Goal: Information Seeking & Learning: Learn about a topic

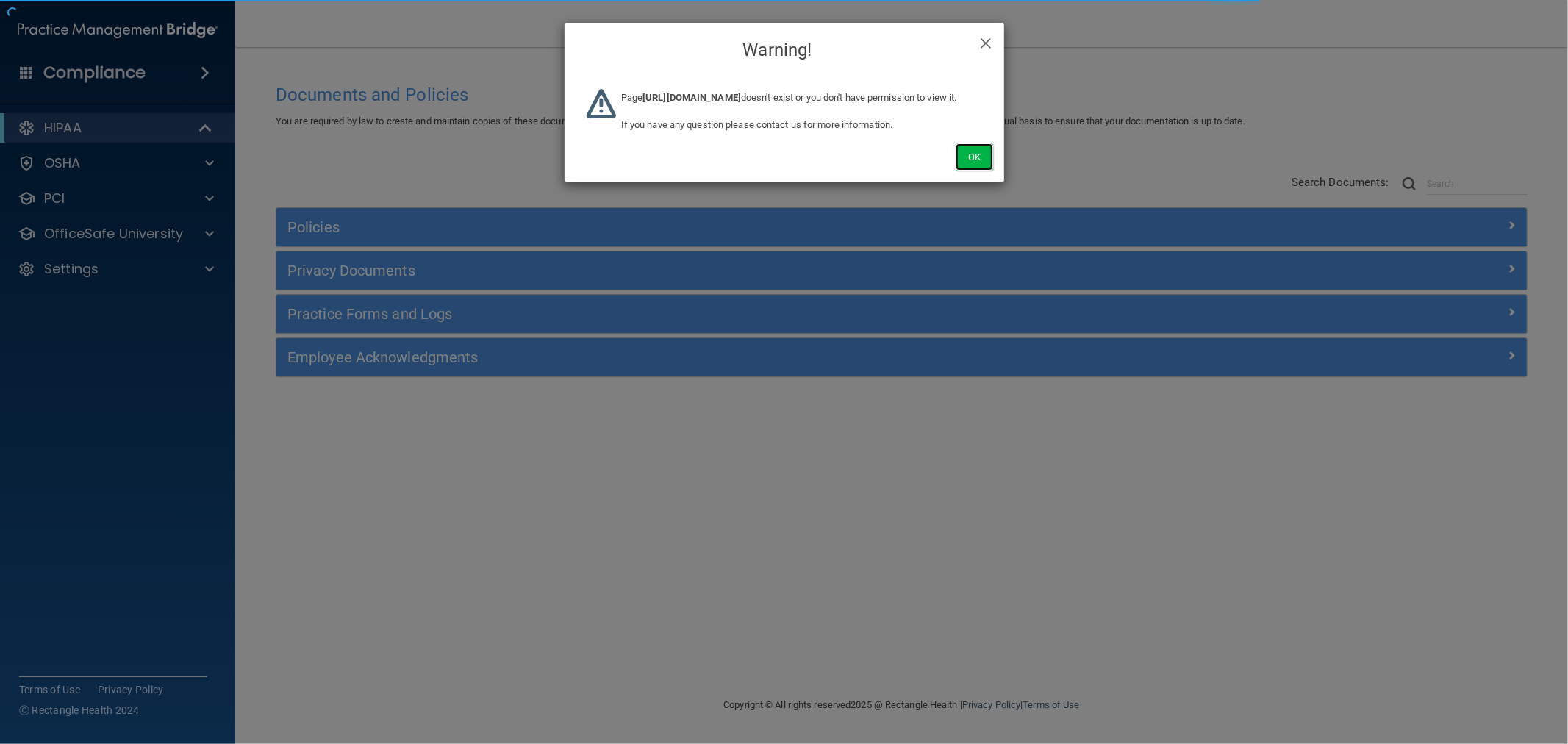
click at [981, 171] on button "Ok" at bounding box center [974, 157] width 37 height 27
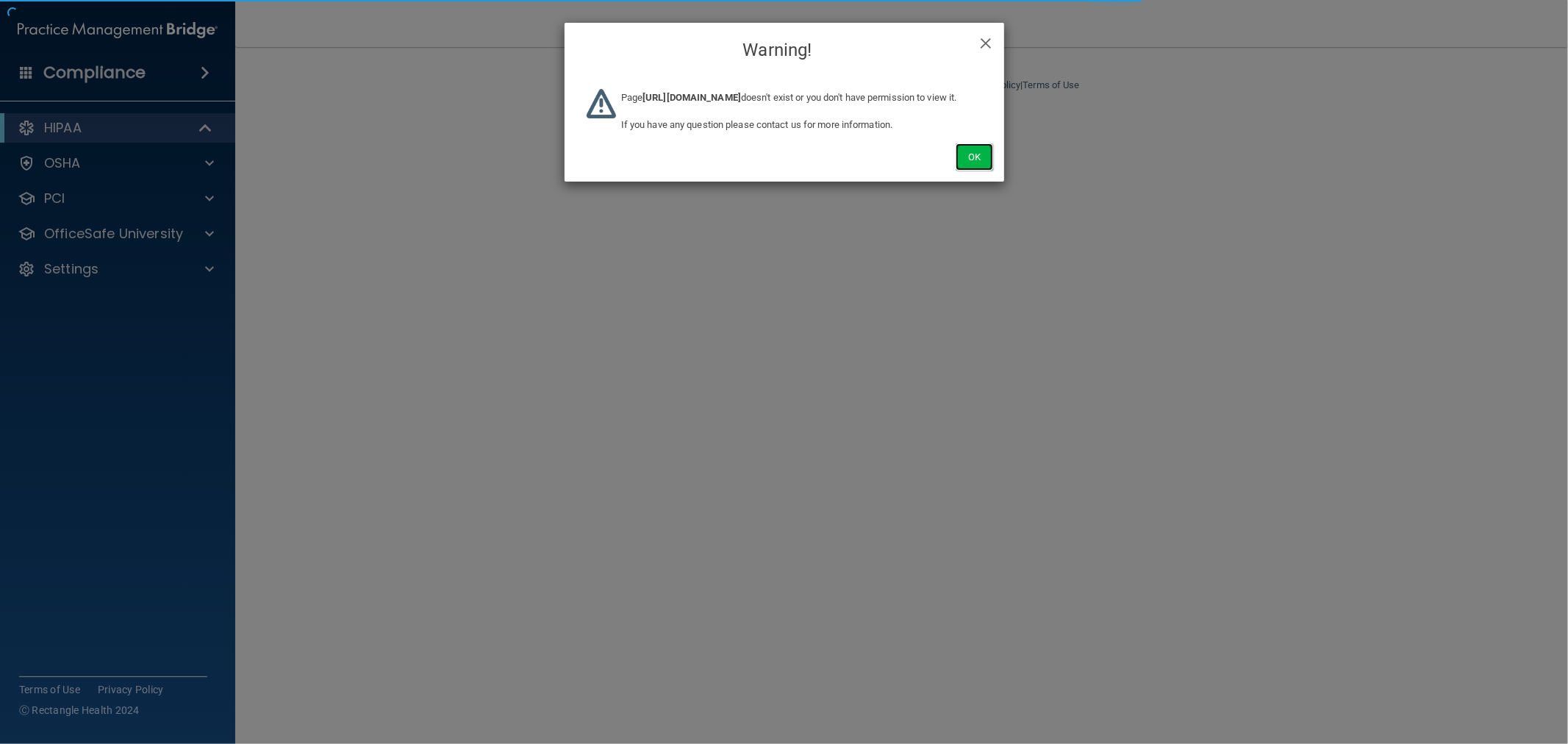
click at [976, 169] on button "Ok" at bounding box center [974, 157] width 37 height 27
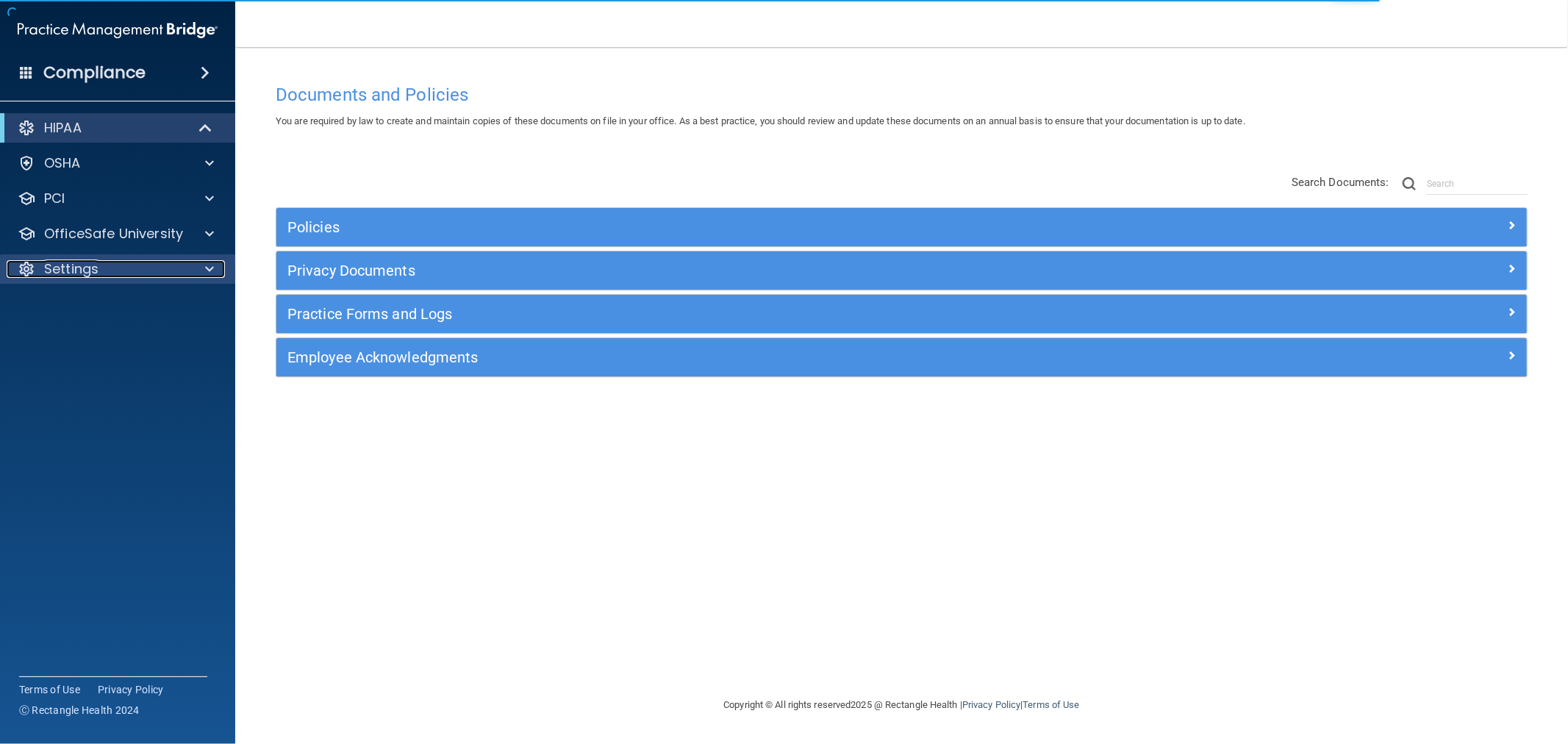
click at [209, 262] on span at bounding box center [209, 269] width 9 height 17
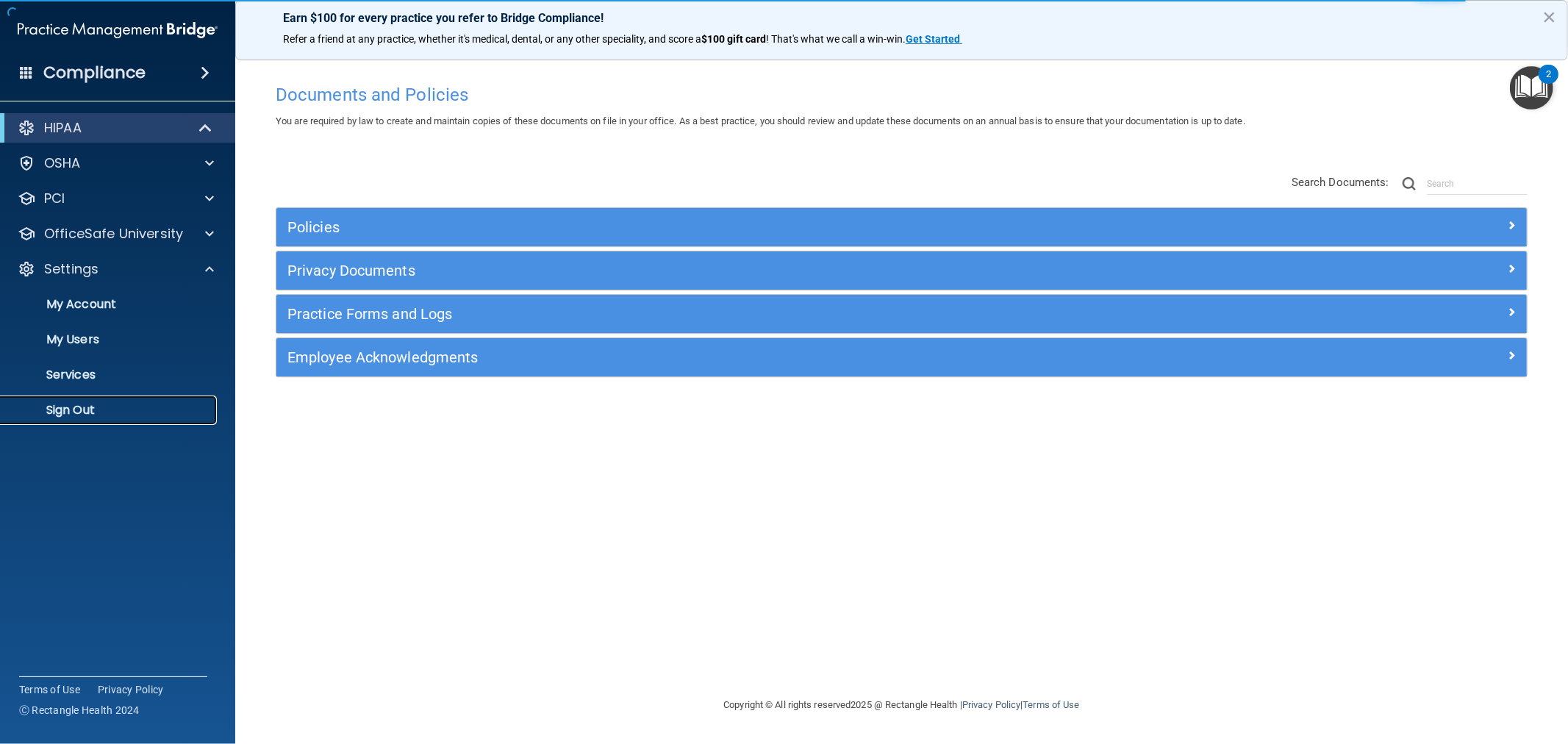
click at [82, 408] on p "Sign Out" at bounding box center [110, 411] width 201 height 15
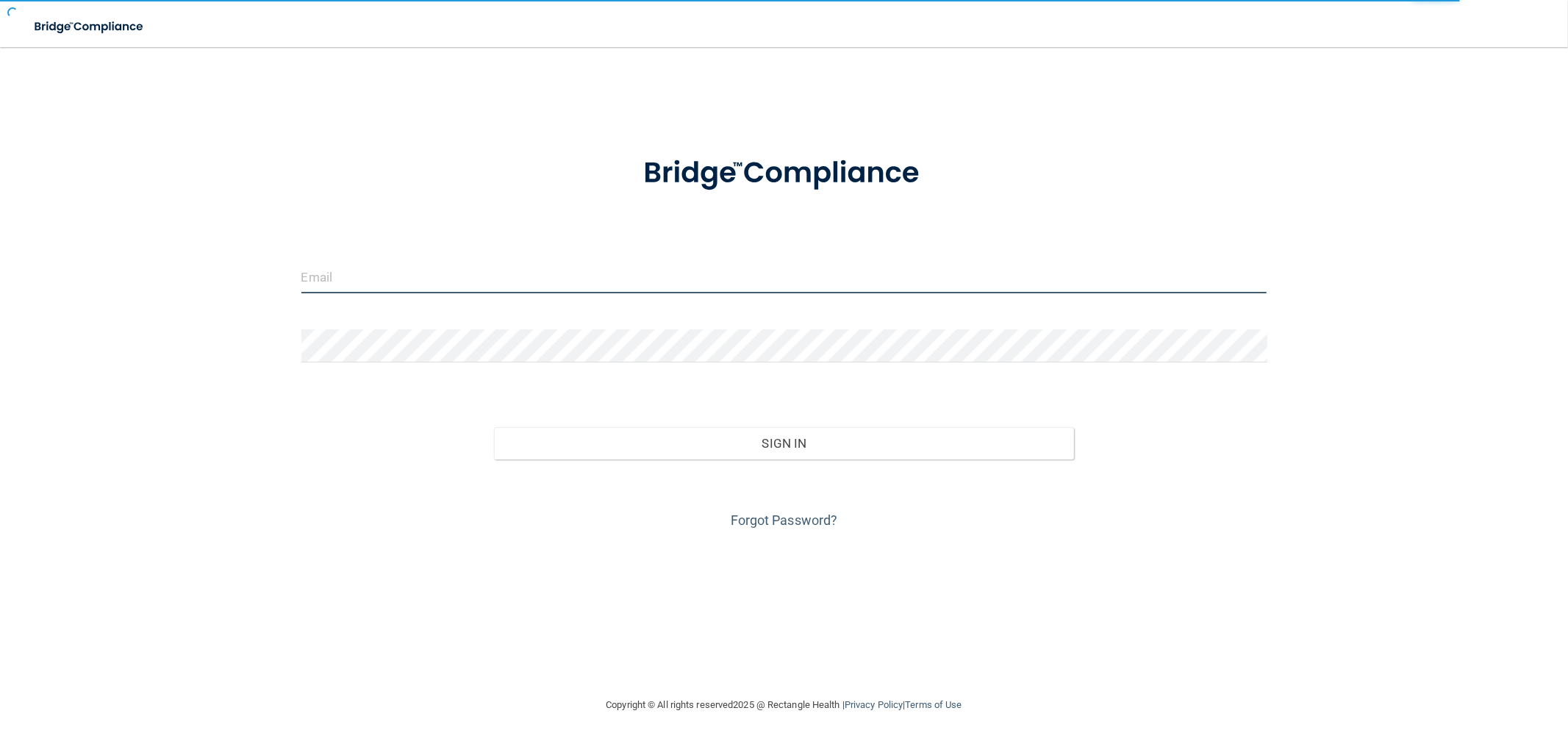
type input "[EMAIL_ADDRESS][DOMAIN_NAME]"
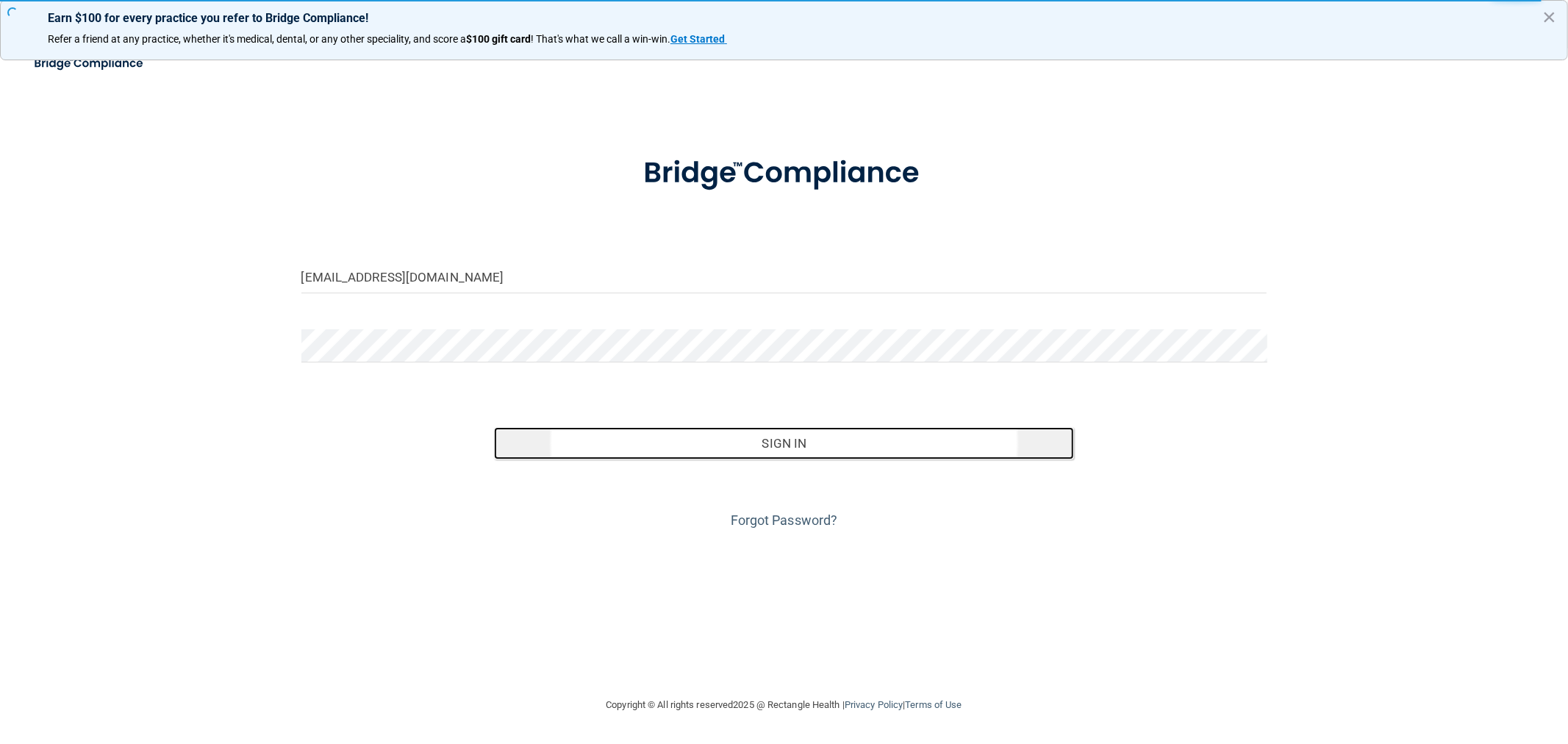
click at [795, 447] on button "Sign In" at bounding box center [783, 443] width 579 height 32
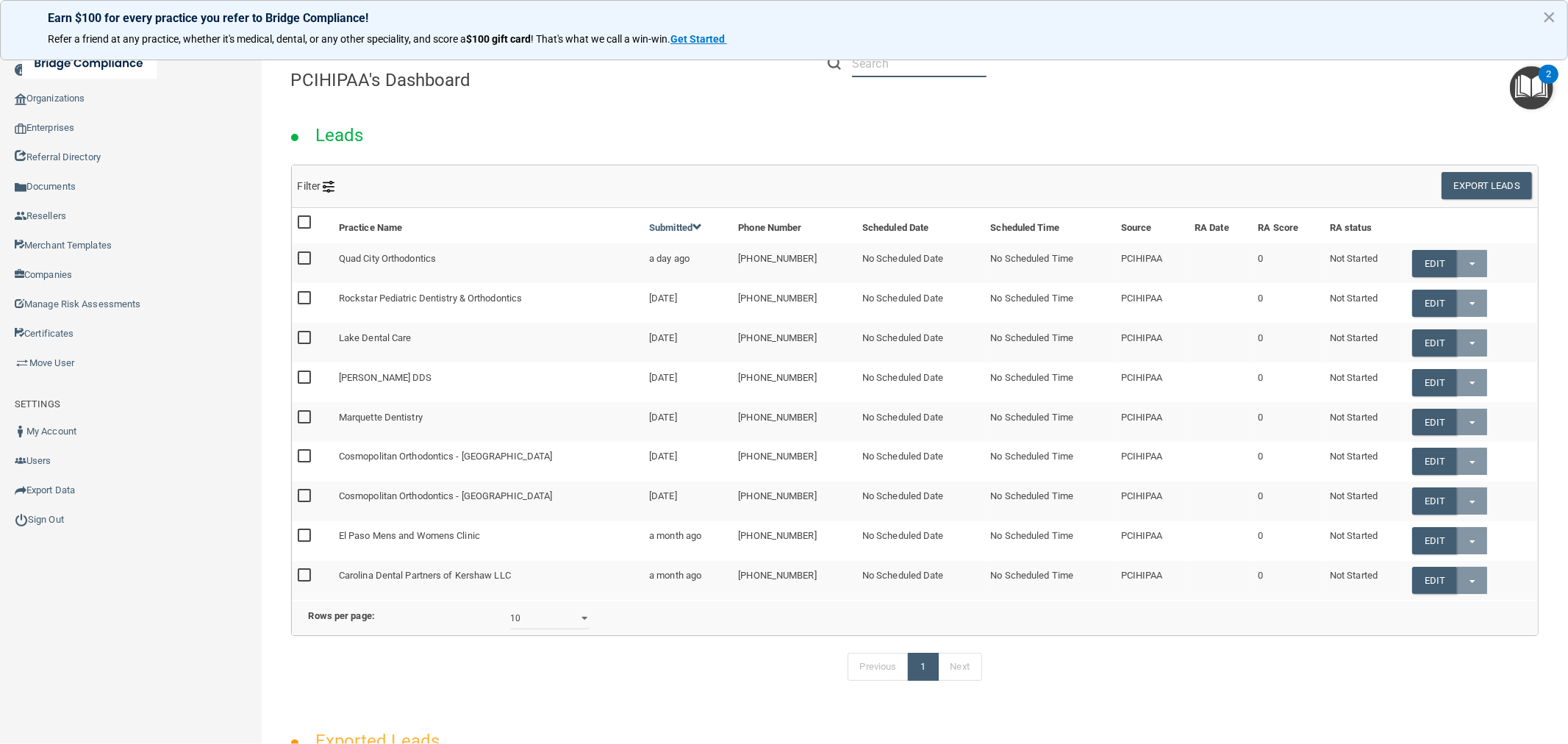
click at [872, 64] on input "text" at bounding box center [919, 63] width 134 height 27
paste input "Dr Janine Stanton DMD PC"
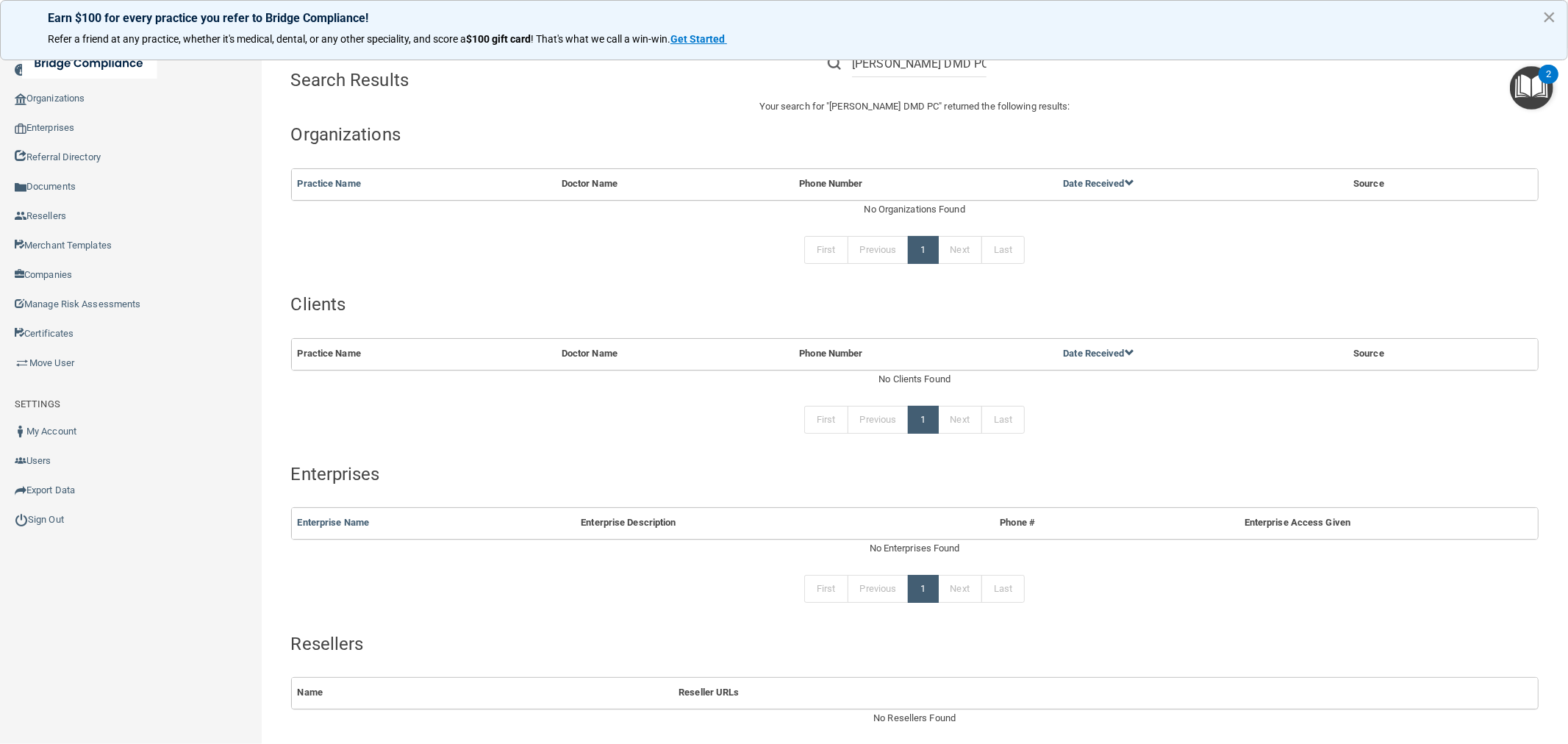
click at [1545, 16] on button "×" at bounding box center [1549, 17] width 14 height 23
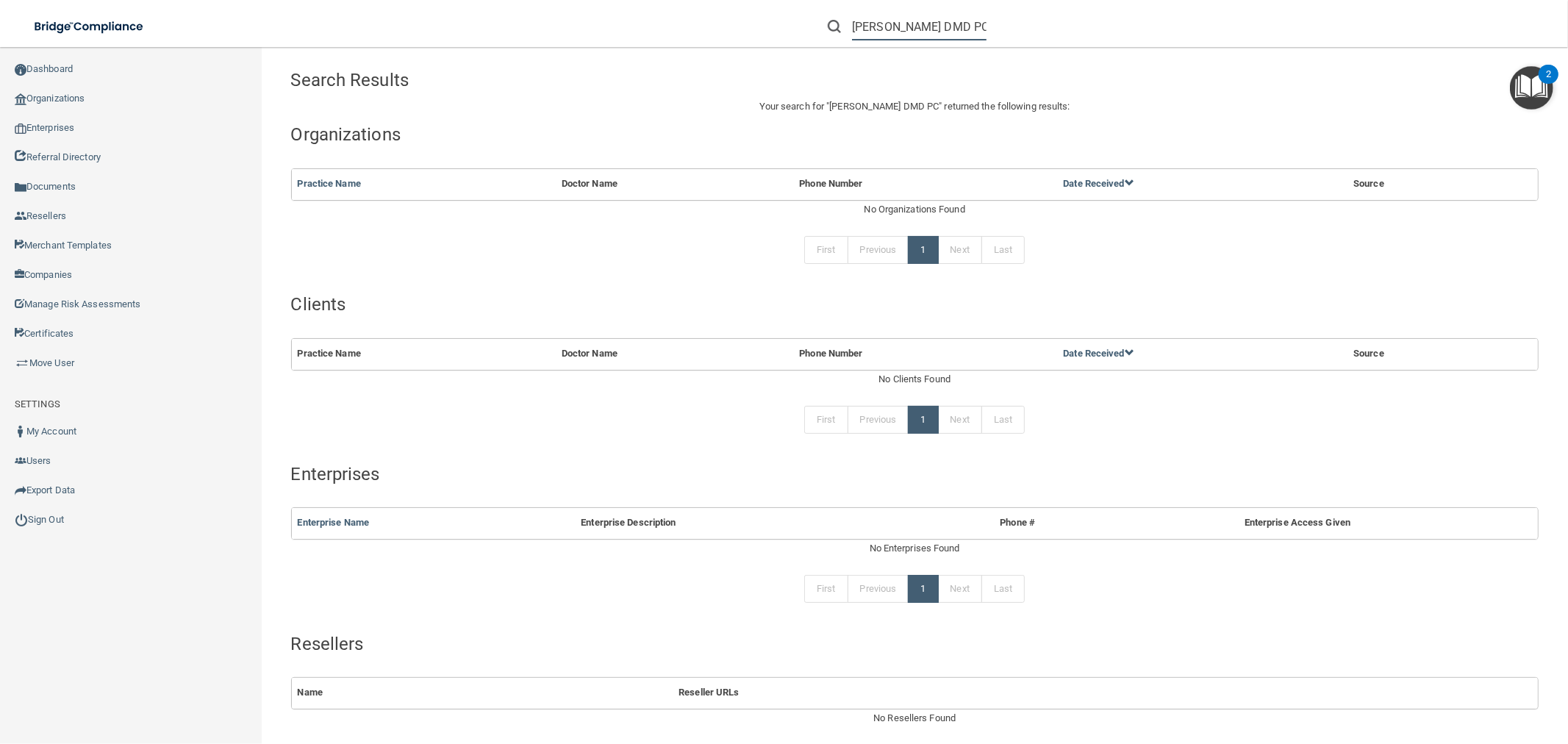
click at [948, 29] on input "Dr Janine Stanton DMD PC" at bounding box center [919, 27] width 134 height 27
click at [975, 24] on input "Dr Janine Stanton DMD PC" at bounding box center [919, 27] width 134 height 27
drag, startPoint x: 869, startPoint y: 27, endPoint x: 822, endPoint y: 35, distance: 47.7
click at [823, 35] on form "Dr Janine" at bounding box center [907, 27] width 181 height 27
click at [912, 23] on input "Janine" at bounding box center [919, 27] width 134 height 27
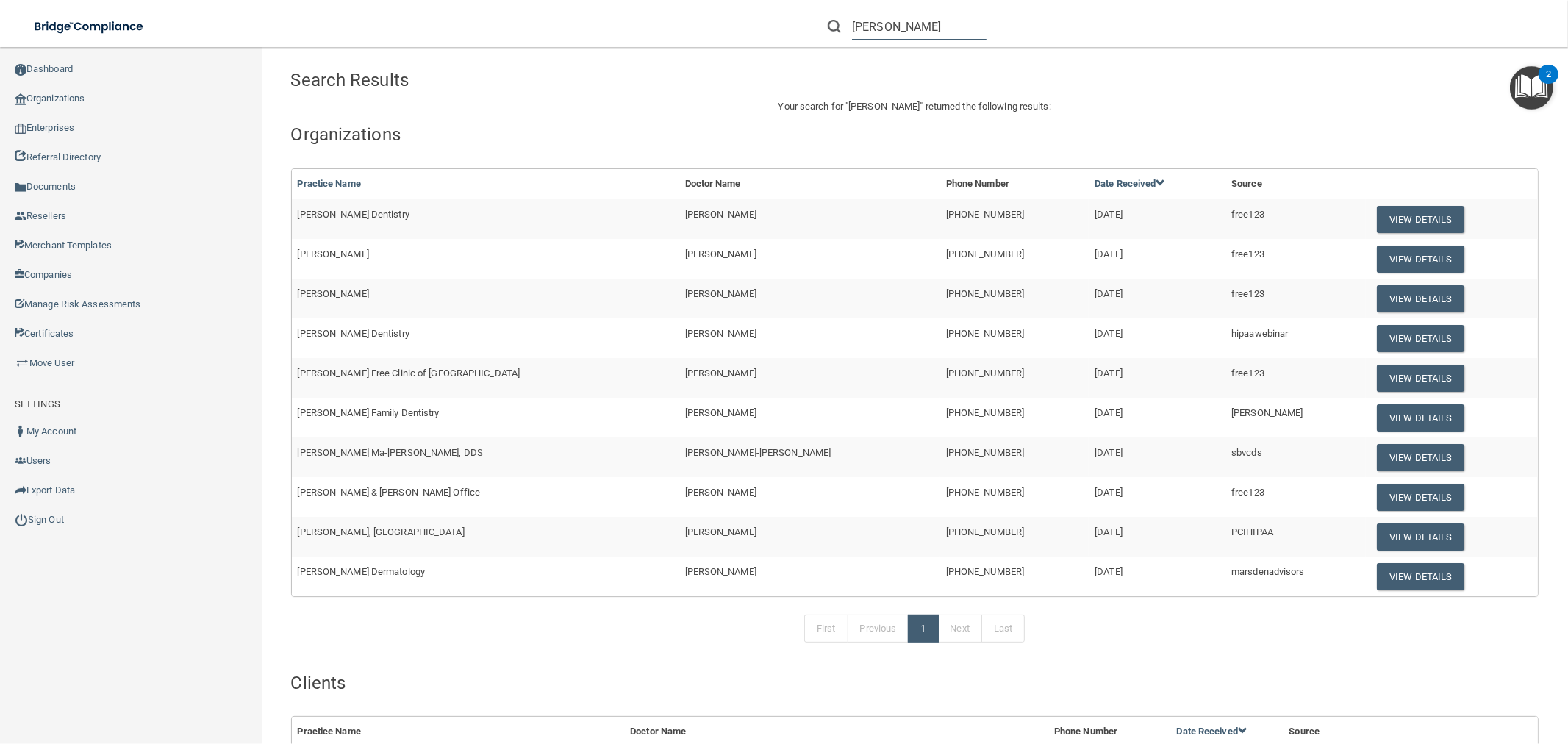
type input "Janine"
drag, startPoint x: 900, startPoint y: 18, endPoint x: 720, endPoint y: -20, distance: 184.0
click at [720, 0] on html "Compliance HIPAA Learn More! OSHA Learn More! PCI PCI Compliance Merchant Savin…" at bounding box center [784, 372] width 1568 height 744
paste input "reception@jstantondentistry.com"
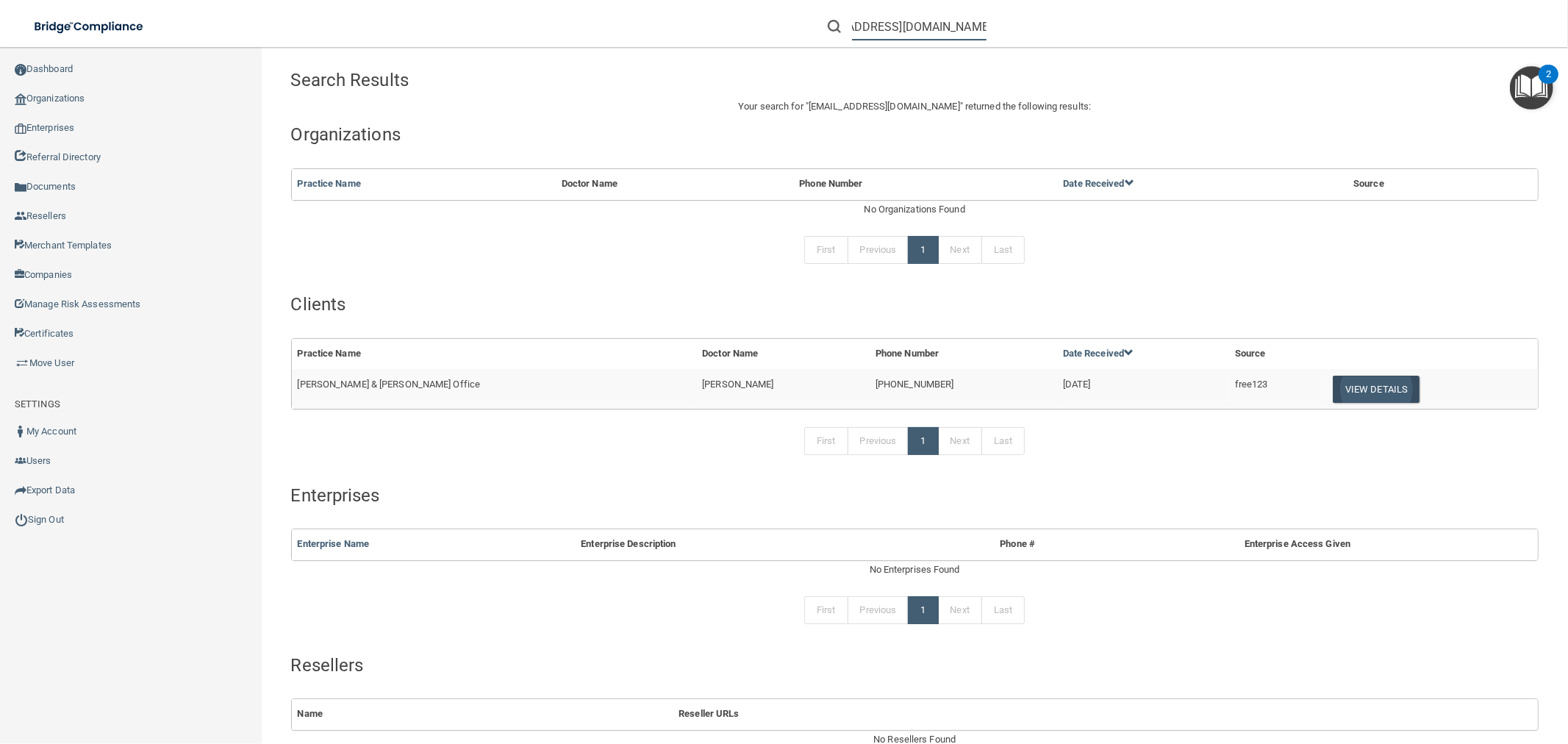
type input "reception@jstantondentistry.com"
click at [1344, 384] on button "View Details" at bounding box center [1376, 389] width 87 height 27
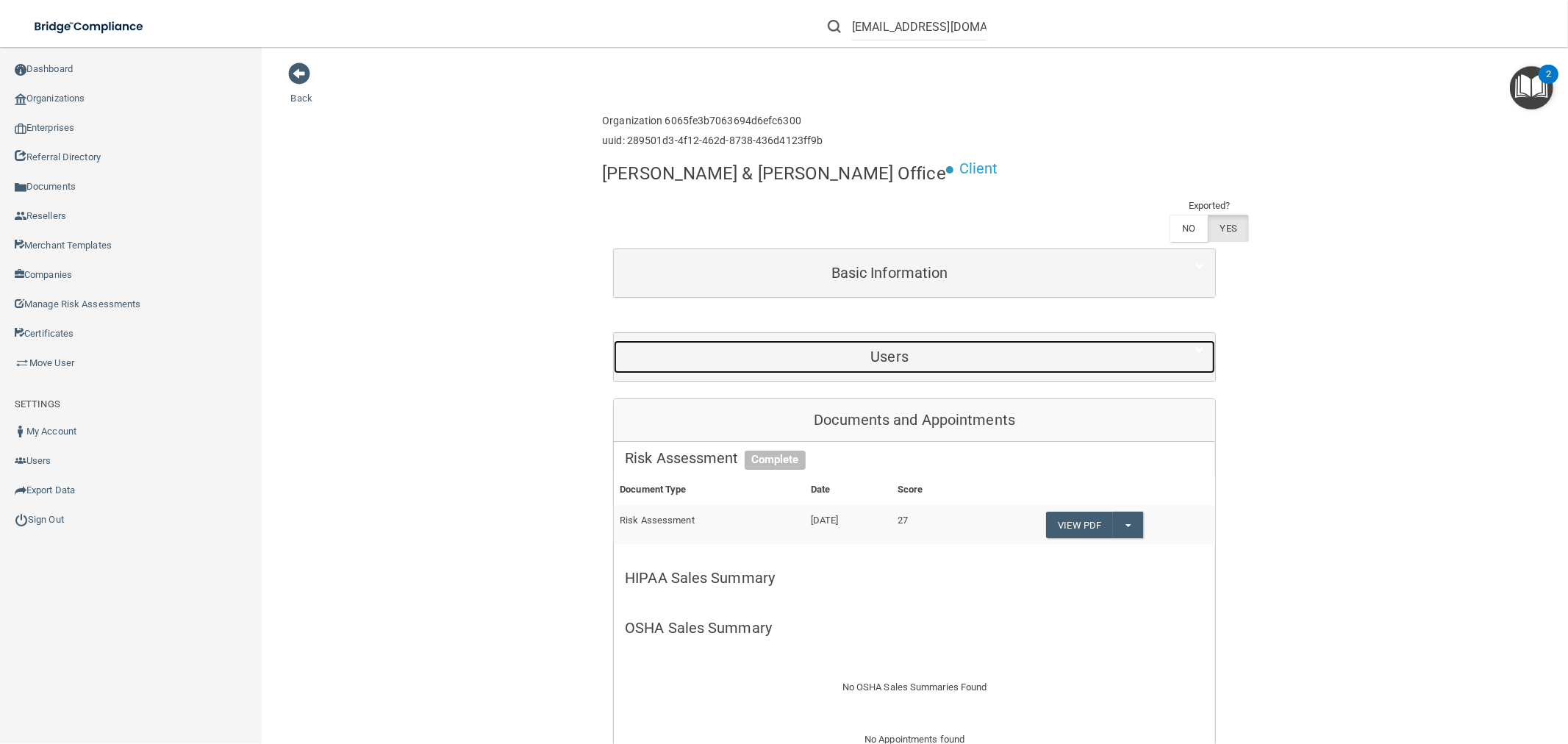
click at [913, 348] on h5 "Users" at bounding box center [889, 356] width 529 height 16
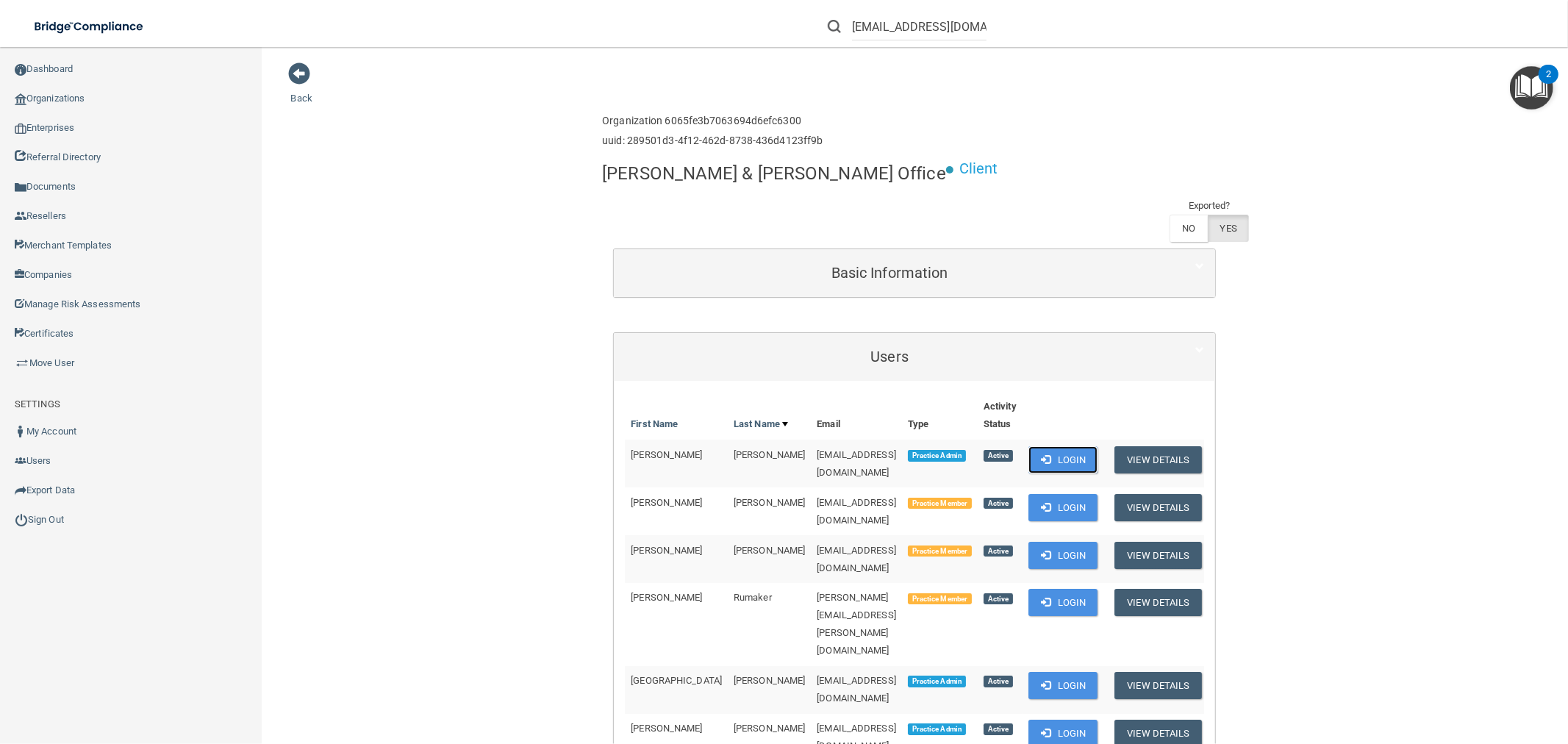
click at [1041, 446] on button "Login" at bounding box center [1064, 460] width 70 height 27
click at [1054, 719] on button "Login" at bounding box center [1064, 732] width 70 height 27
click at [1055, 719] on button "Login" at bounding box center [1064, 732] width 70 height 27
click at [1069, 719] on button "Login" at bounding box center [1064, 732] width 70 height 27
click at [1057, 719] on button "Login" at bounding box center [1064, 732] width 70 height 27
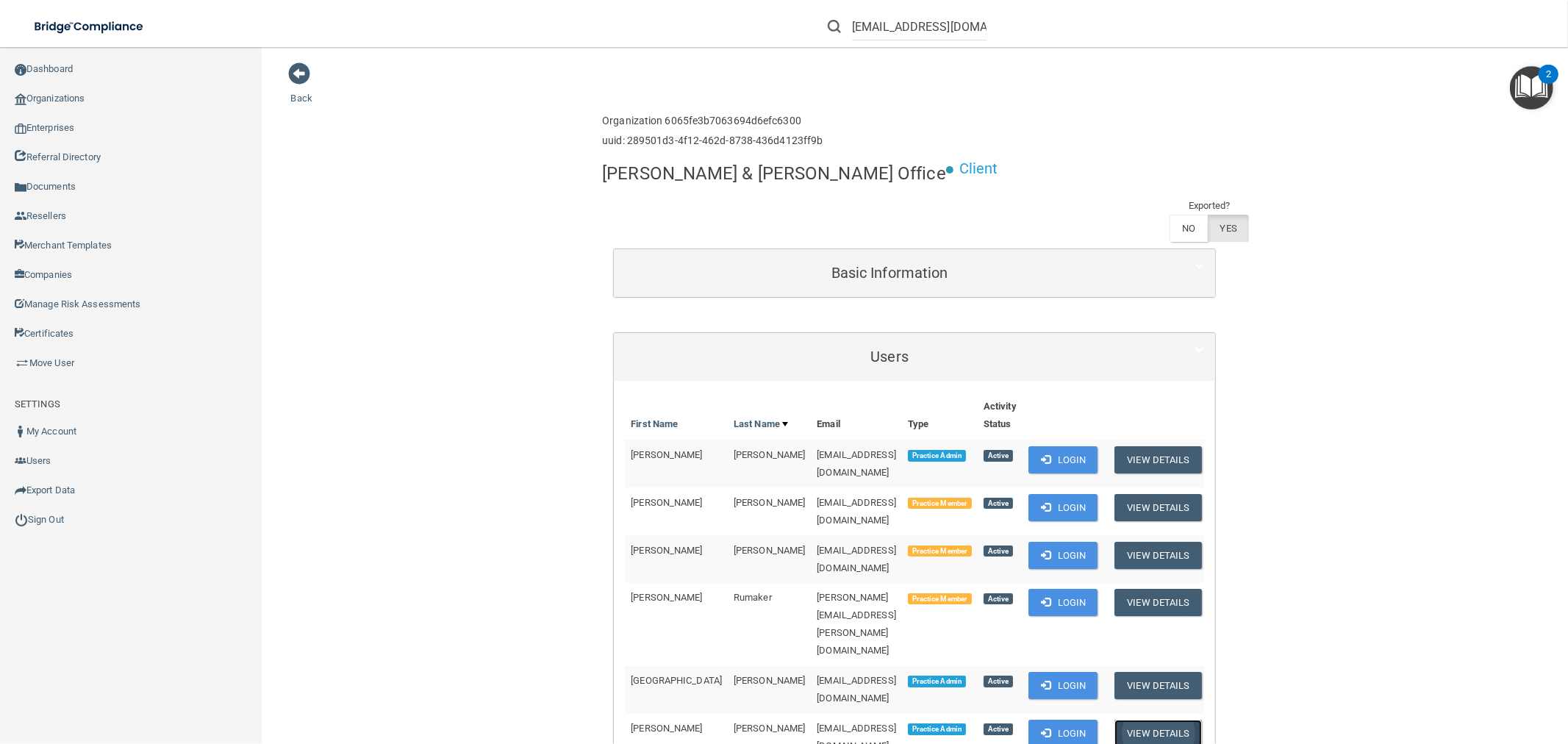
click at [1152, 719] on button "View Details" at bounding box center [1157, 732] width 87 height 27
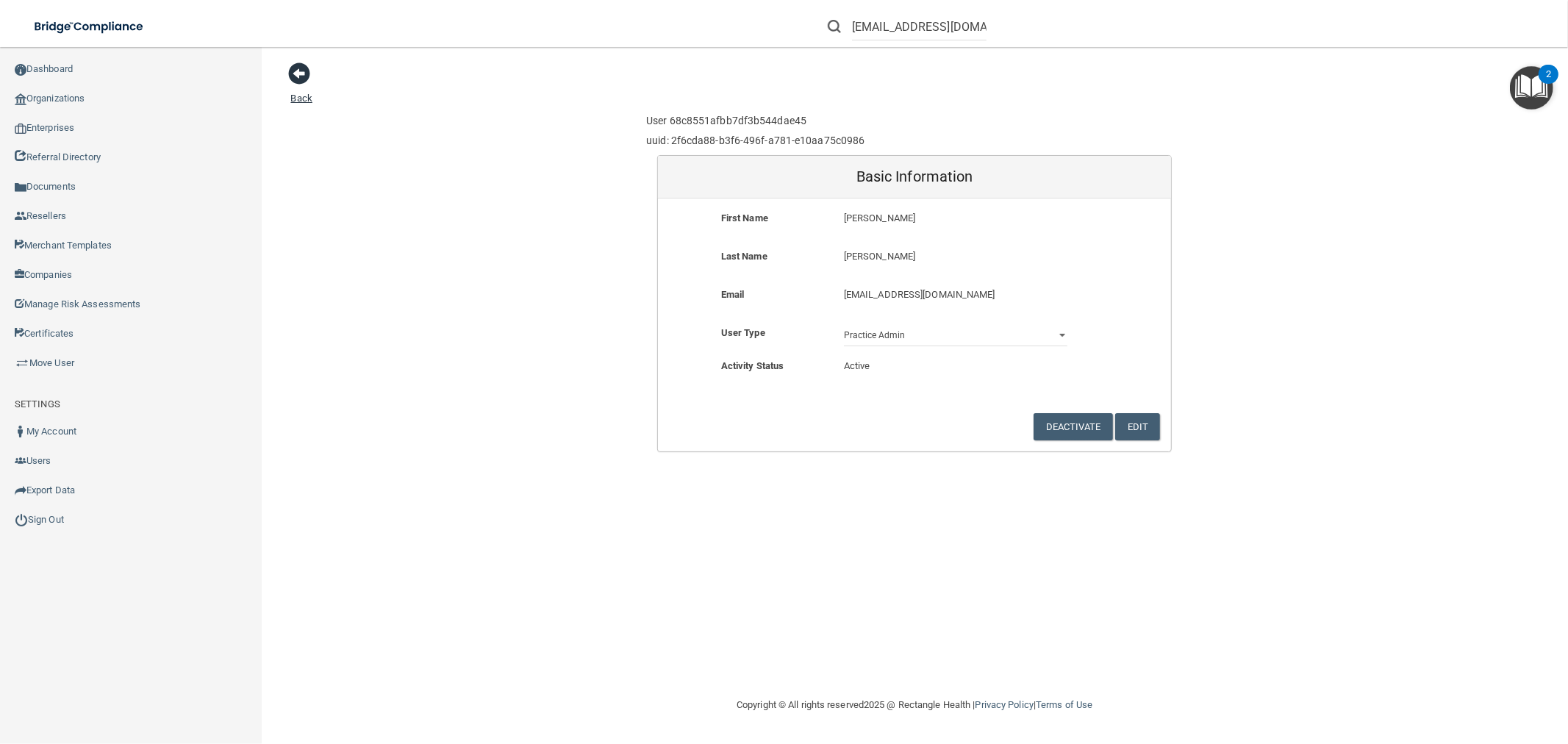
click at [298, 71] on span at bounding box center [299, 73] width 22 height 22
click at [302, 72] on span at bounding box center [299, 73] width 22 height 22
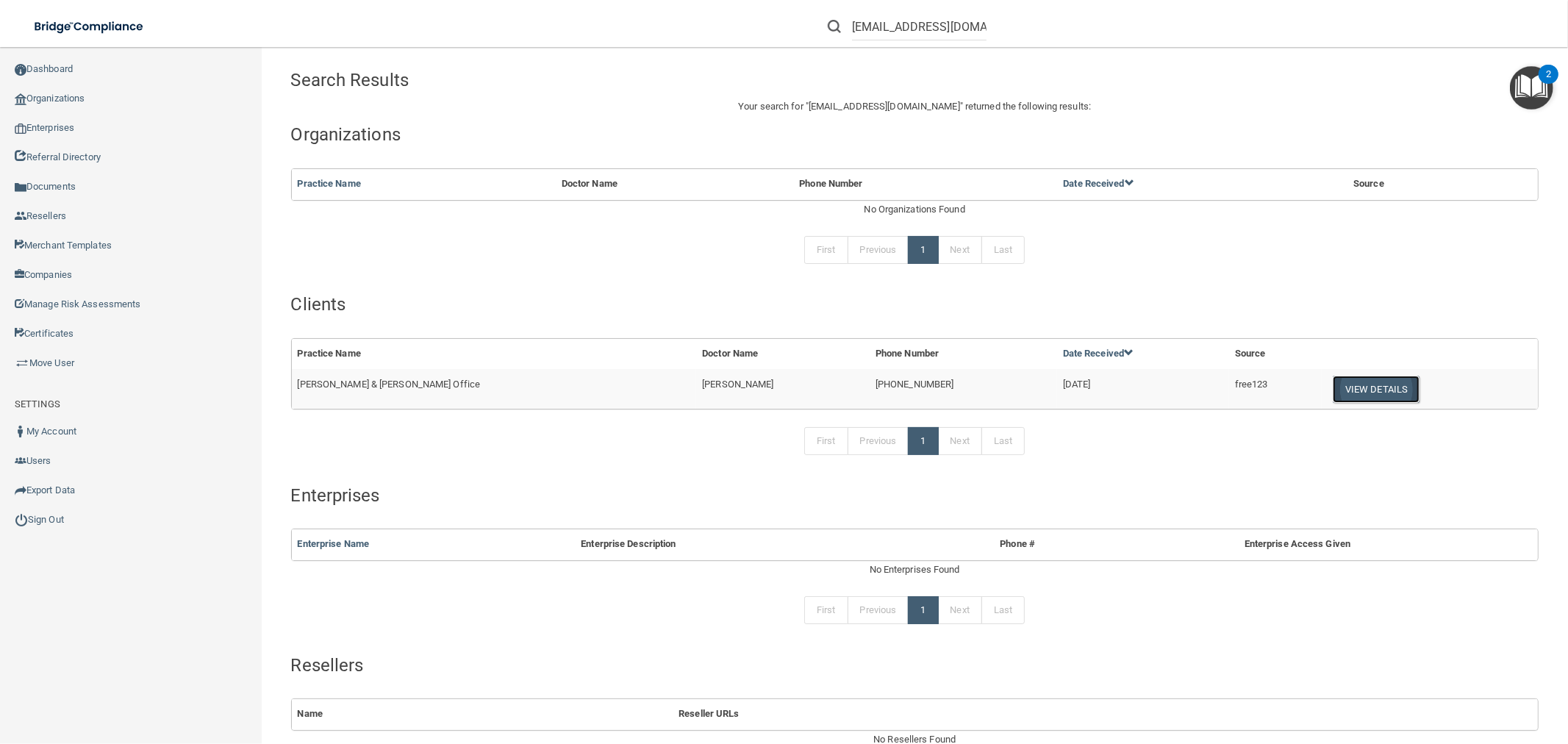
click at [1335, 386] on button "View Details" at bounding box center [1376, 389] width 87 height 27
click at [1341, 385] on button "View Details" at bounding box center [1376, 389] width 87 height 27
click at [1337, 391] on button "View Details" at bounding box center [1376, 389] width 87 height 27
click at [1332, 387] on button "View Details" at bounding box center [1376, 389] width 87 height 27
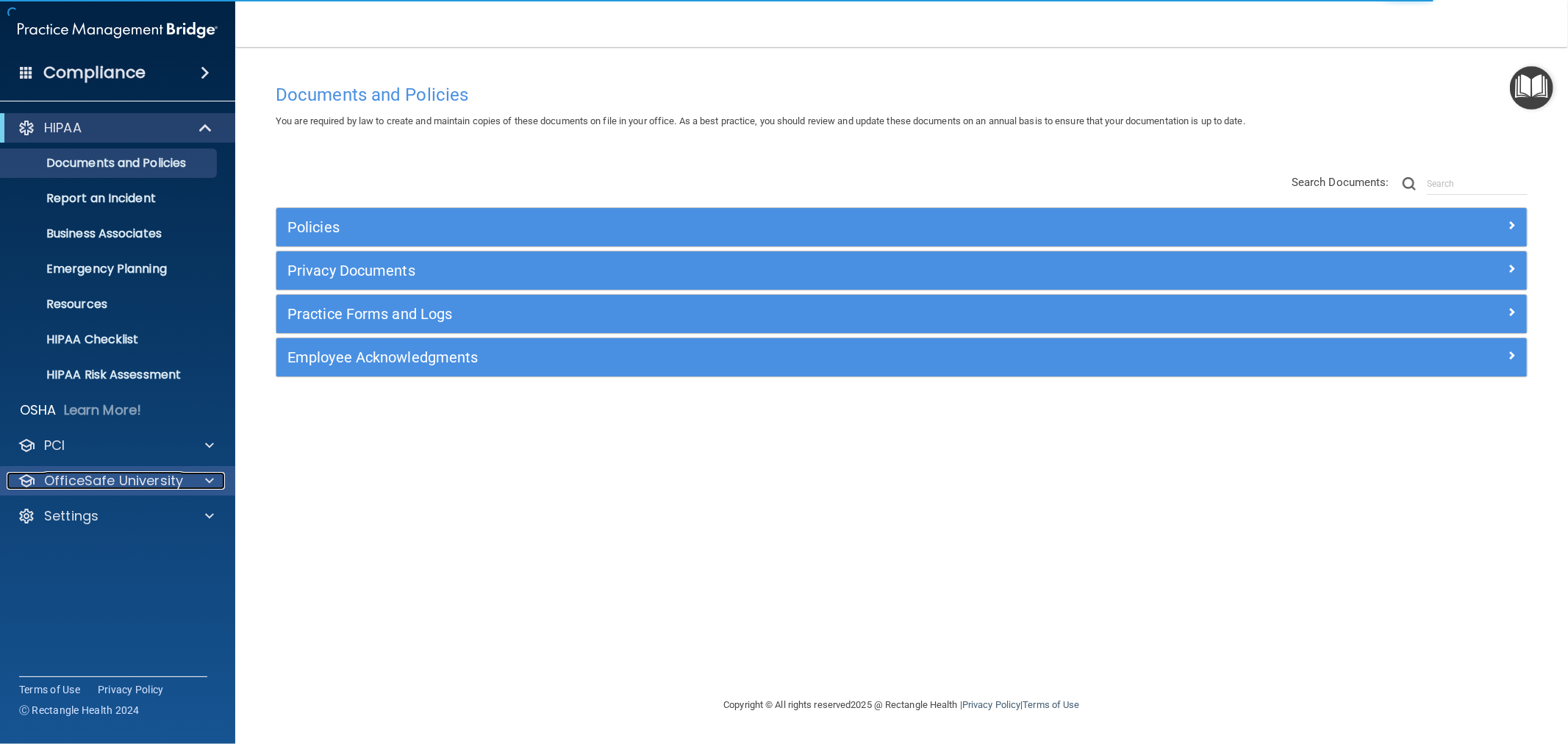
click at [210, 480] on span at bounding box center [209, 480] width 9 height 17
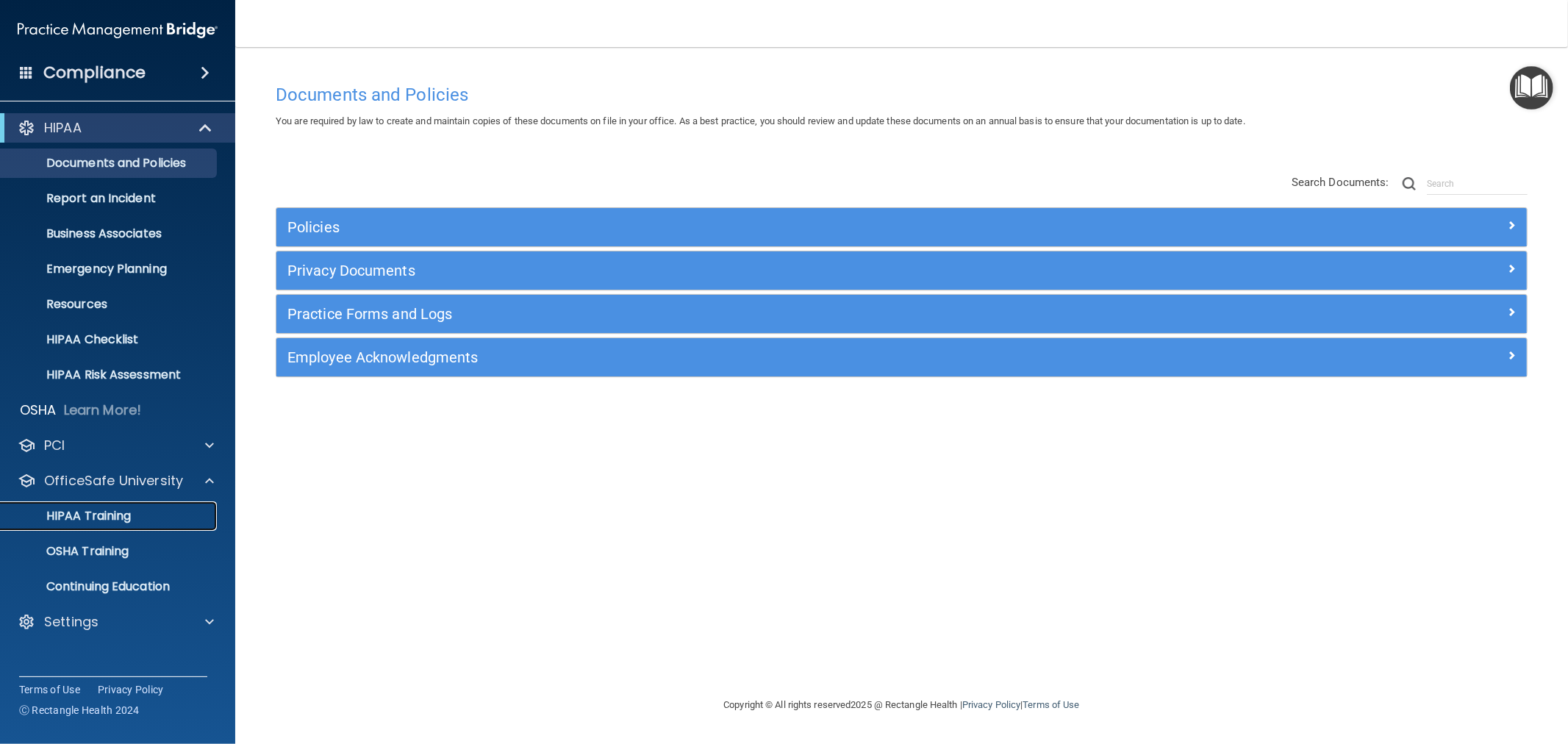
click at [123, 513] on p "HIPAA Training" at bounding box center [71, 516] width 121 height 15
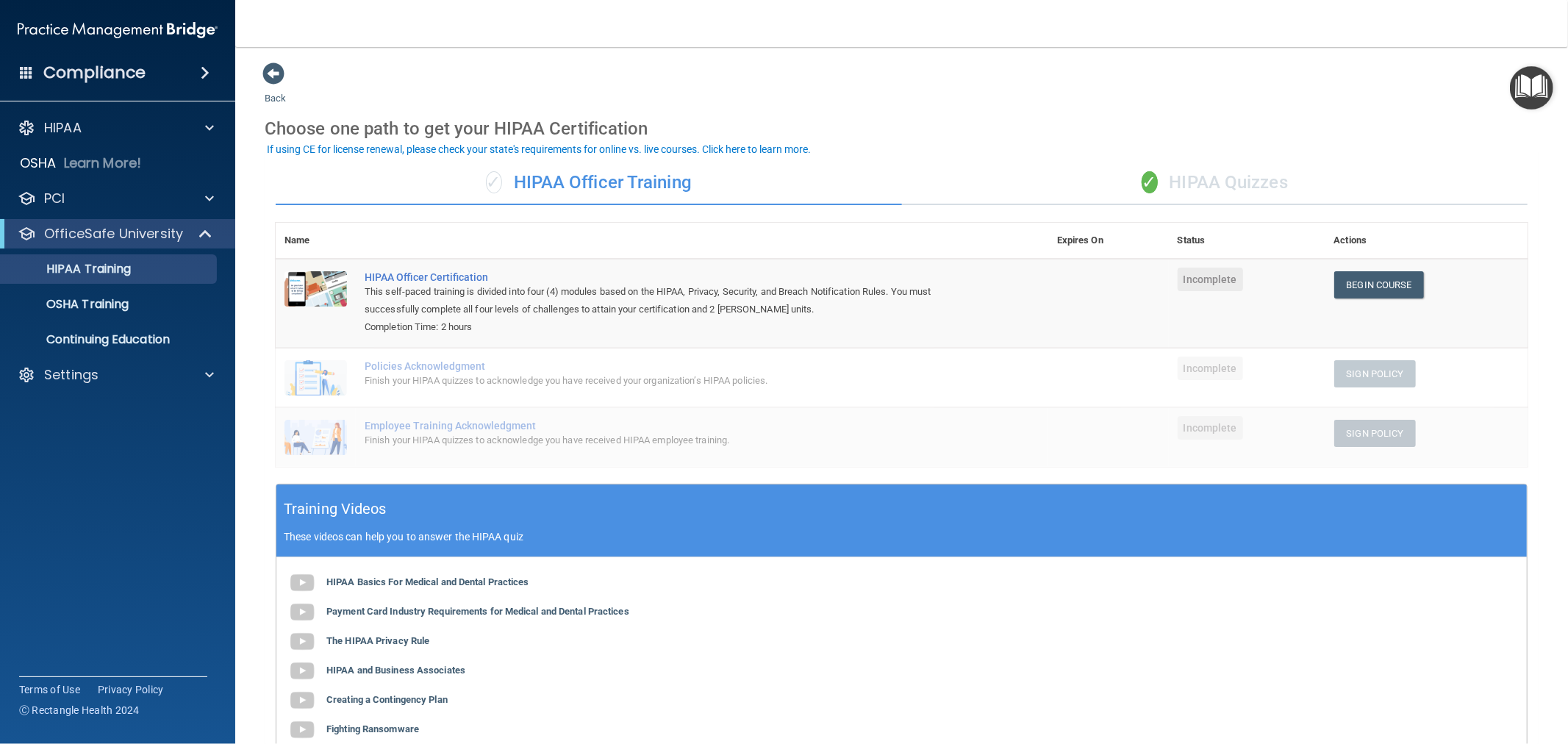
click at [1257, 178] on div "✓ HIPAA Quizzes" at bounding box center [1215, 182] width 626 height 44
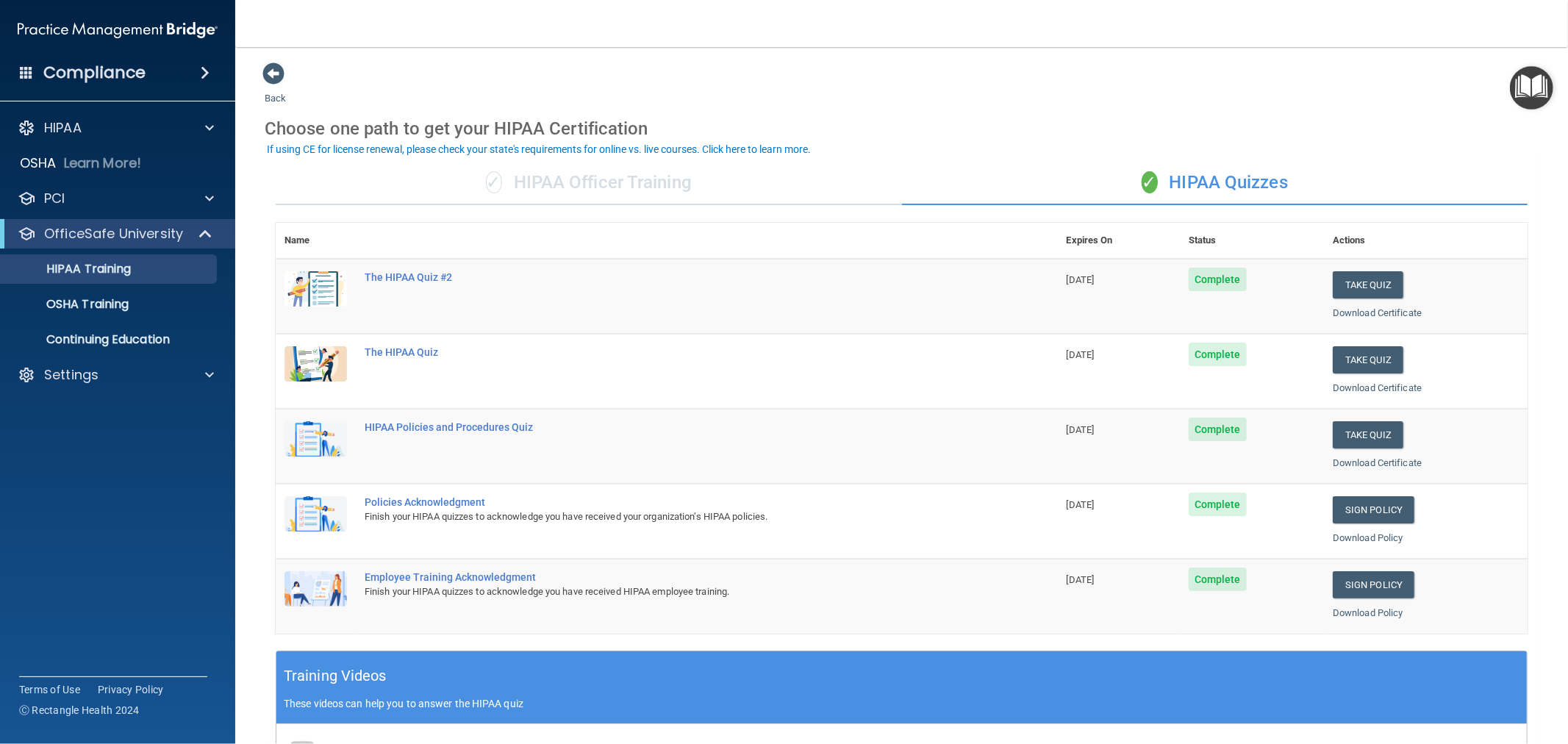
click at [611, 186] on div "✓ HIPAA Officer Training" at bounding box center [588, 182] width 626 height 44
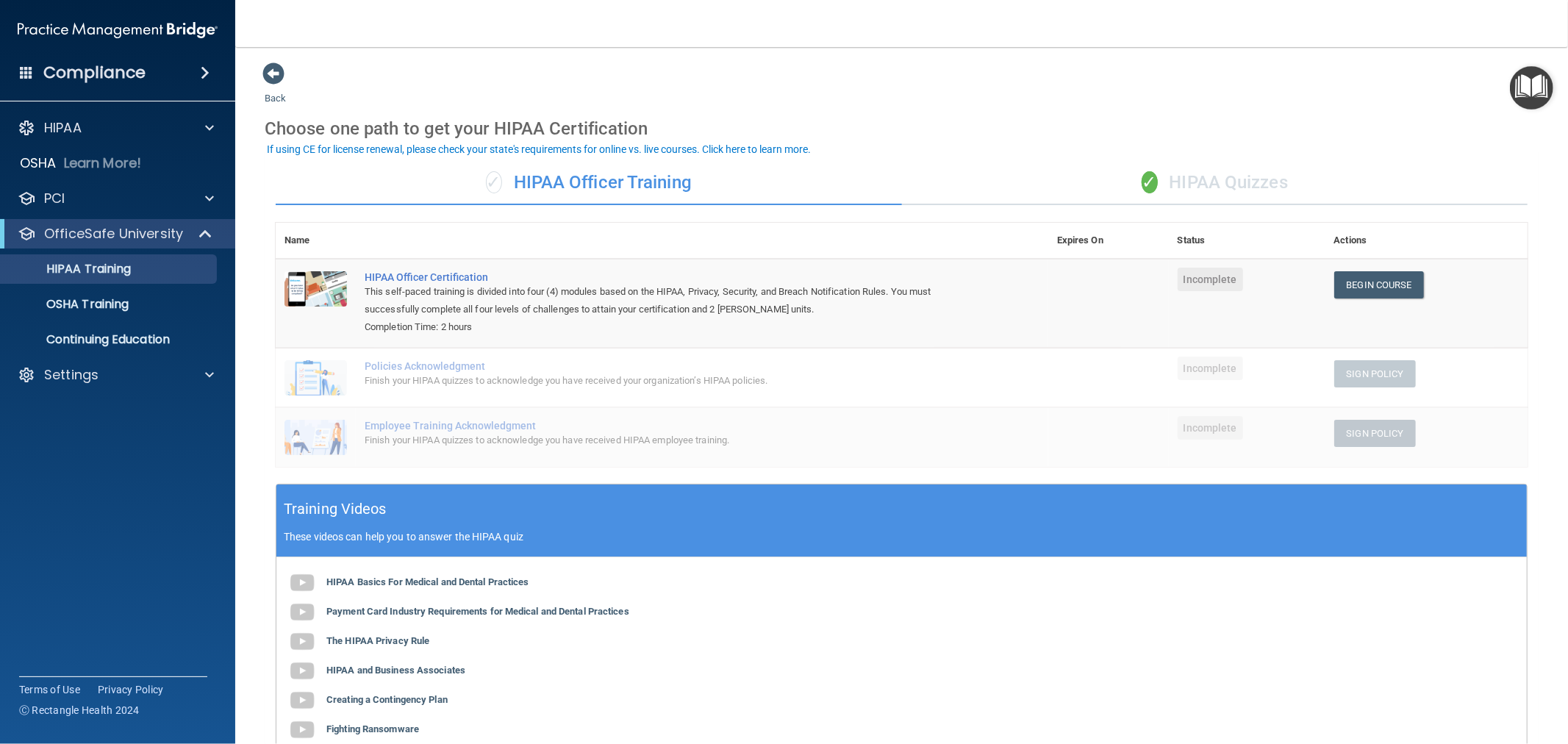
click at [1230, 182] on div "✓ HIPAA Quizzes" at bounding box center [1215, 182] width 626 height 44
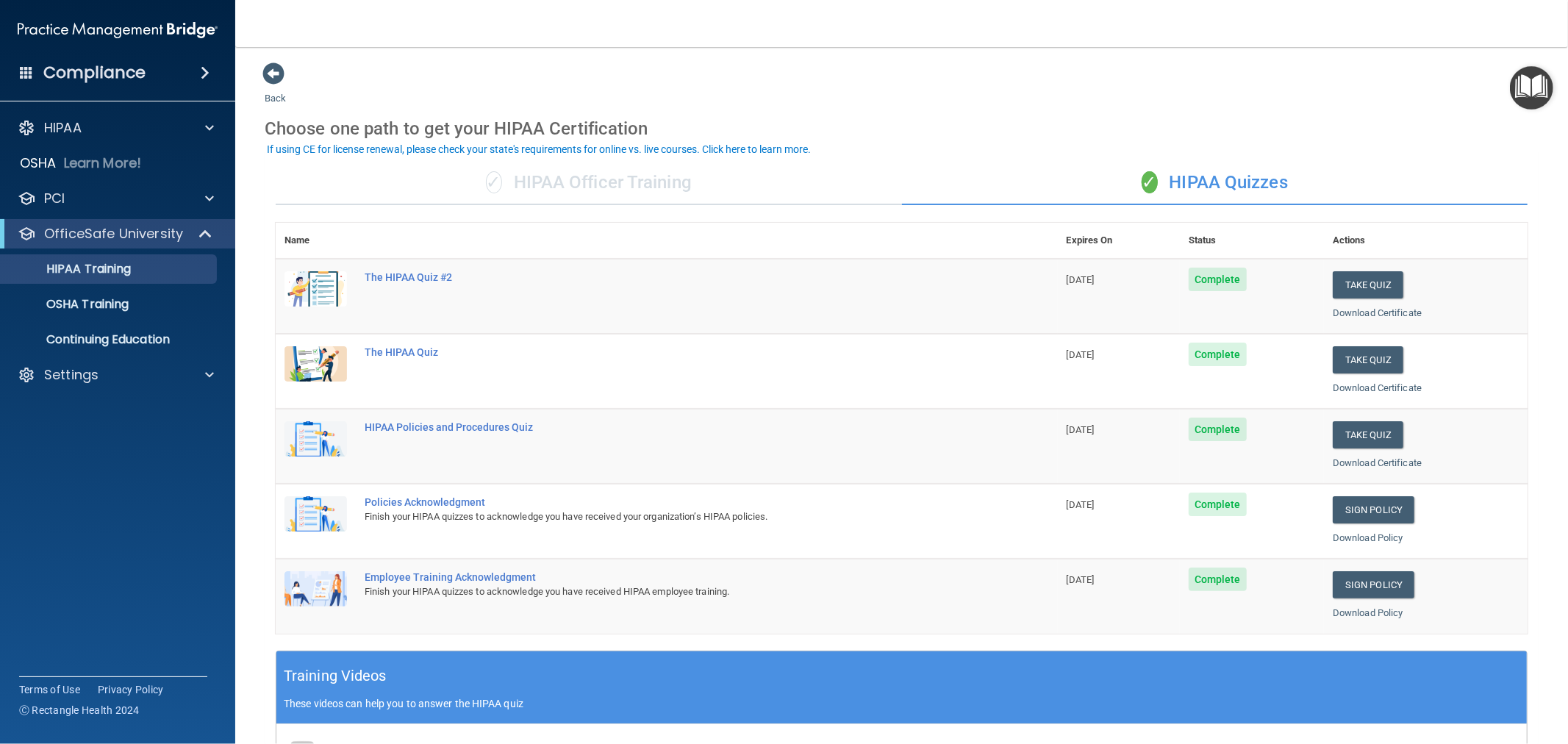
click at [635, 185] on div "✓ HIPAA Officer Training" at bounding box center [588, 182] width 626 height 44
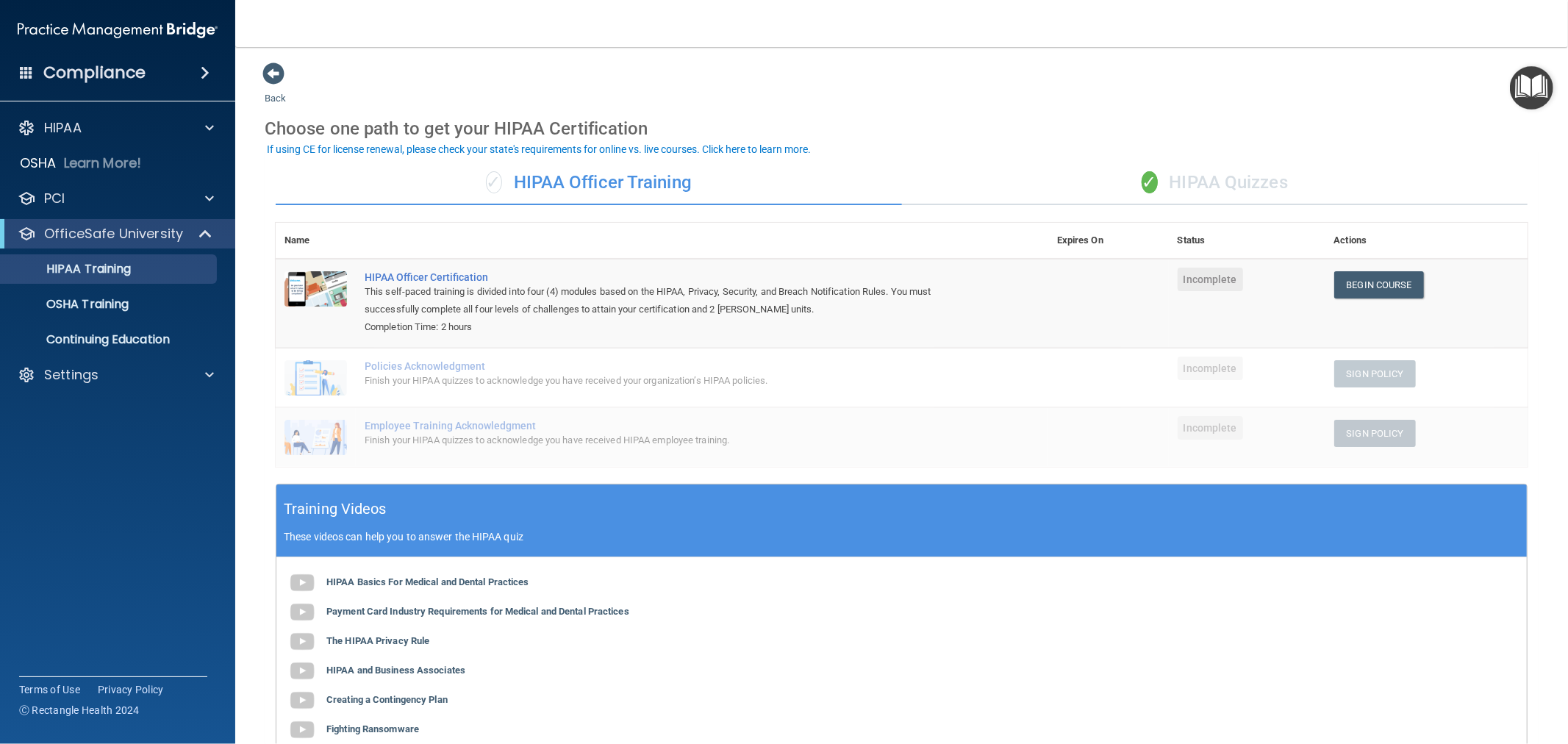
click at [1209, 181] on div "✓ HIPAA Quizzes" at bounding box center [1215, 182] width 626 height 44
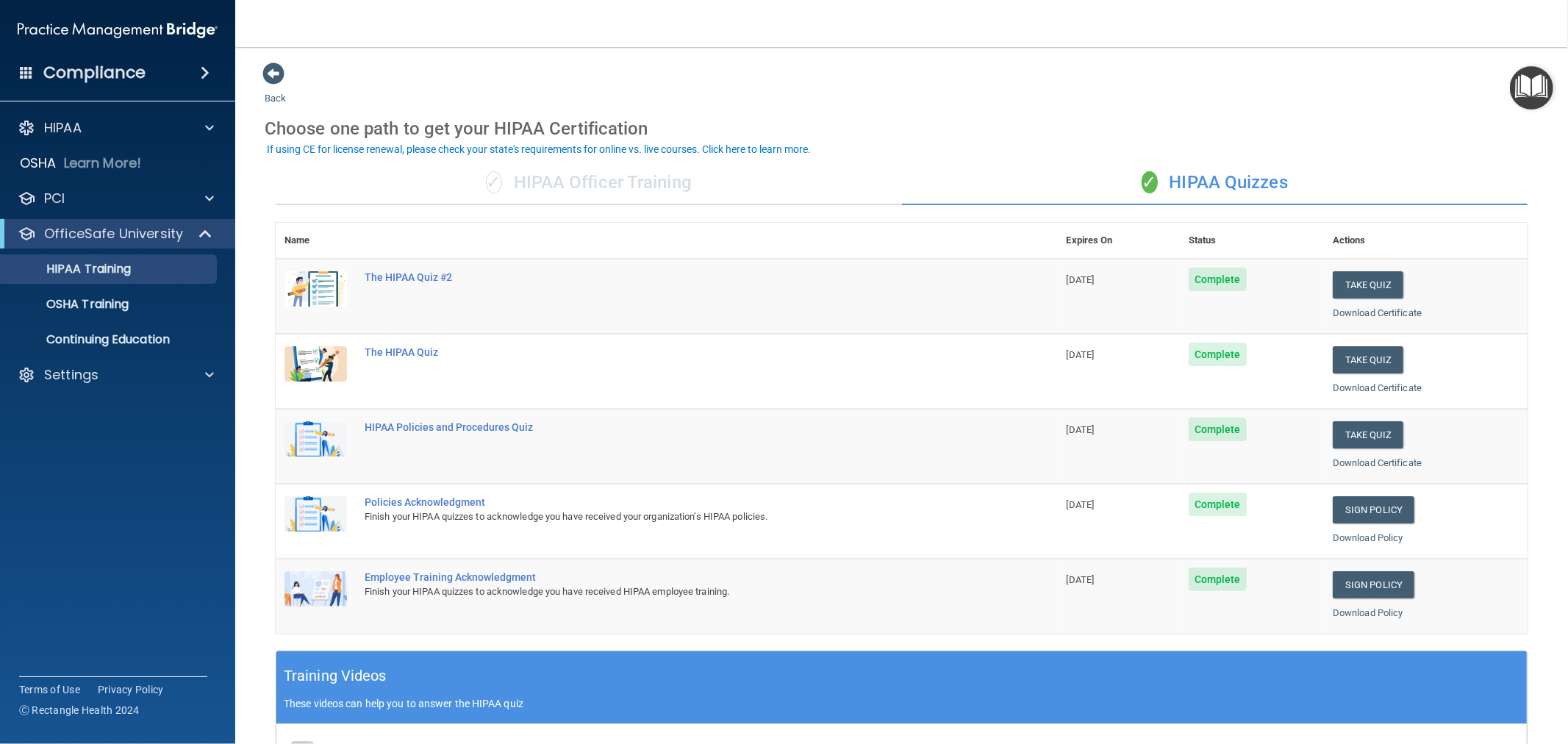
click at [557, 180] on div "✓ HIPAA Officer Training" at bounding box center [588, 182] width 626 height 44
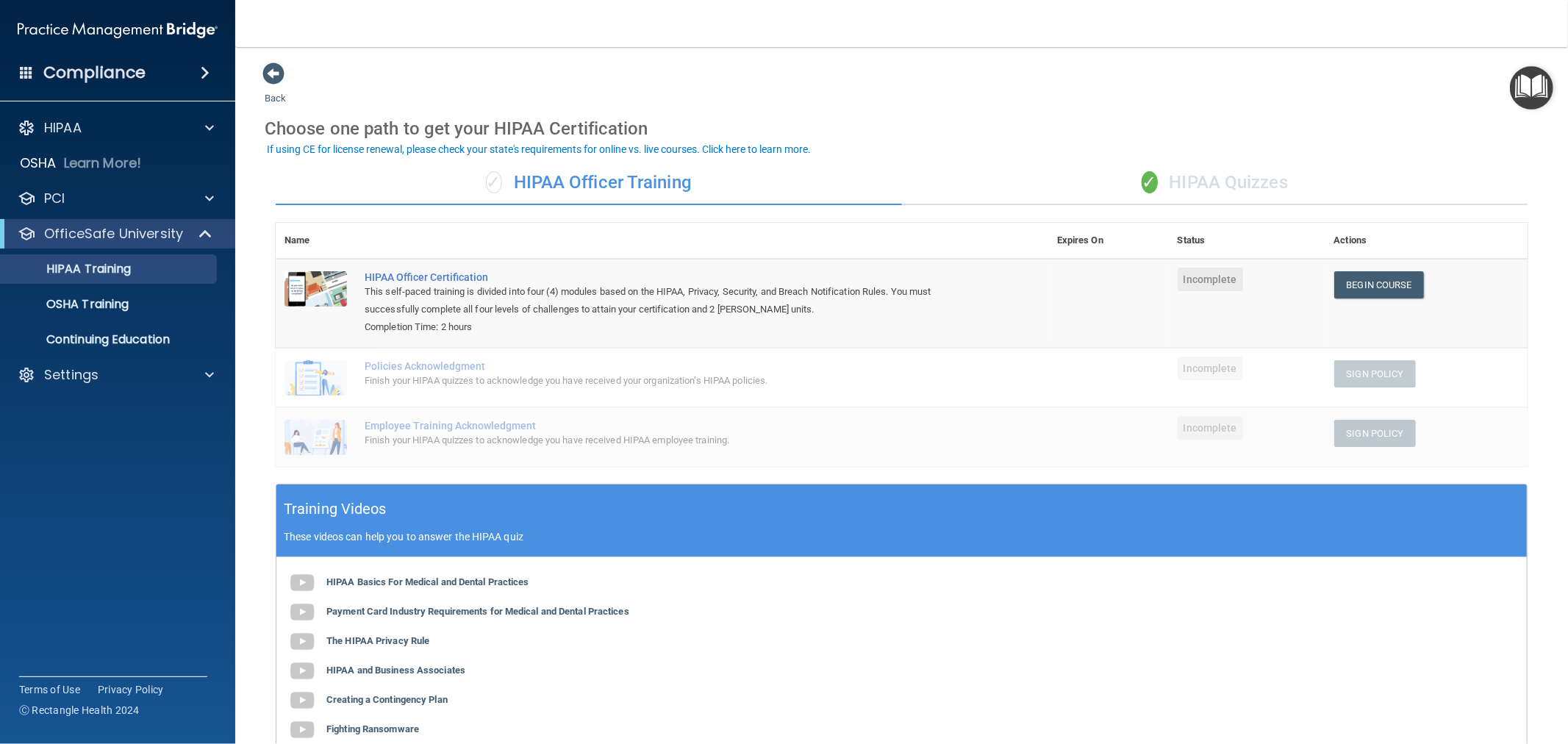
click at [1262, 181] on div "✓ HIPAA Quizzes" at bounding box center [1215, 182] width 626 height 44
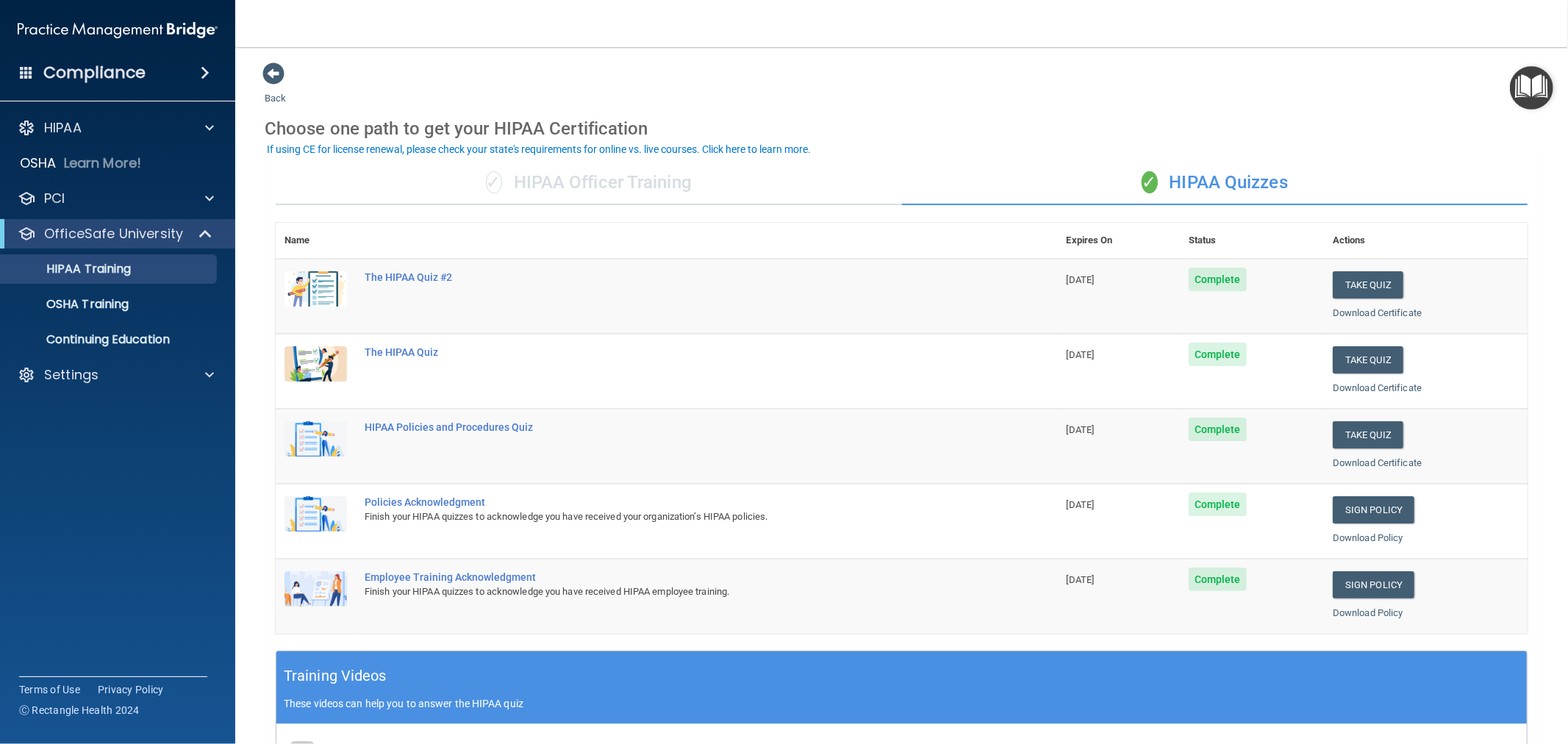
click at [609, 179] on div "✓ HIPAA Officer Training" at bounding box center [588, 182] width 626 height 44
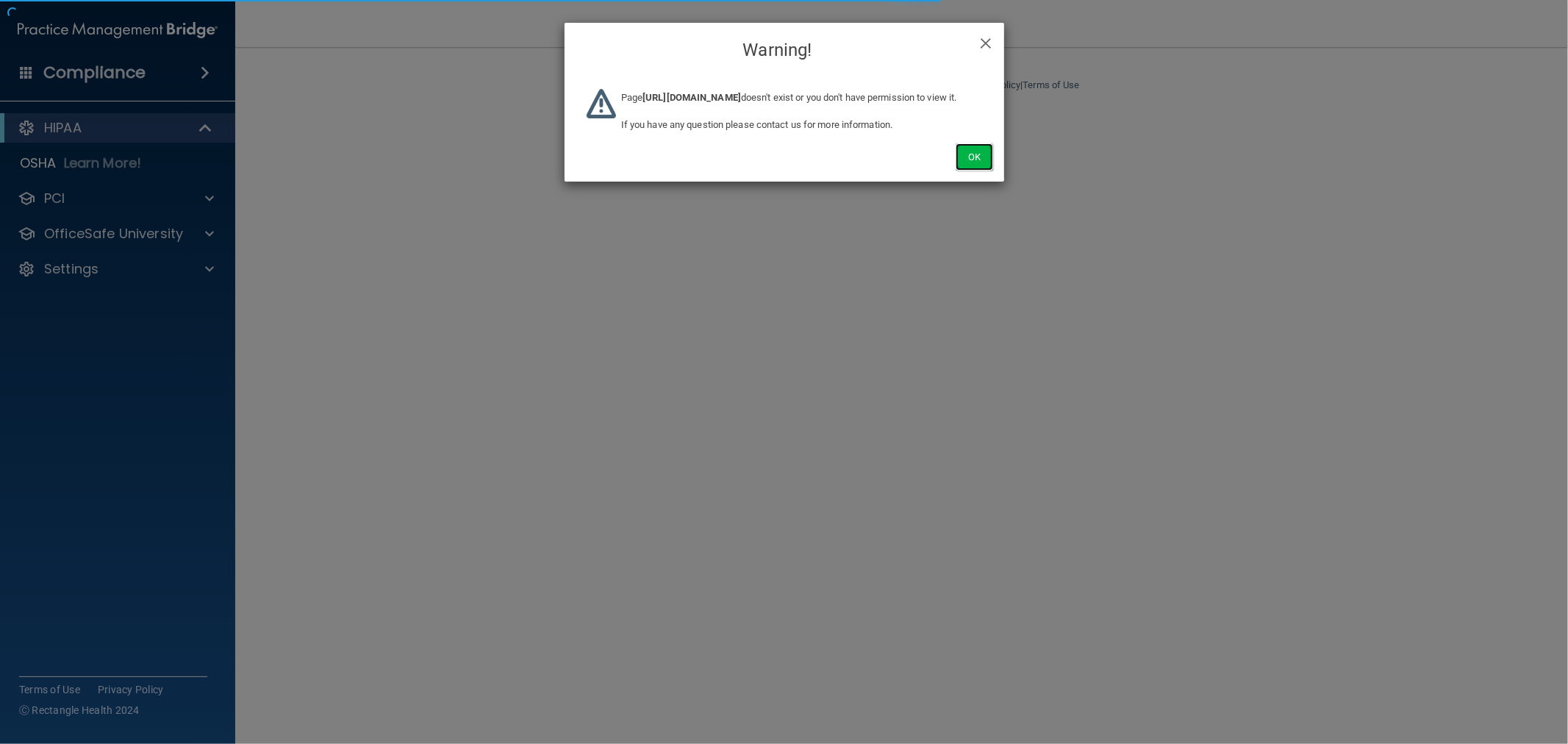
click at [971, 171] on button "Ok" at bounding box center [974, 157] width 37 height 27
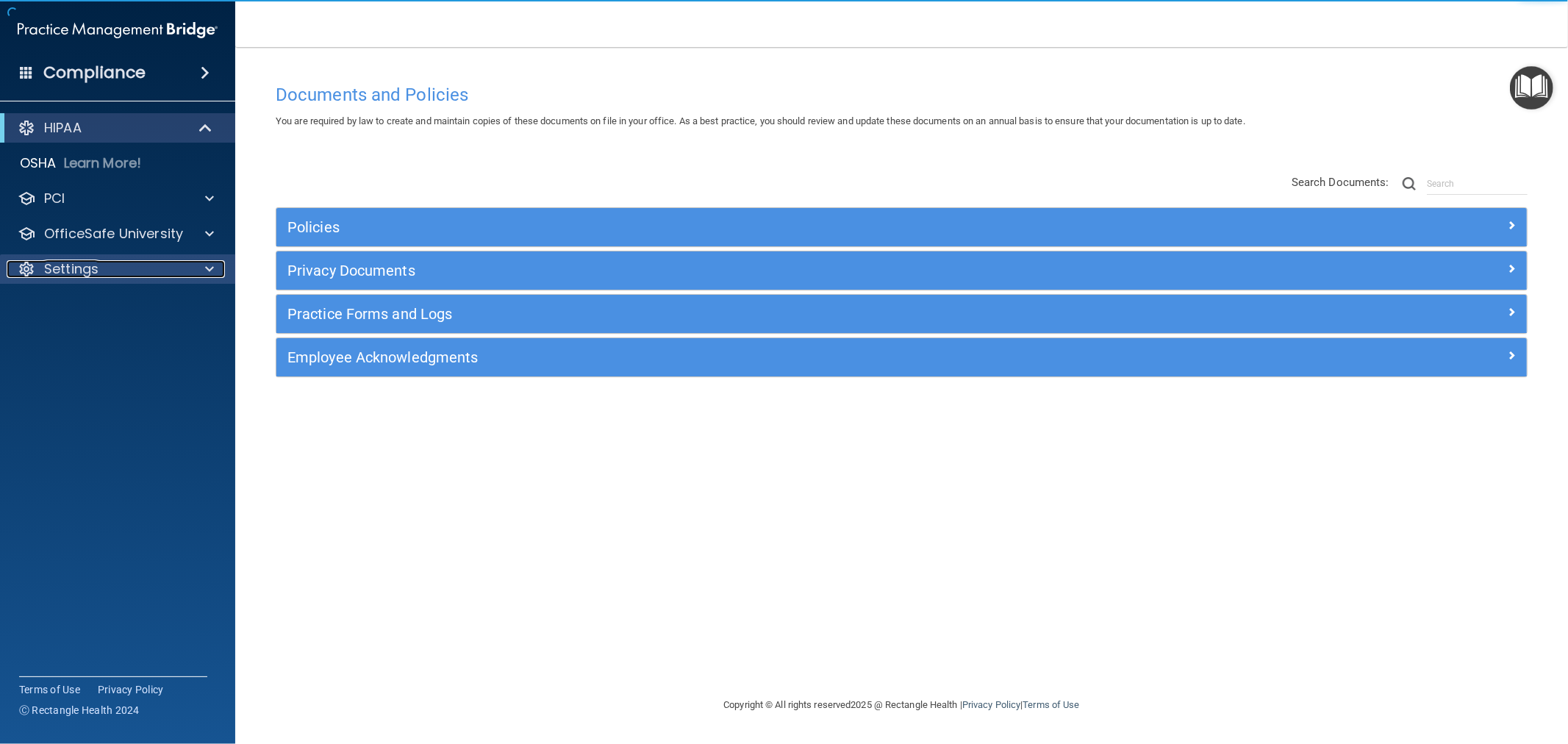
click at [206, 261] on span at bounding box center [209, 269] width 9 height 17
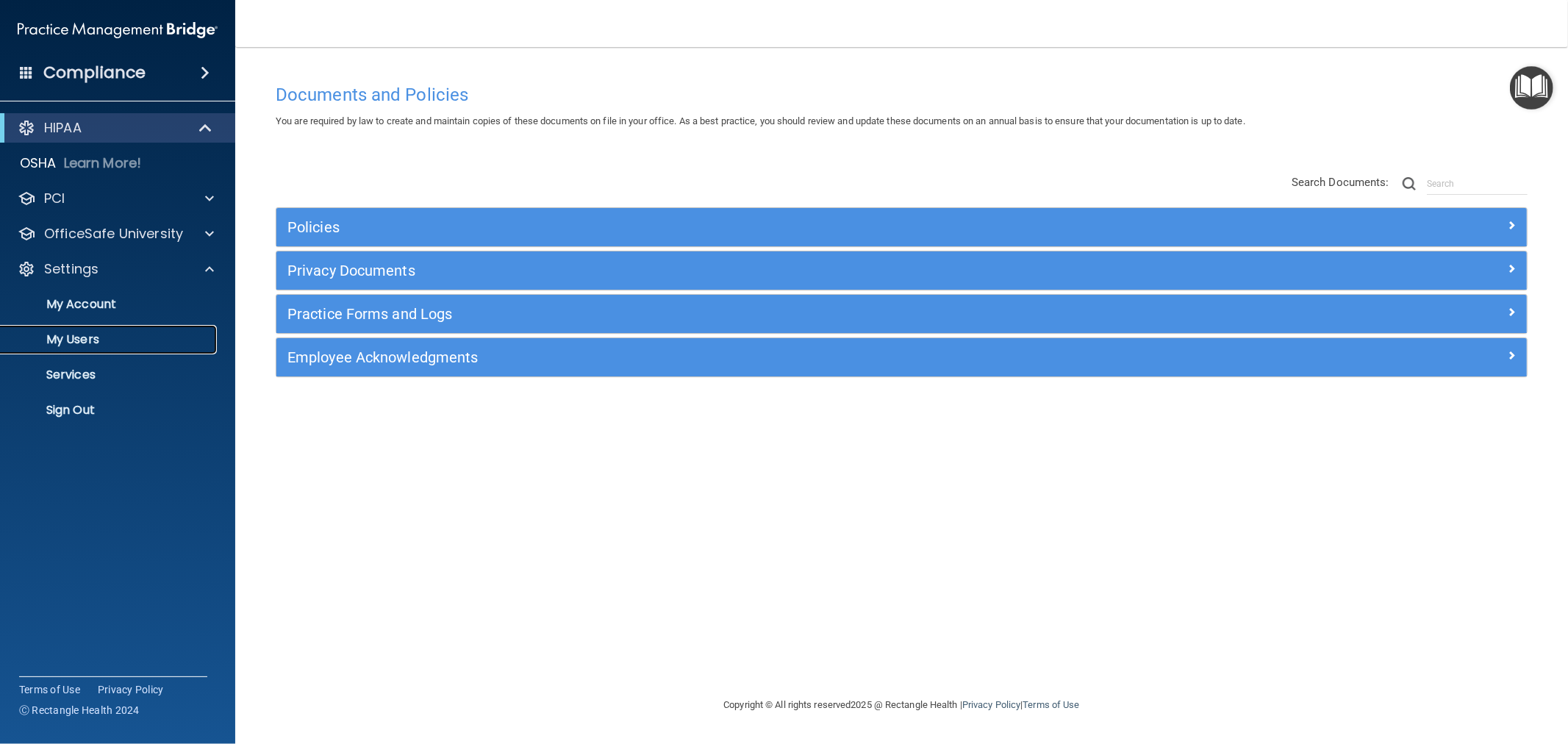
click at [78, 335] on p "My Users" at bounding box center [110, 339] width 201 height 15
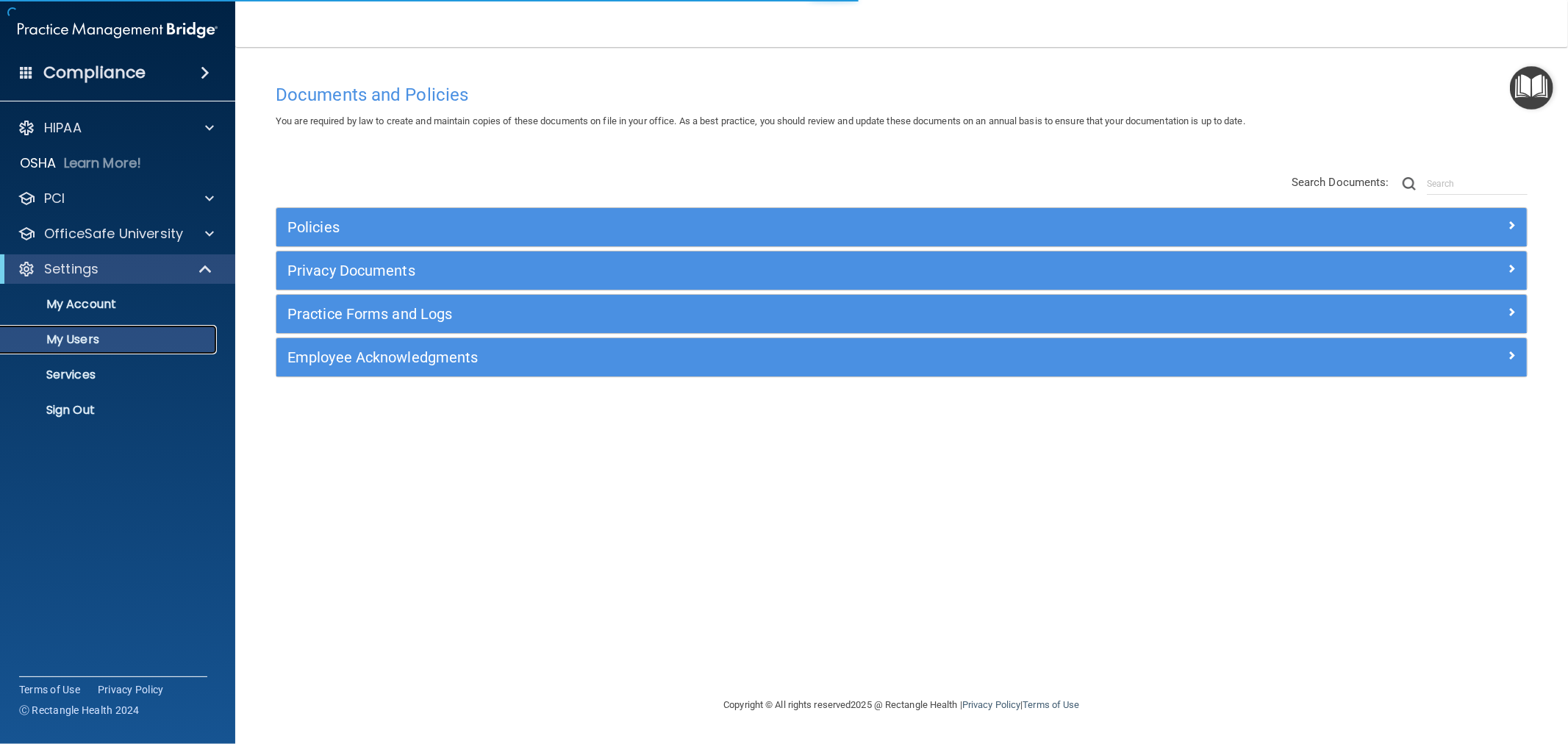
select select "20"
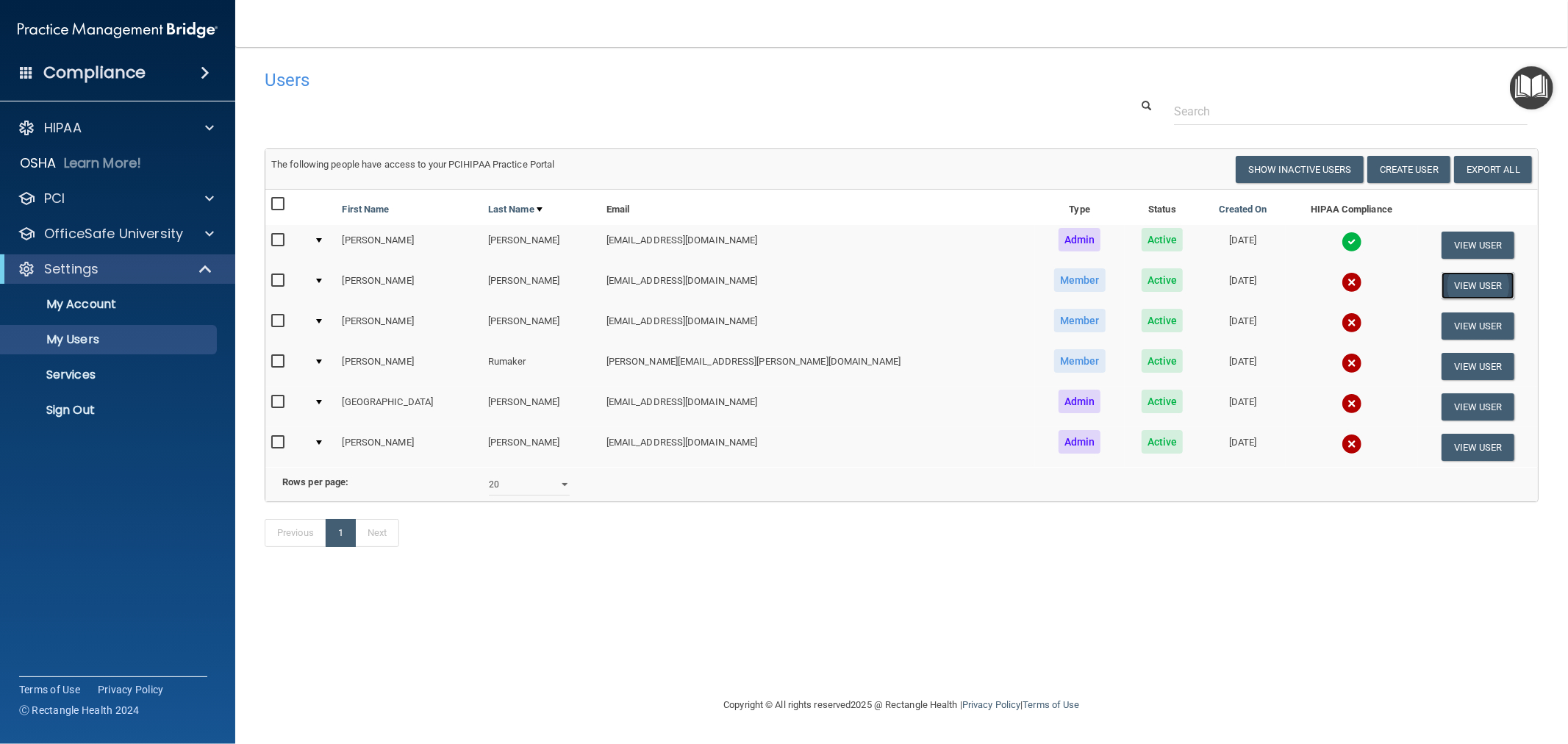
click at [1456, 281] on button "View User" at bounding box center [1478, 285] width 73 height 27
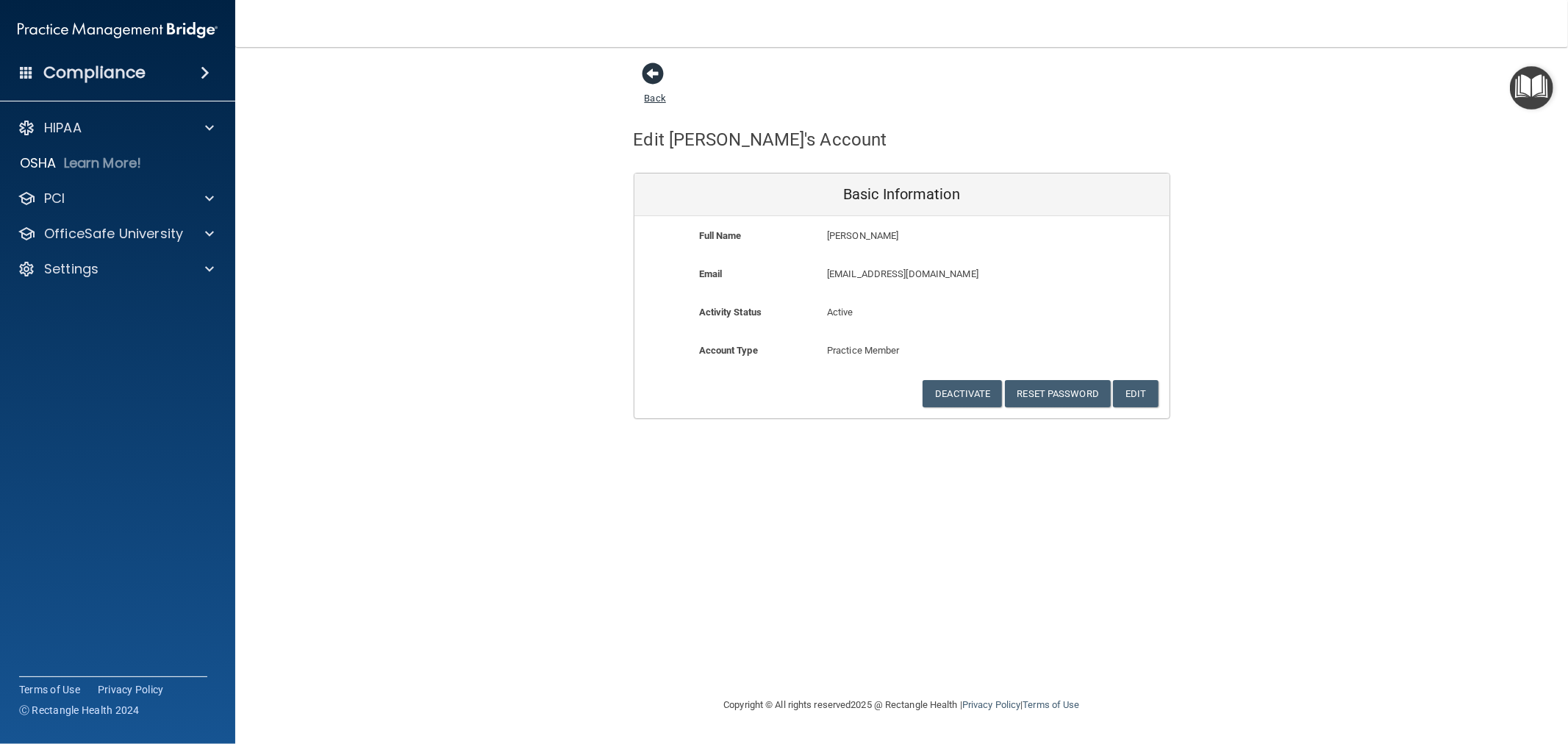
click at [660, 74] on span at bounding box center [653, 73] width 22 height 22
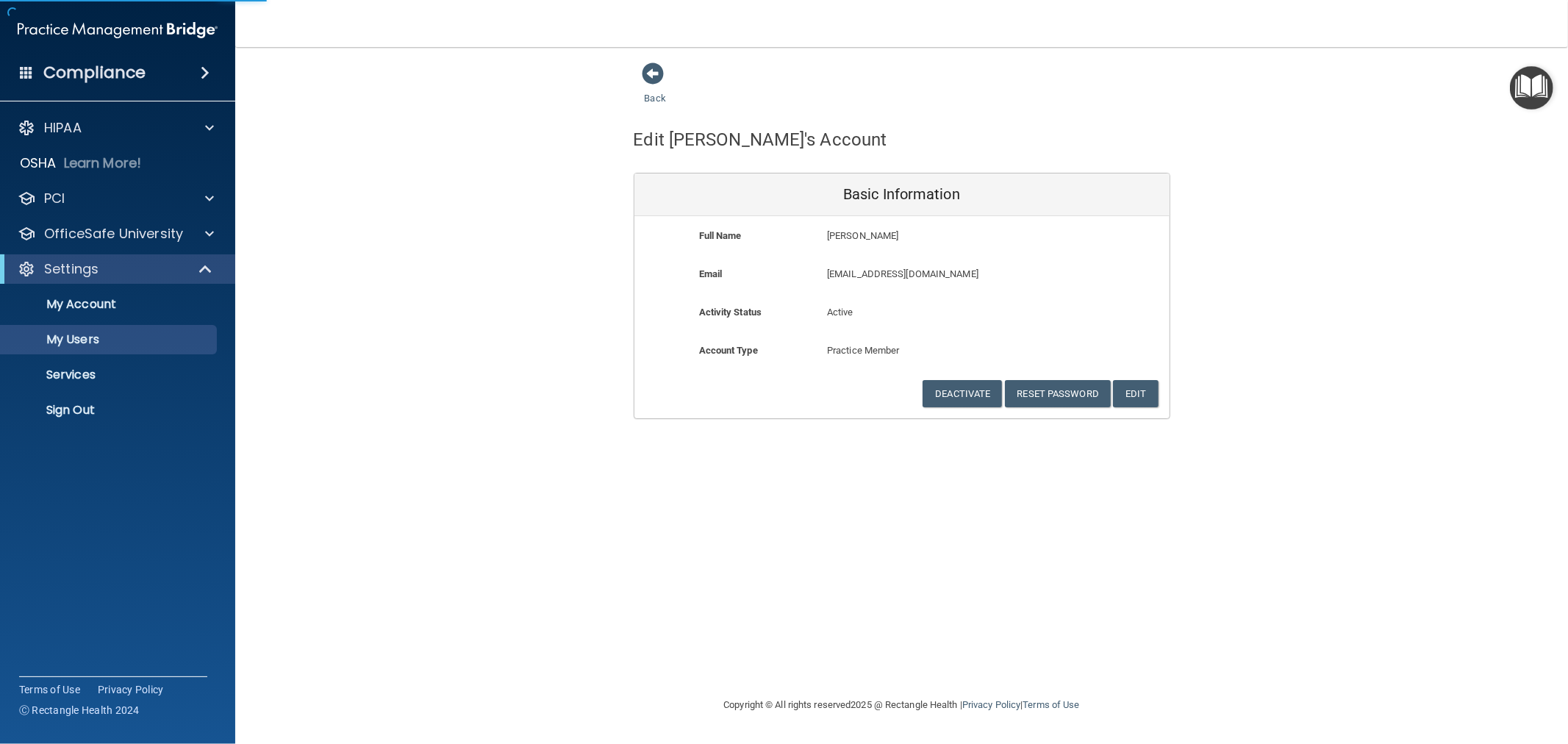
select select "20"
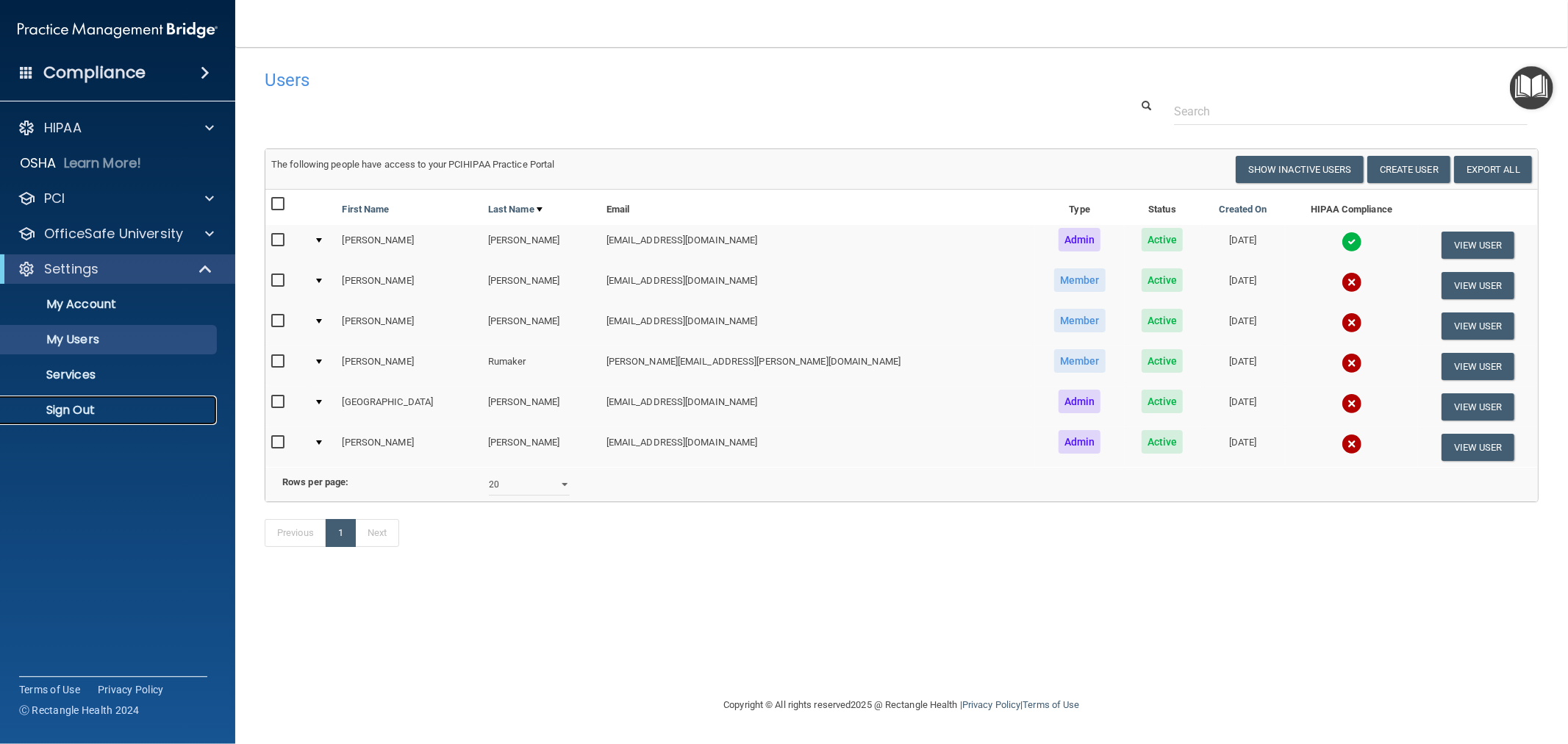
click at [82, 411] on p "Sign Out" at bounding box center [110, 411] width 201 height 15
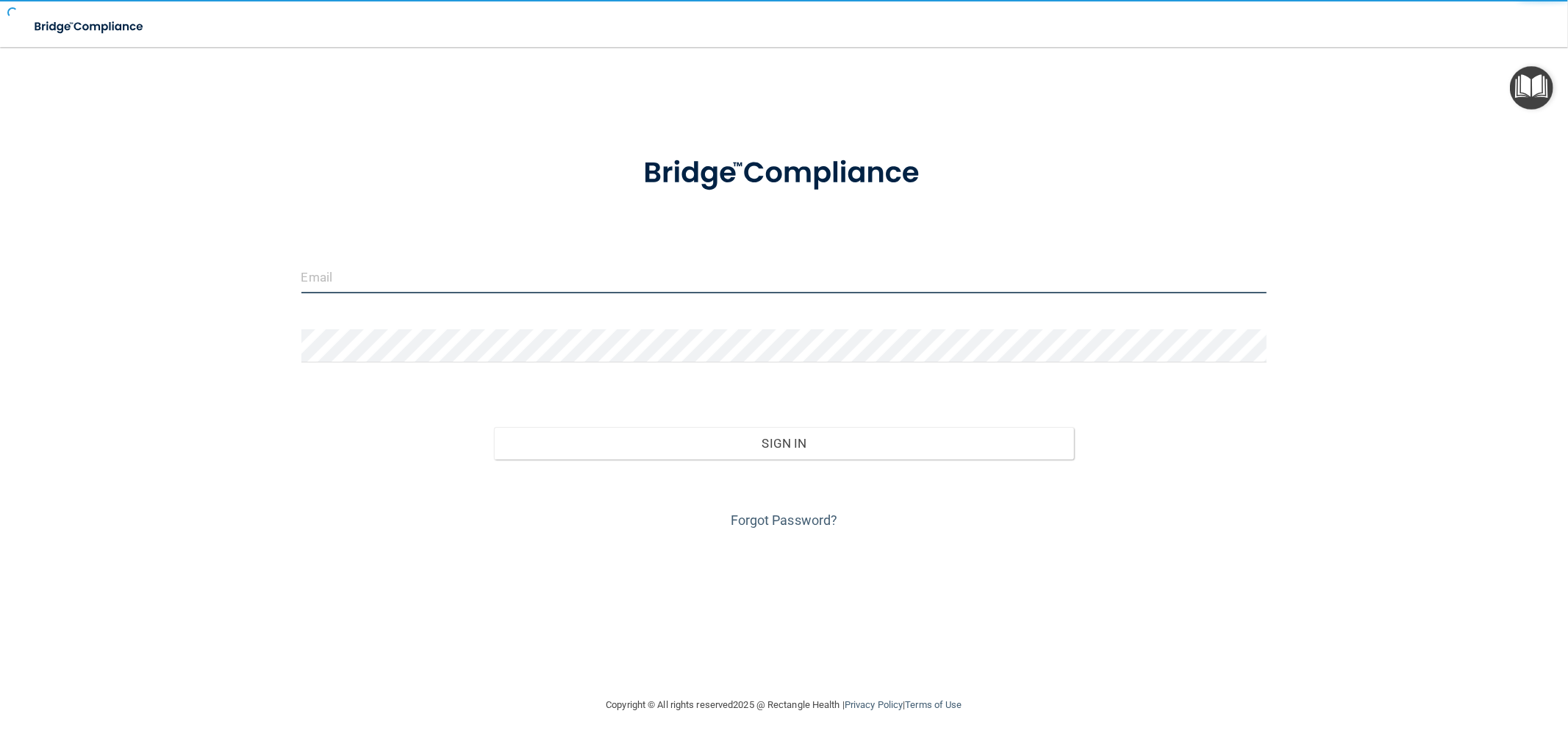
type input "[EMAIL_ADDRESS][DOMAIN_NAME]"
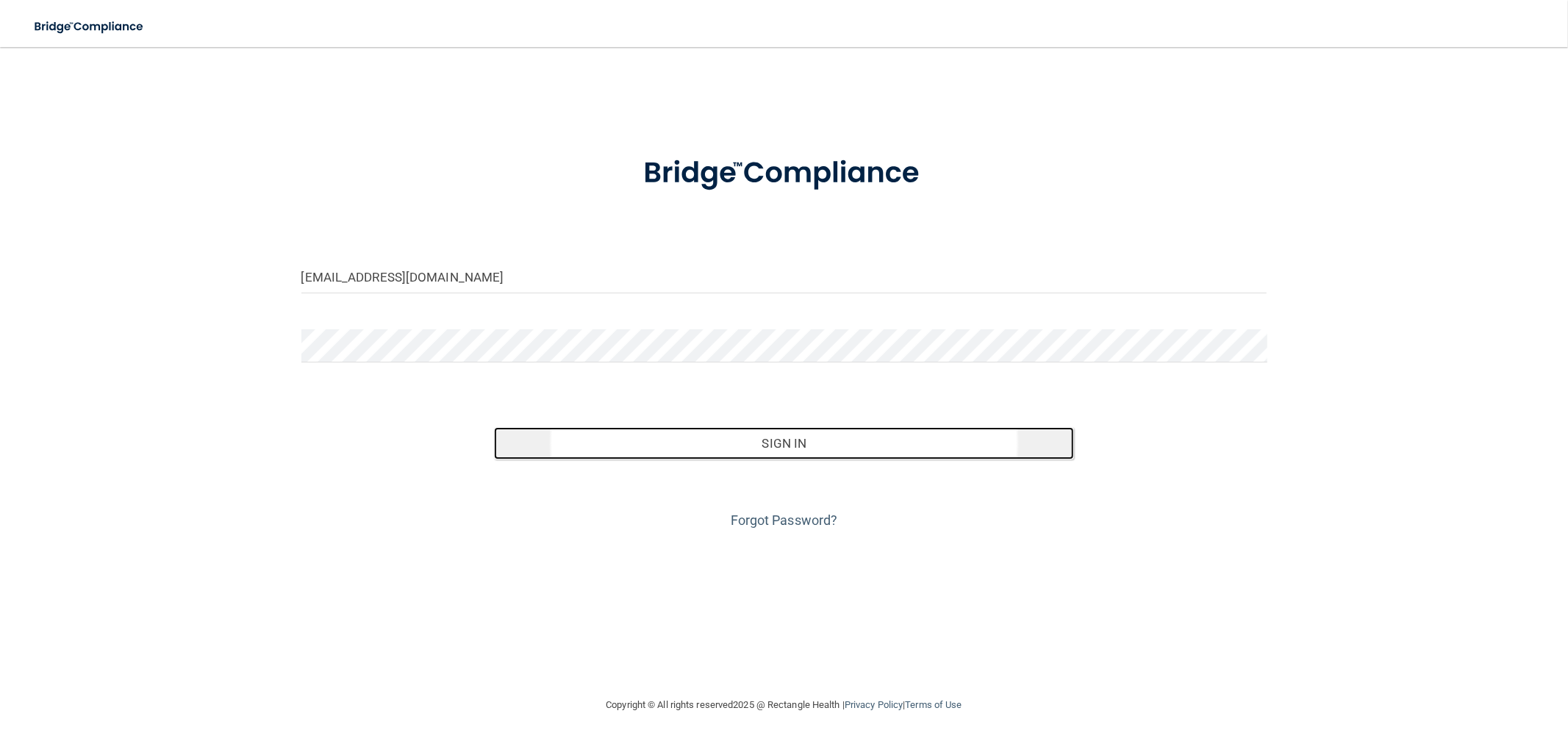
click at [796, 441] on button "Sign In" at bounding box center [783, 443] width 579 height 32
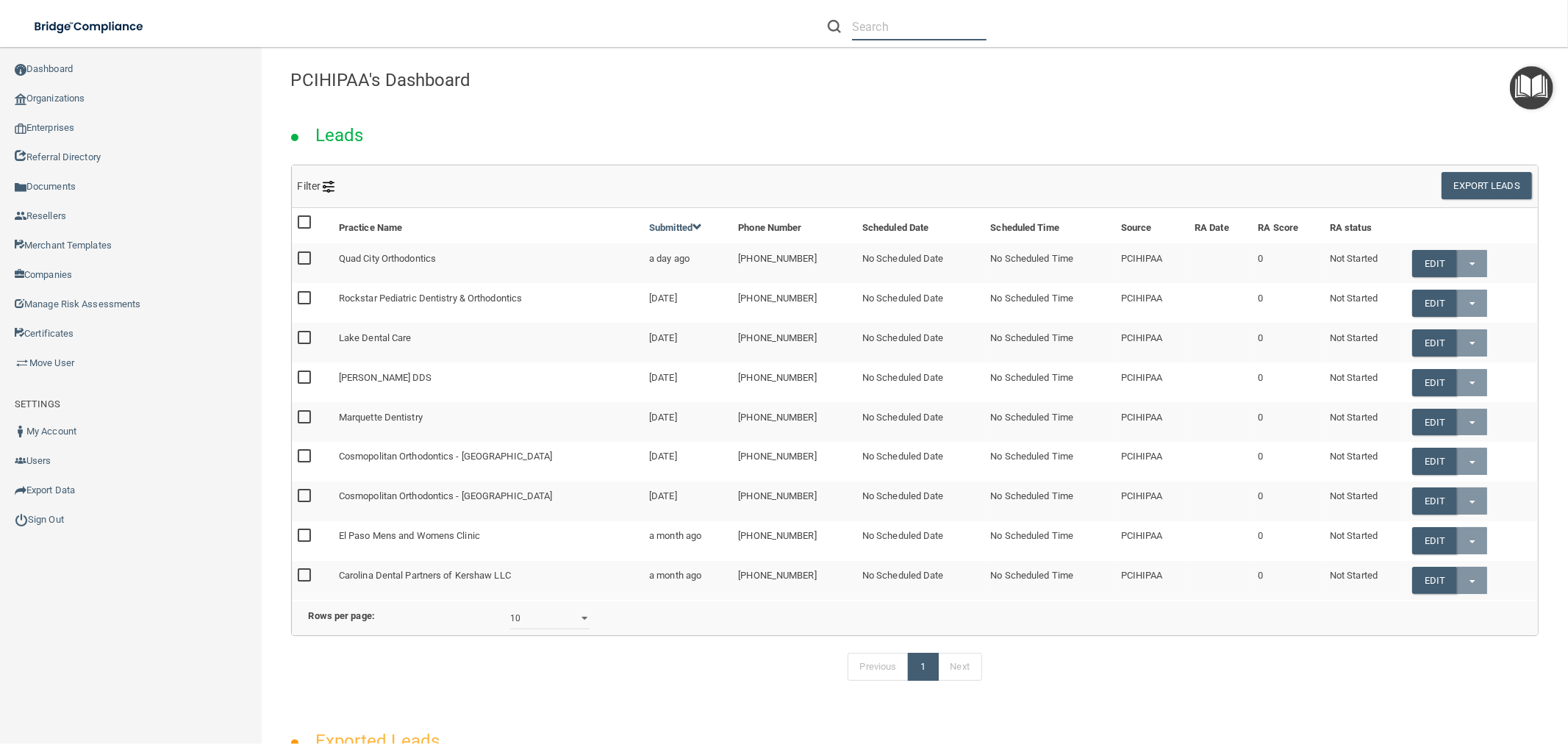
click at [864, 19] on input "text" at bounding box center [919, 27] width 134 height 27
paste input "reception@jstantondentistry.com"
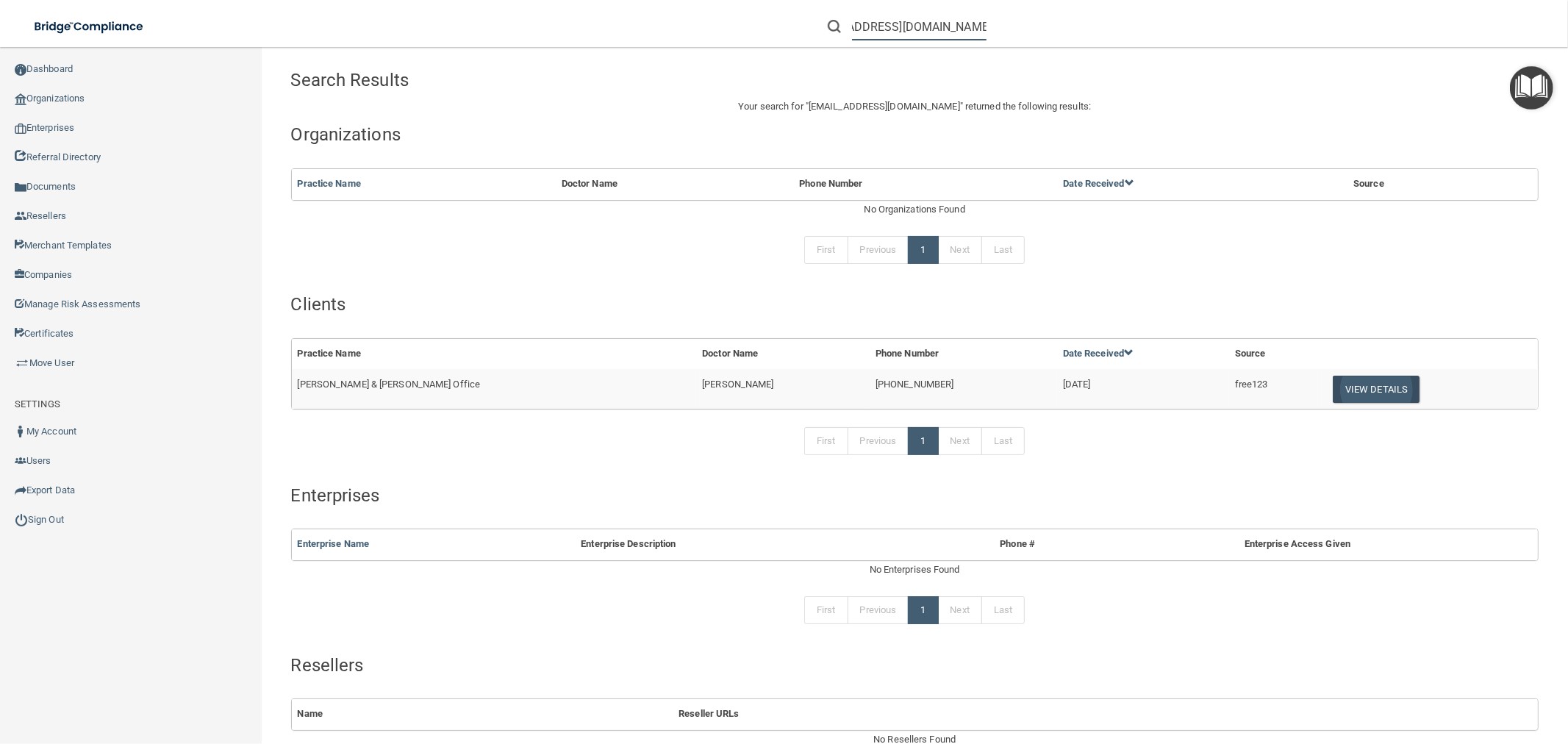
type input "reception@jstantondentistry.com"
click at [1332, 387] on button "View Details" at bounding box center [1376, 389] width 87 height 27
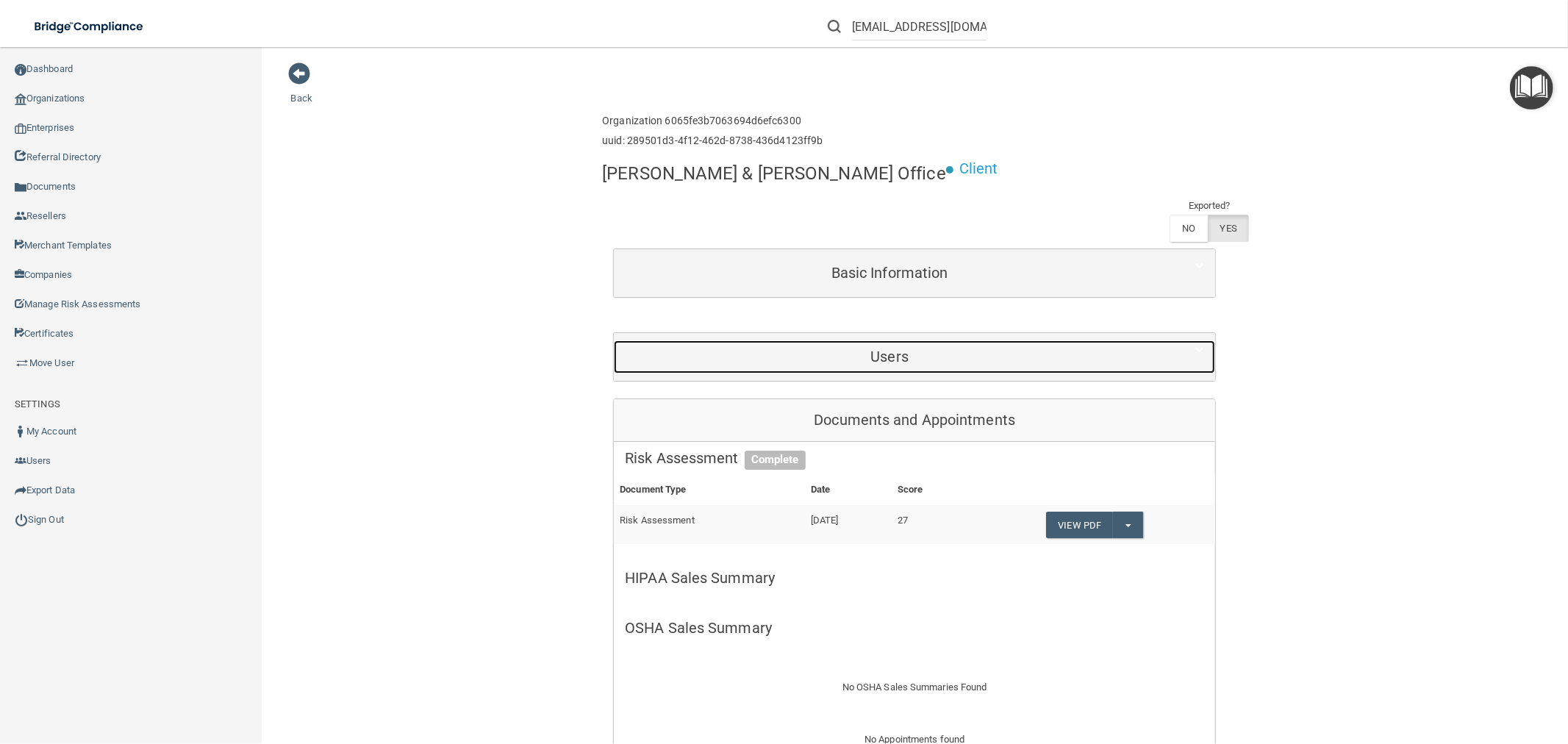
click at [851, 340] on div "Users" at bounding box center [889, 357] width 552 height 33
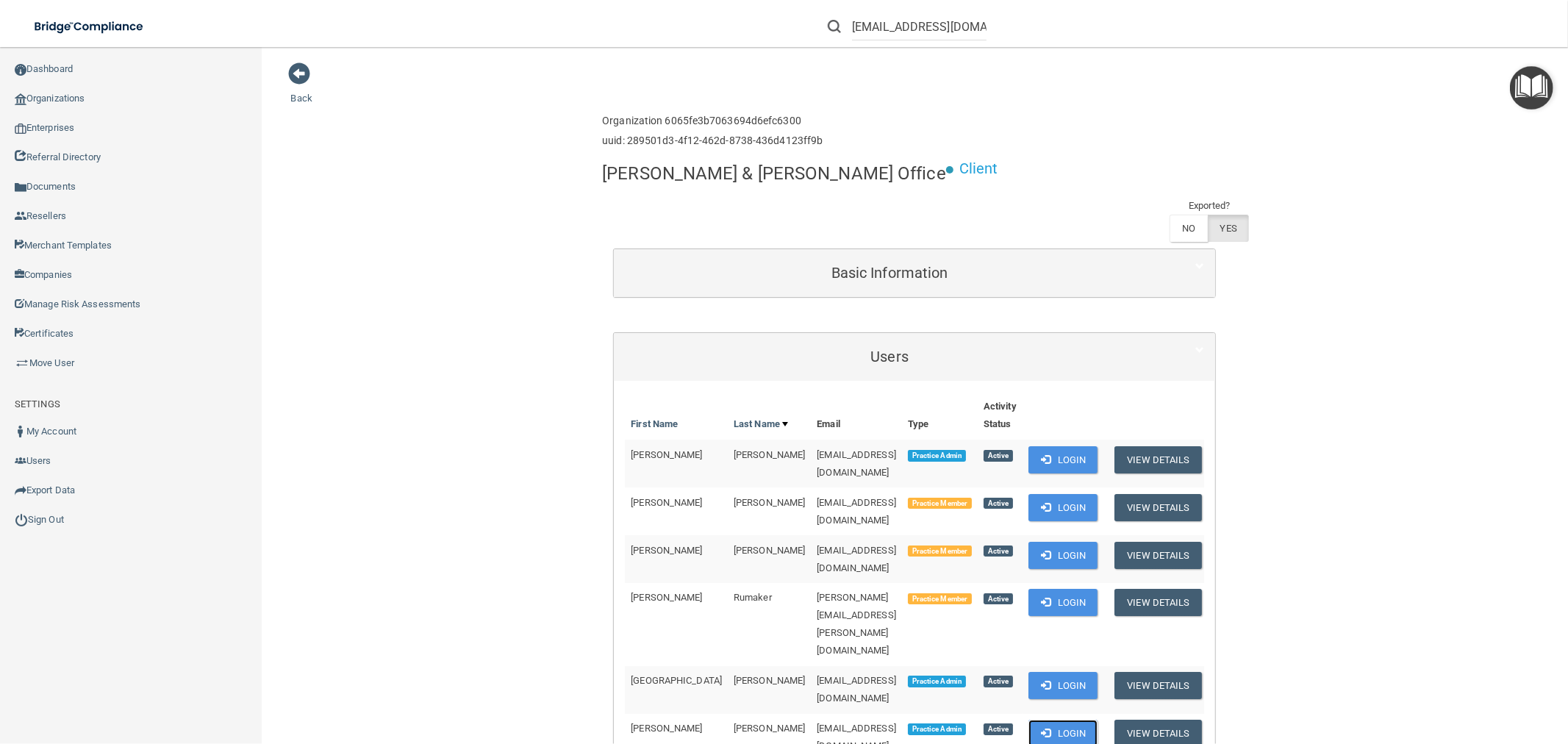
click at [1059, 719] on button "Login" at bounding box center [1064, 732] width 70 height 27
click at [1053, 494] on button "Login" at bounding box center [1064, 507] width 70 height 27
click at [1057, 494] on button "Login" at bounding box center [1064, 507] width 70 height 27
click at [1055, 494] on button "Login" at bounding box center [1064, 507] width 70 height 27
click at [1059, 494] on button "Login" at bounding box center [1064, 507] width 70 height 27
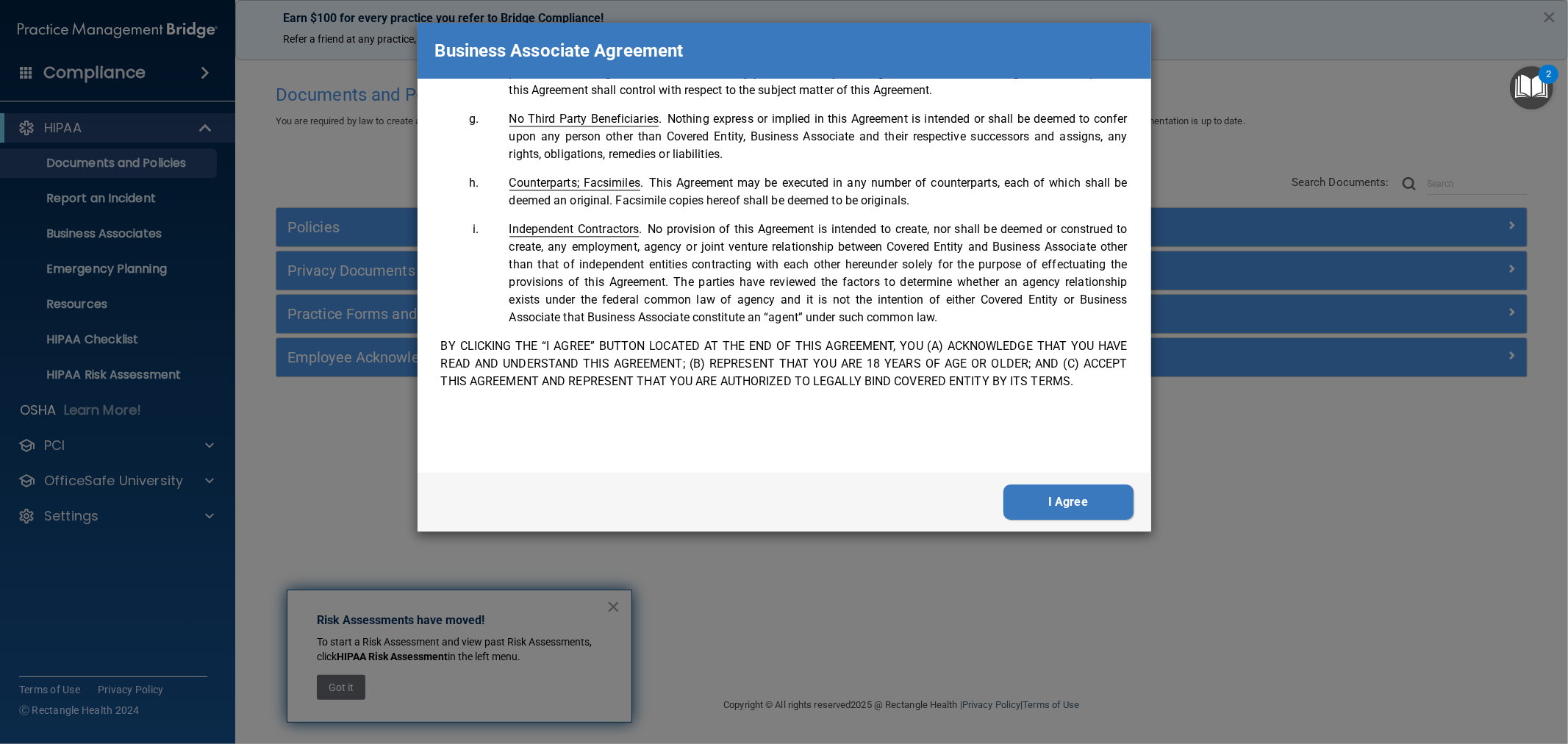
scroll to position [3013, 0]
click at [1079, 500] on button "I Agree" at bounding box center [1068, 502] width 130 height 36
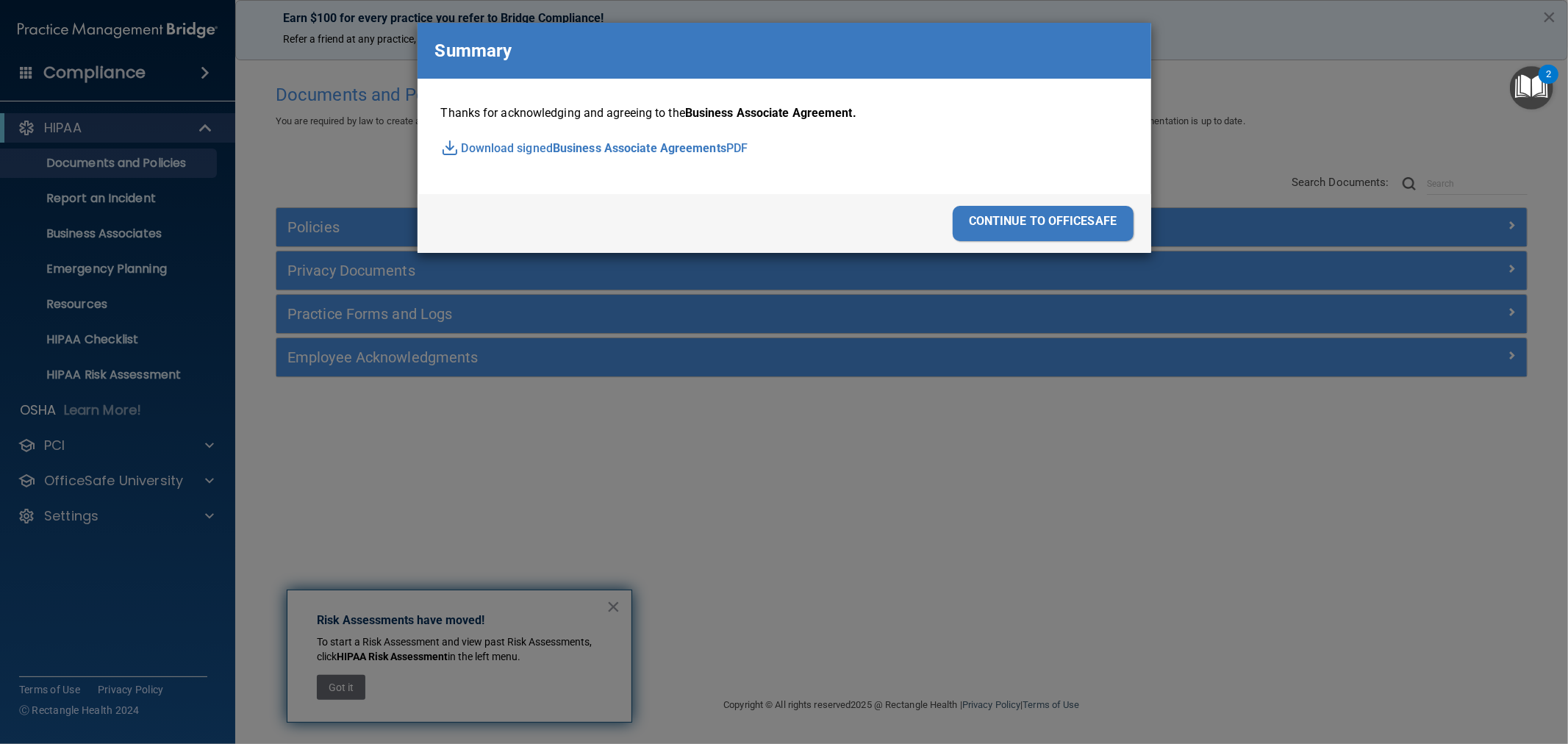
click at [1041, 221] on div "continue to officesafe" at bounding box center [1043, 223] width 181 height 36
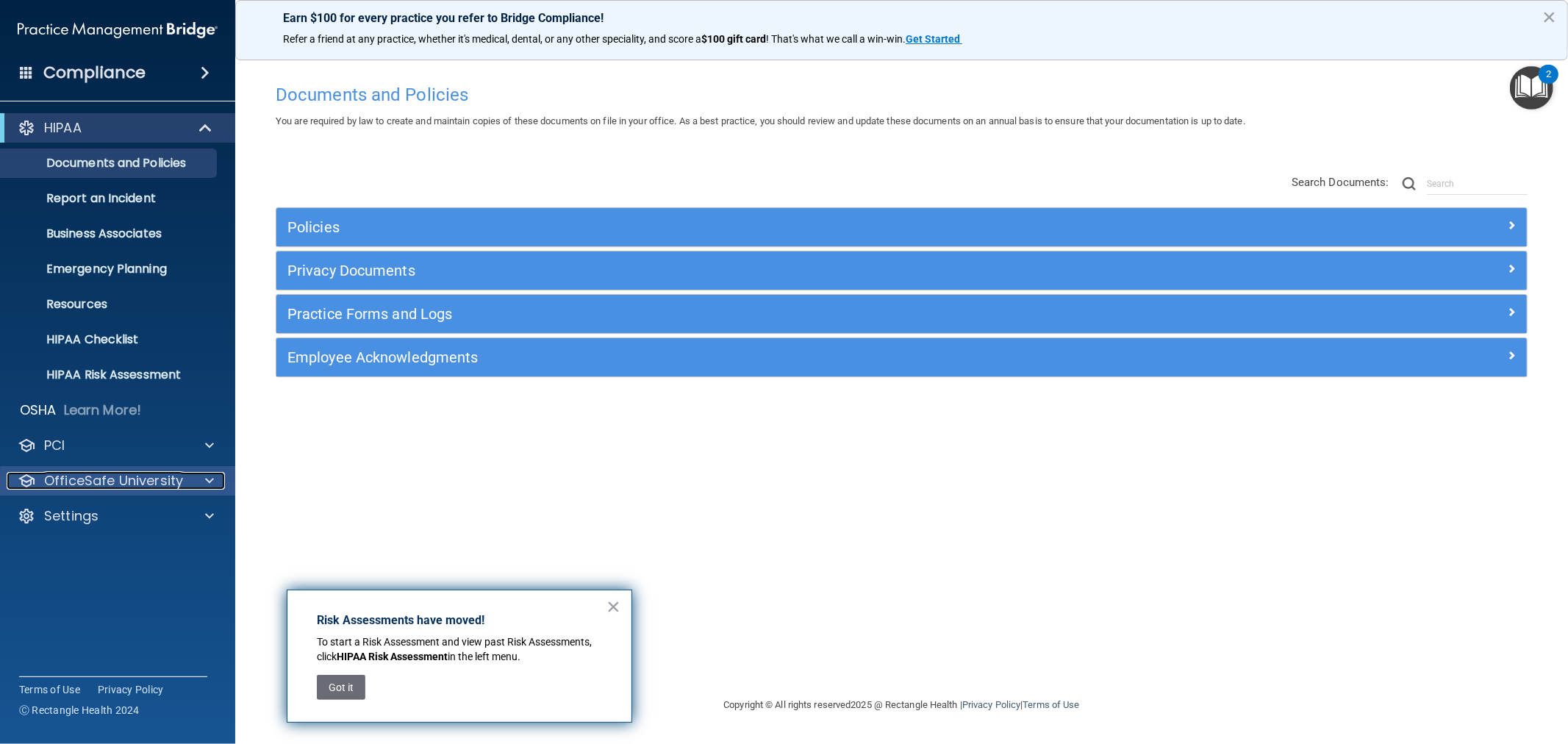
click at [203, 478] on div at bounding box center [207, 480] width 37 height 17
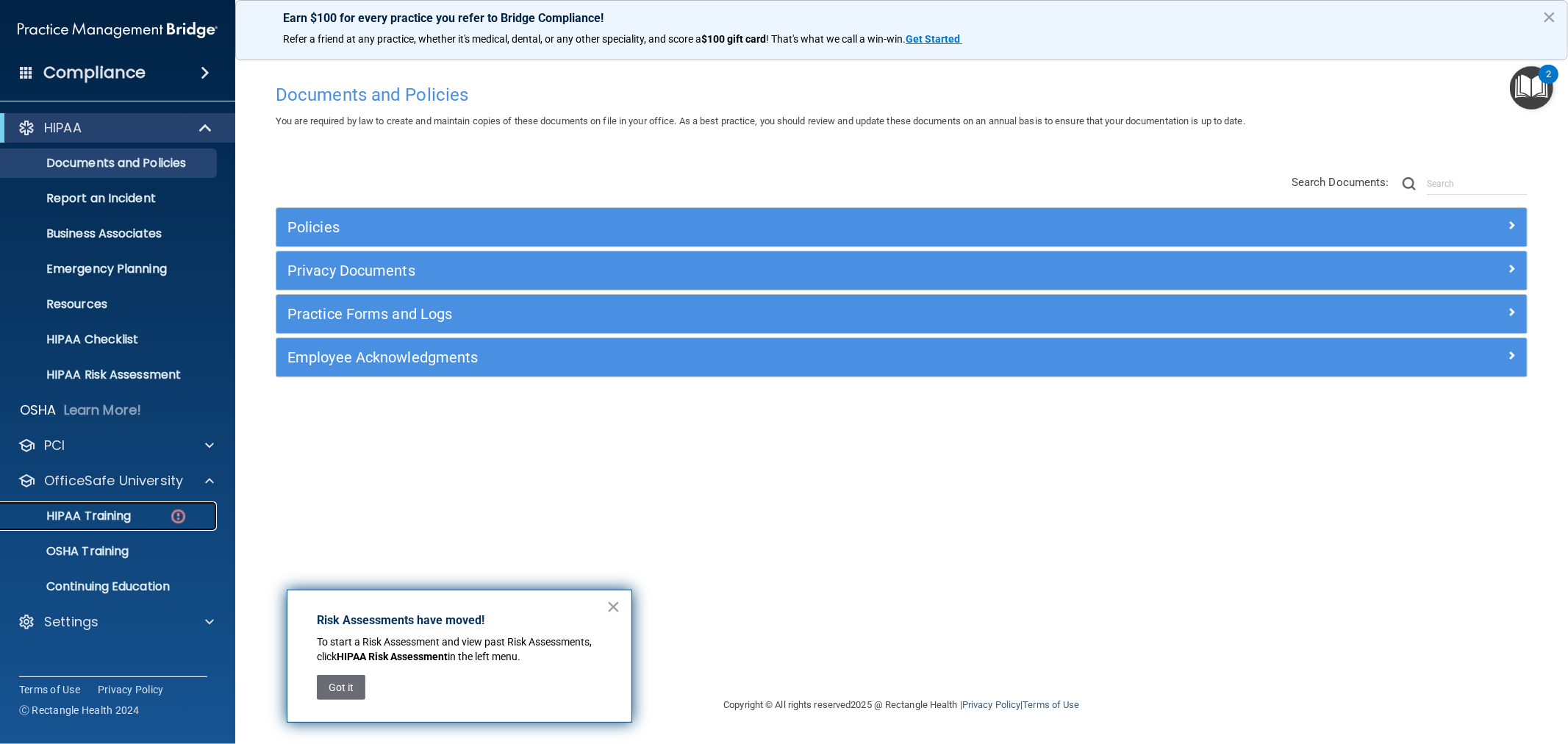
click at [122, 512] on p "HIPAA Training" at bounding box center [71, 516] width 121 height 15
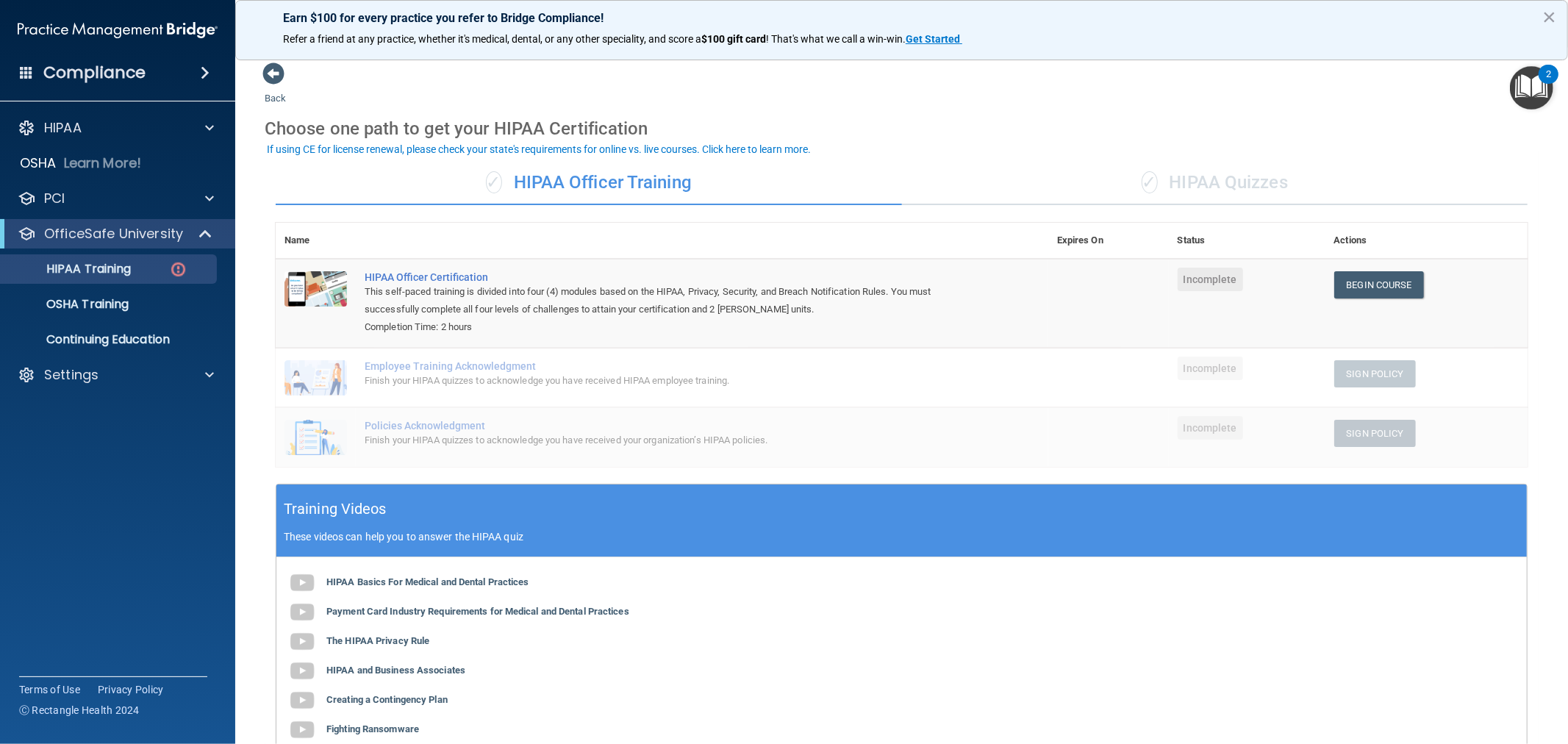
click at [1222, 182] on div "✓ HIPAA Quizzes" at bounding box center [1215, 182] width 626 height 44
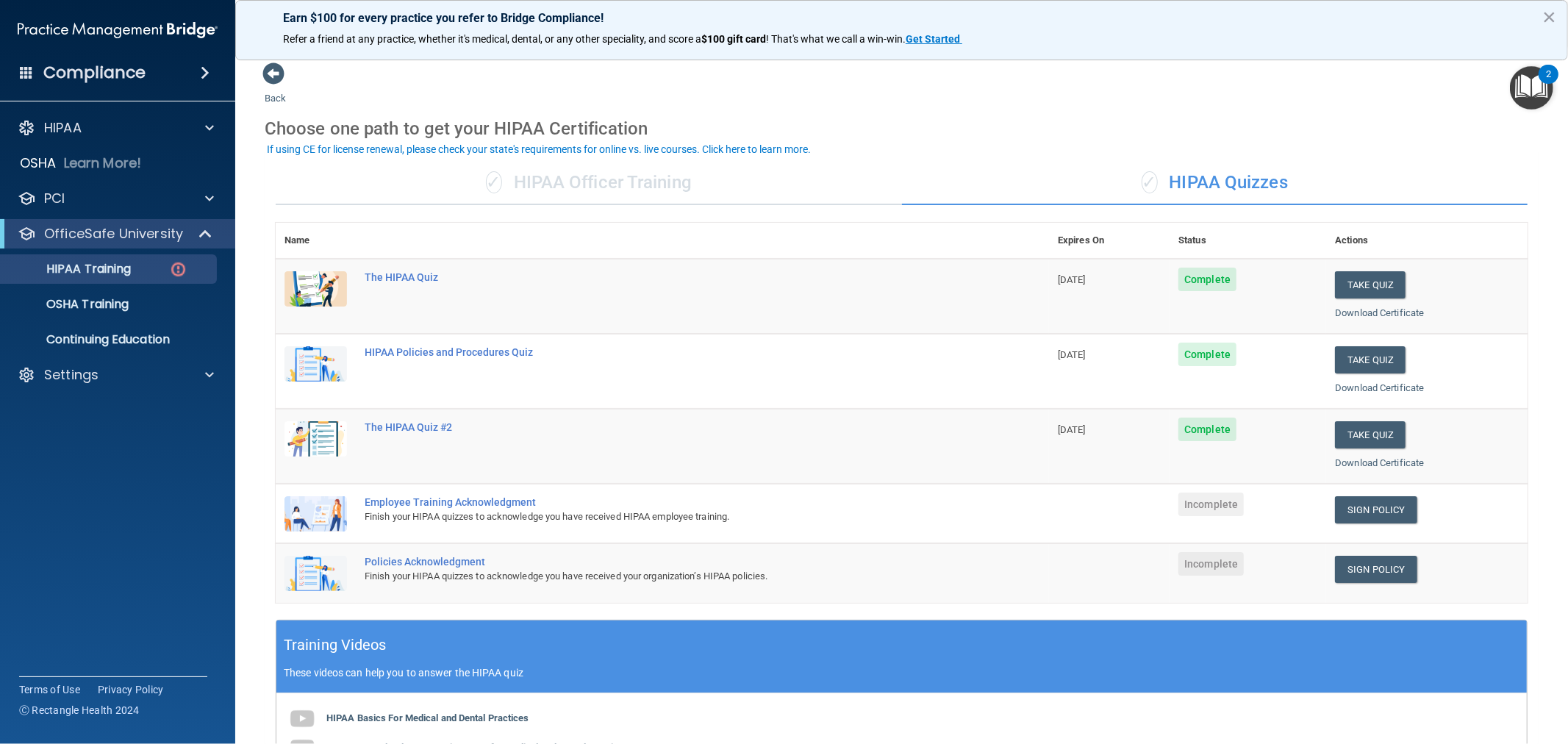
click at [567, 186] on div "✓ HIPAA Officer Training" at bounding box center [588, 182] width 626 height 44
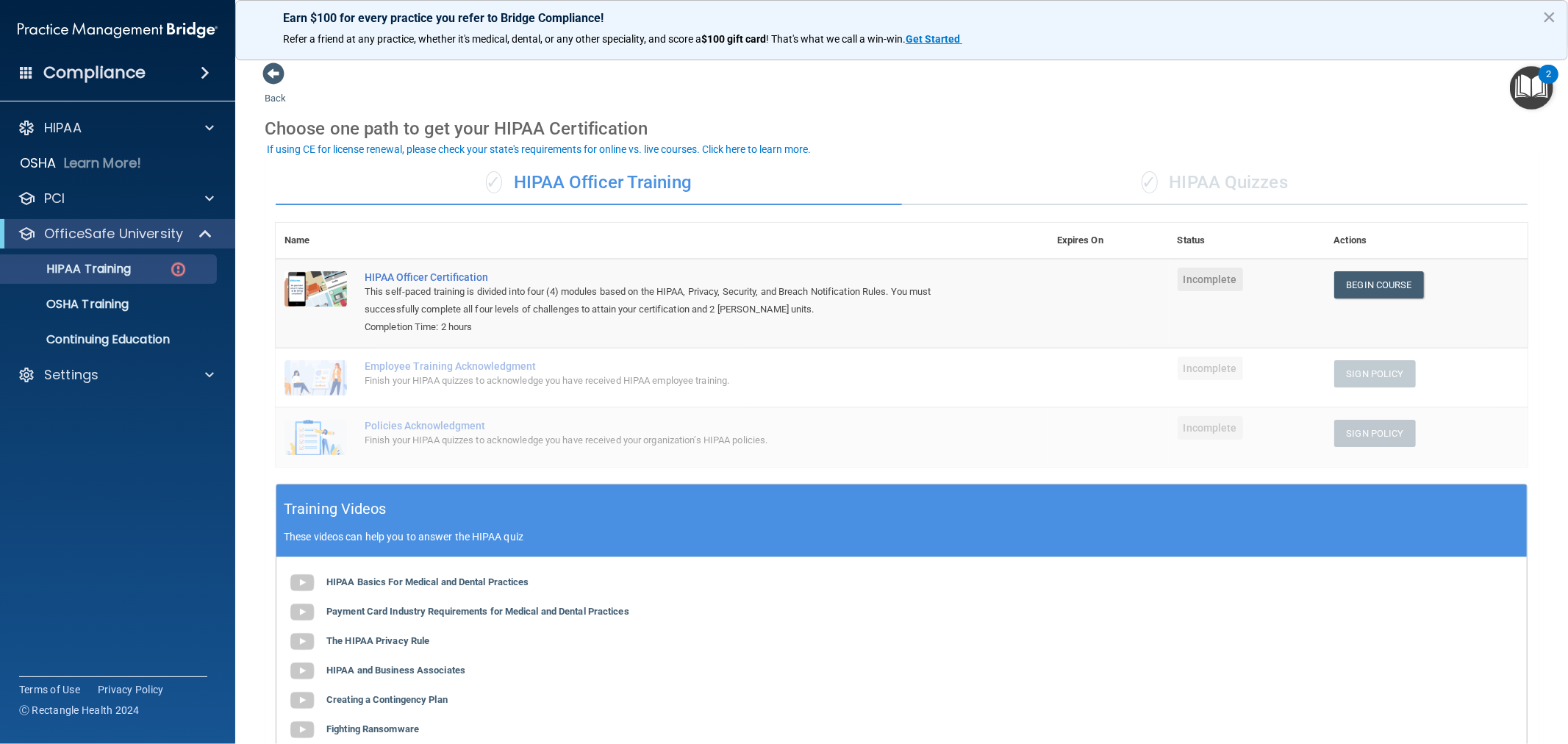
click at [1261, 181] on div "✓ HIPAA Quizzes" at bounding box center [1215, 182] width 626 height 44
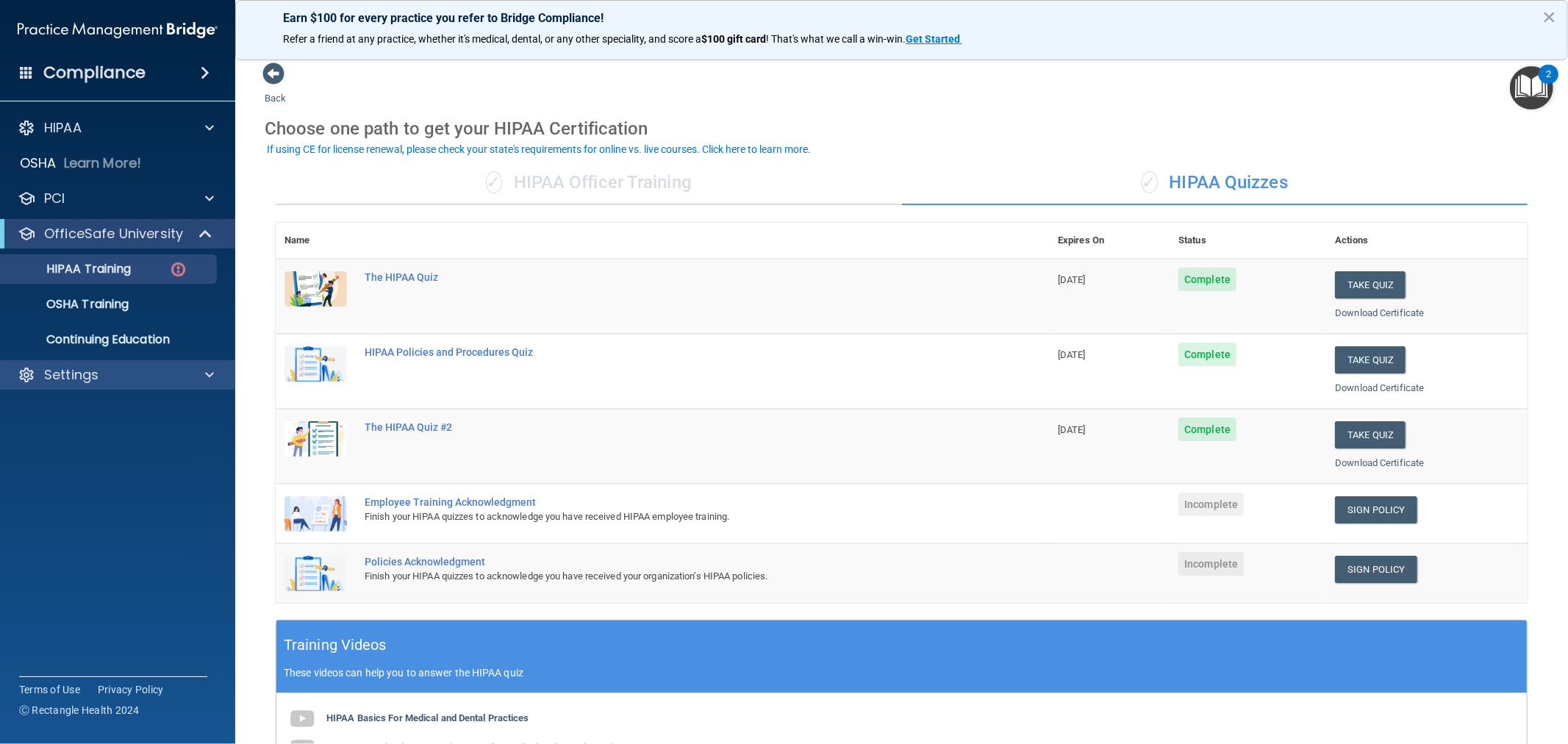
click at [208, 361] on div "Settings" at bounding box center [118, 374] width 236 height 29
click at [208, 369] on span at bounding box center [209, 374] width 9 height 17
click at [86, 509] on p "Sign Out" at bounding box center [110, 516] width 201 height 15
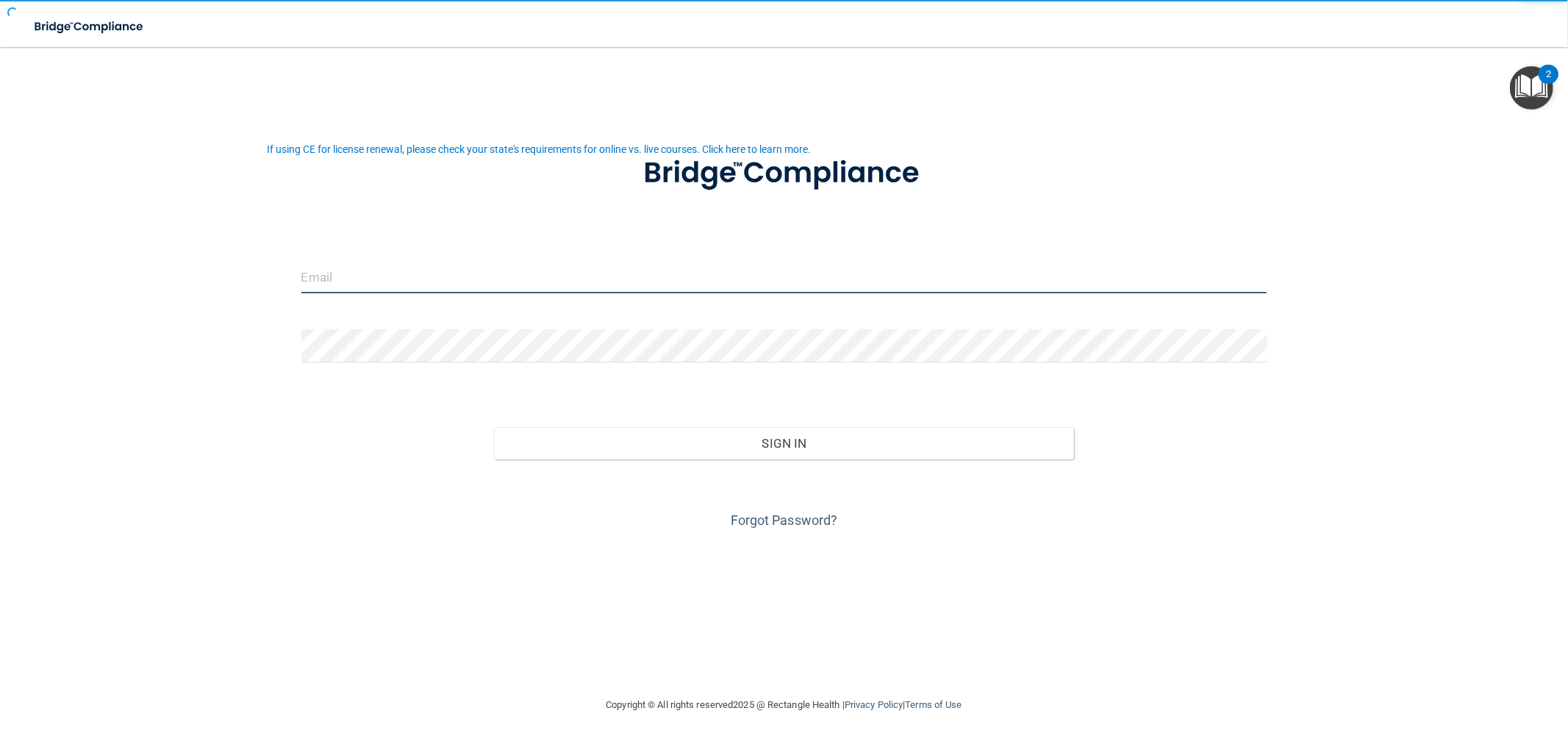
type input "[EMAIL_ADDRESS][DOMAIN_NAME]"
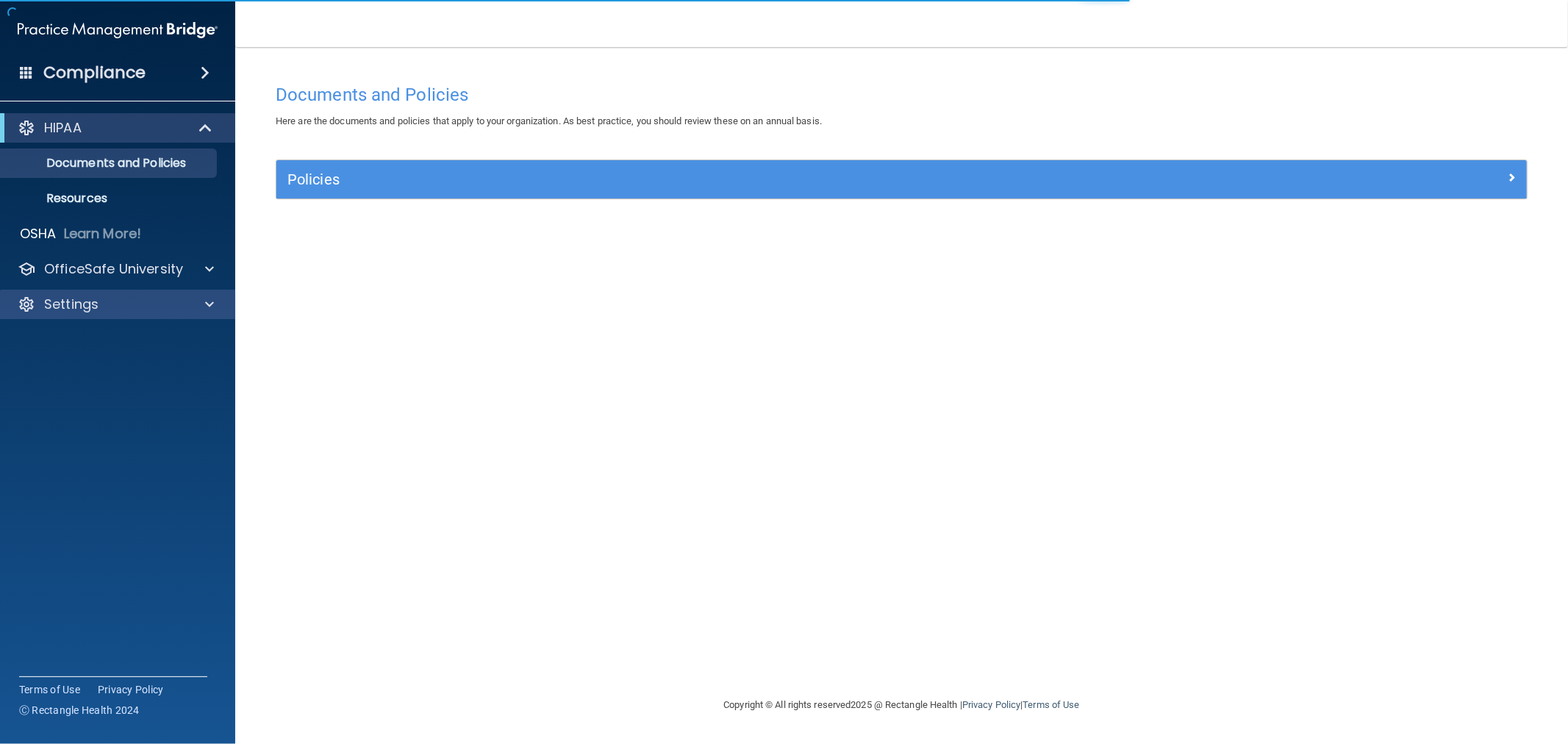
click at [197, 294] on div "Settings" at bounding box center [118, 304] width 236 height 29
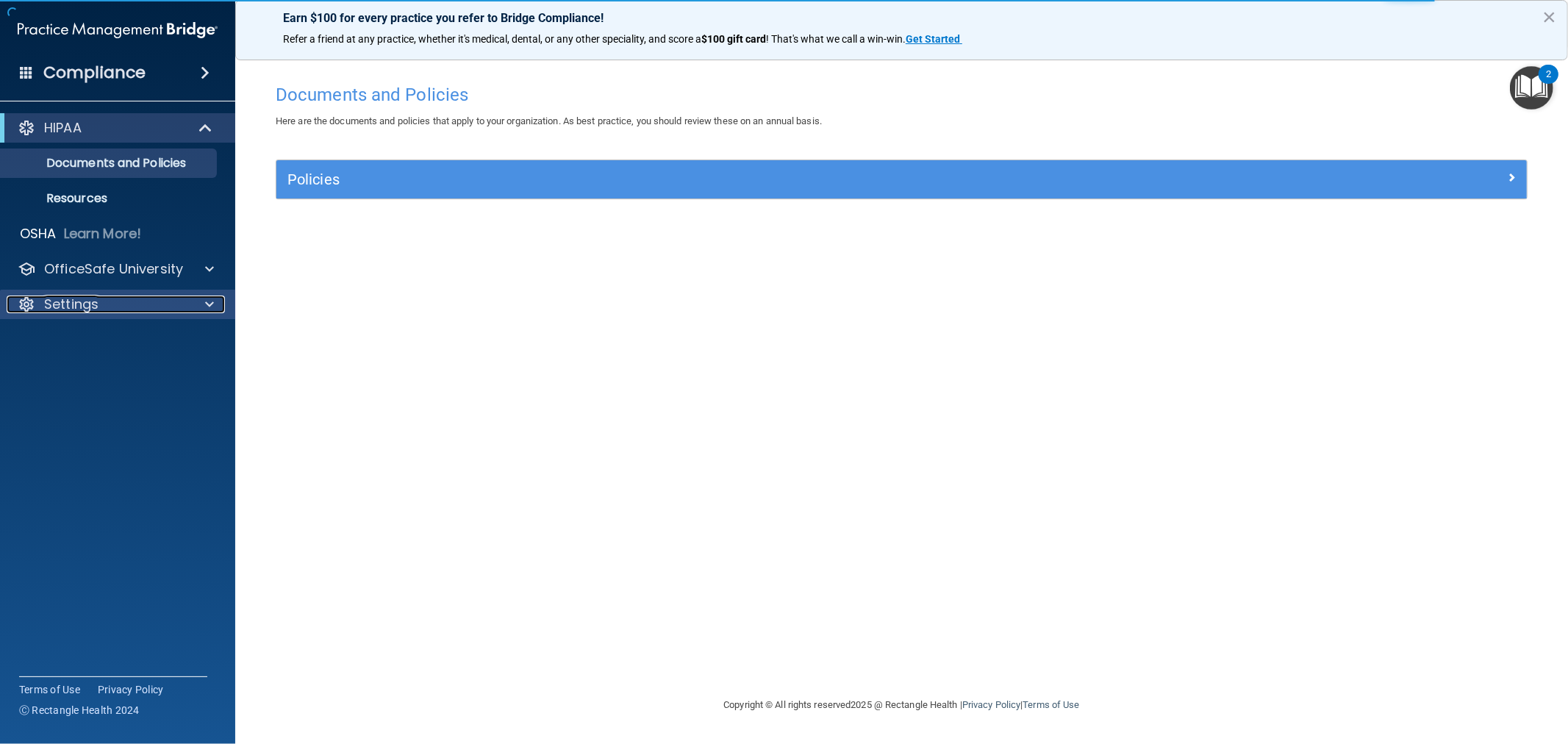
click at [214, 302] on div at bounding box center [207, 304] width 37 height 17
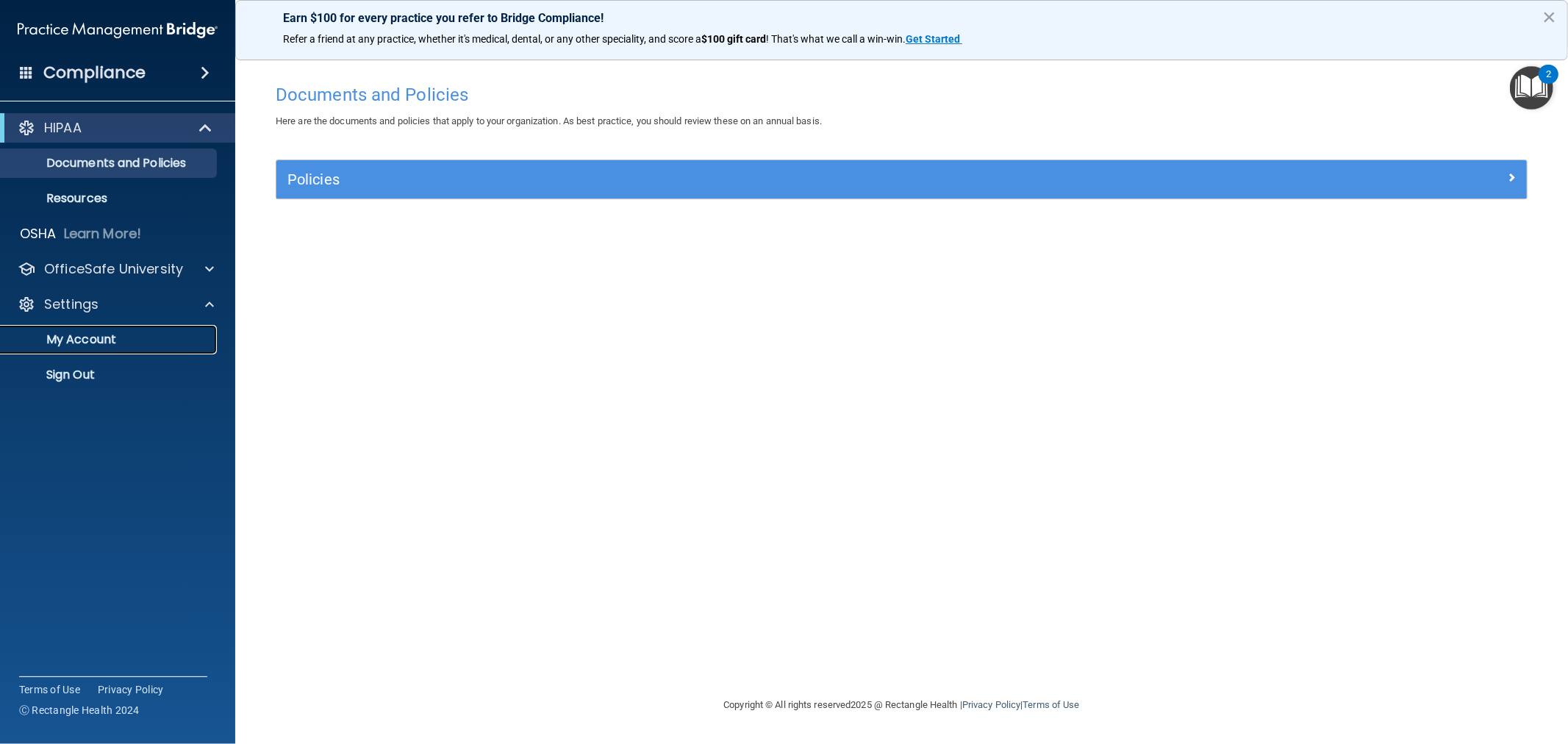
click at [93, 343] on p "My Account" at bounding box center [110, 339] width 201 height 15
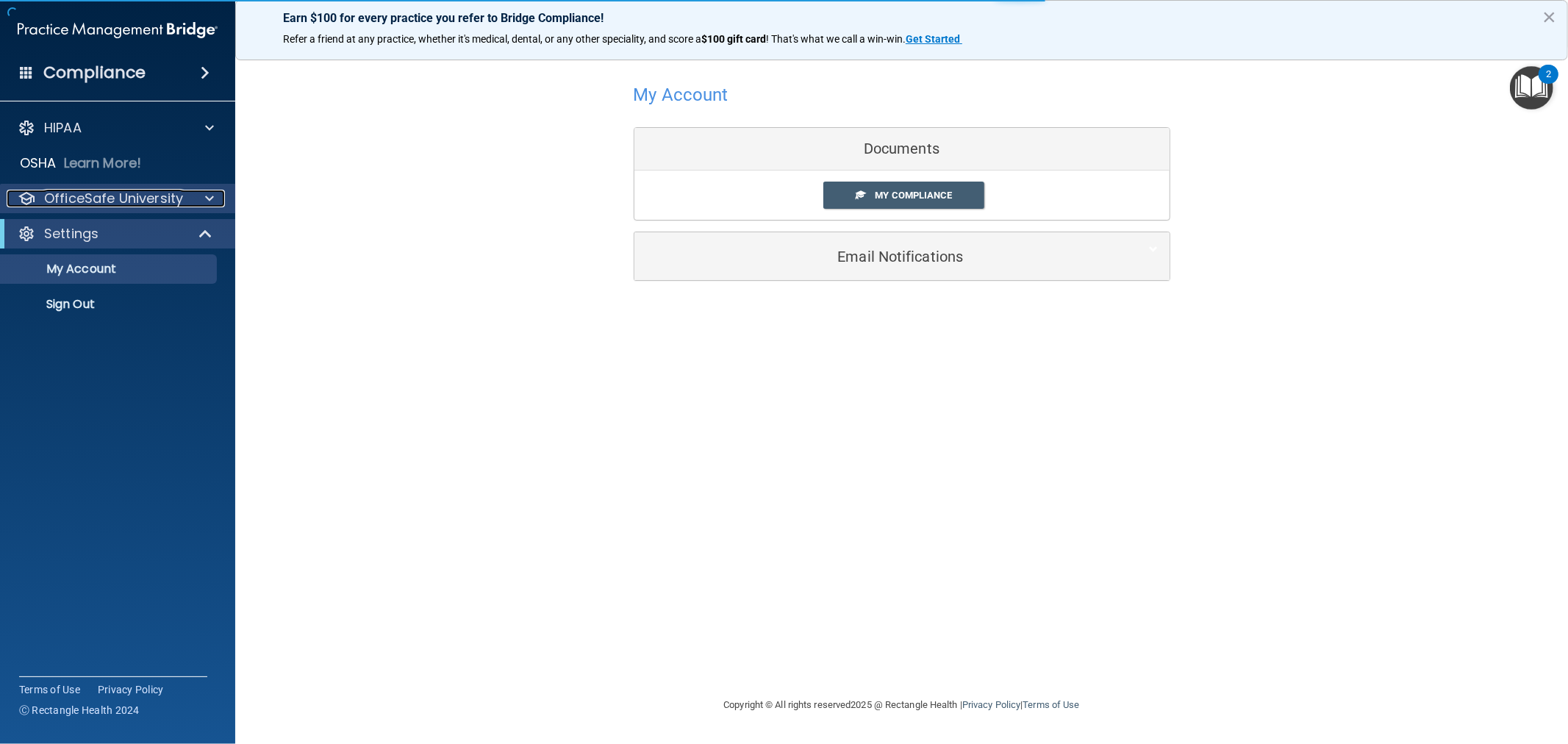
click at [192, 199] on div at bounding box center [207, 198] width 37 height 17
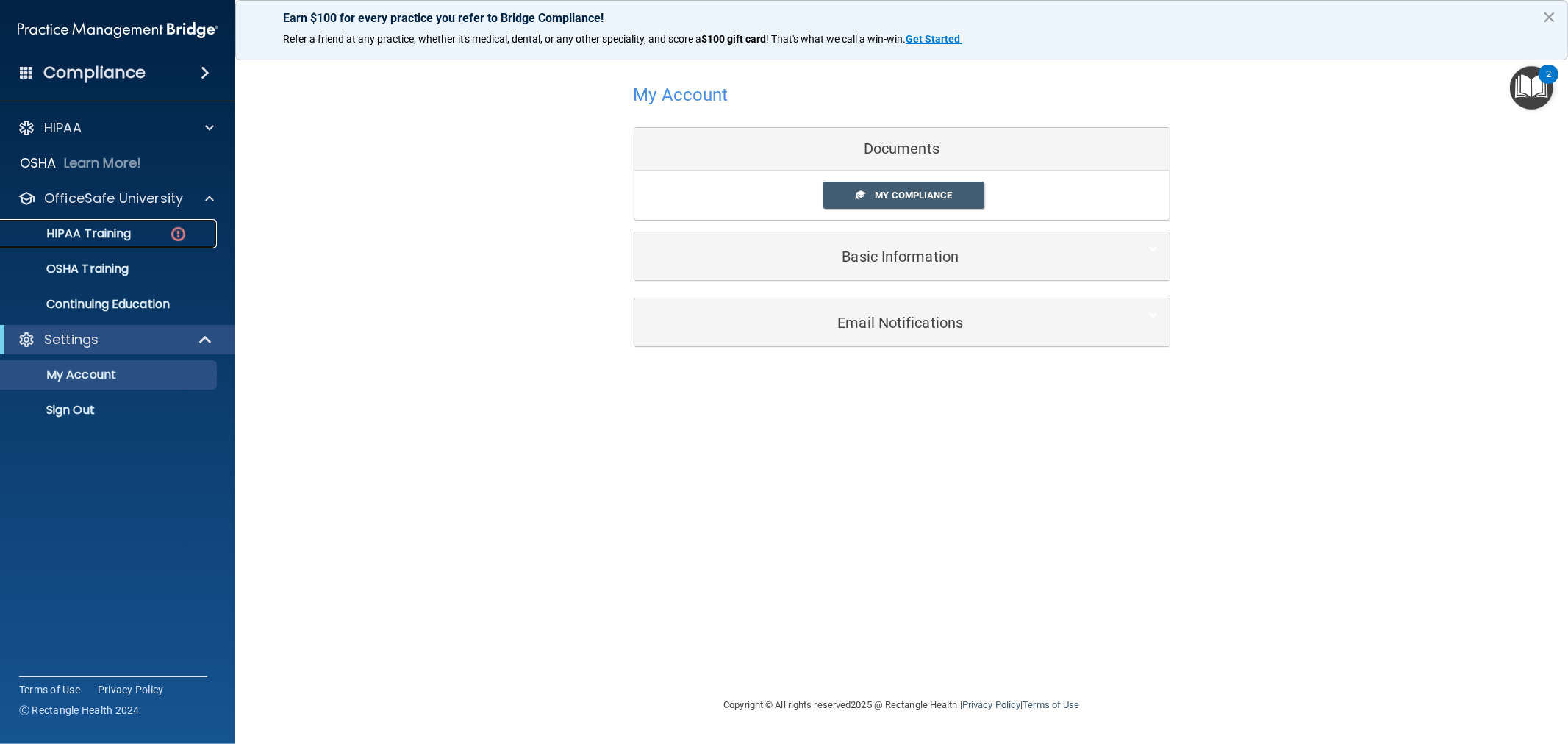
click at [107, 236] on p "HIPAA Training" at bounding box center [71, 234] width 121 height 15
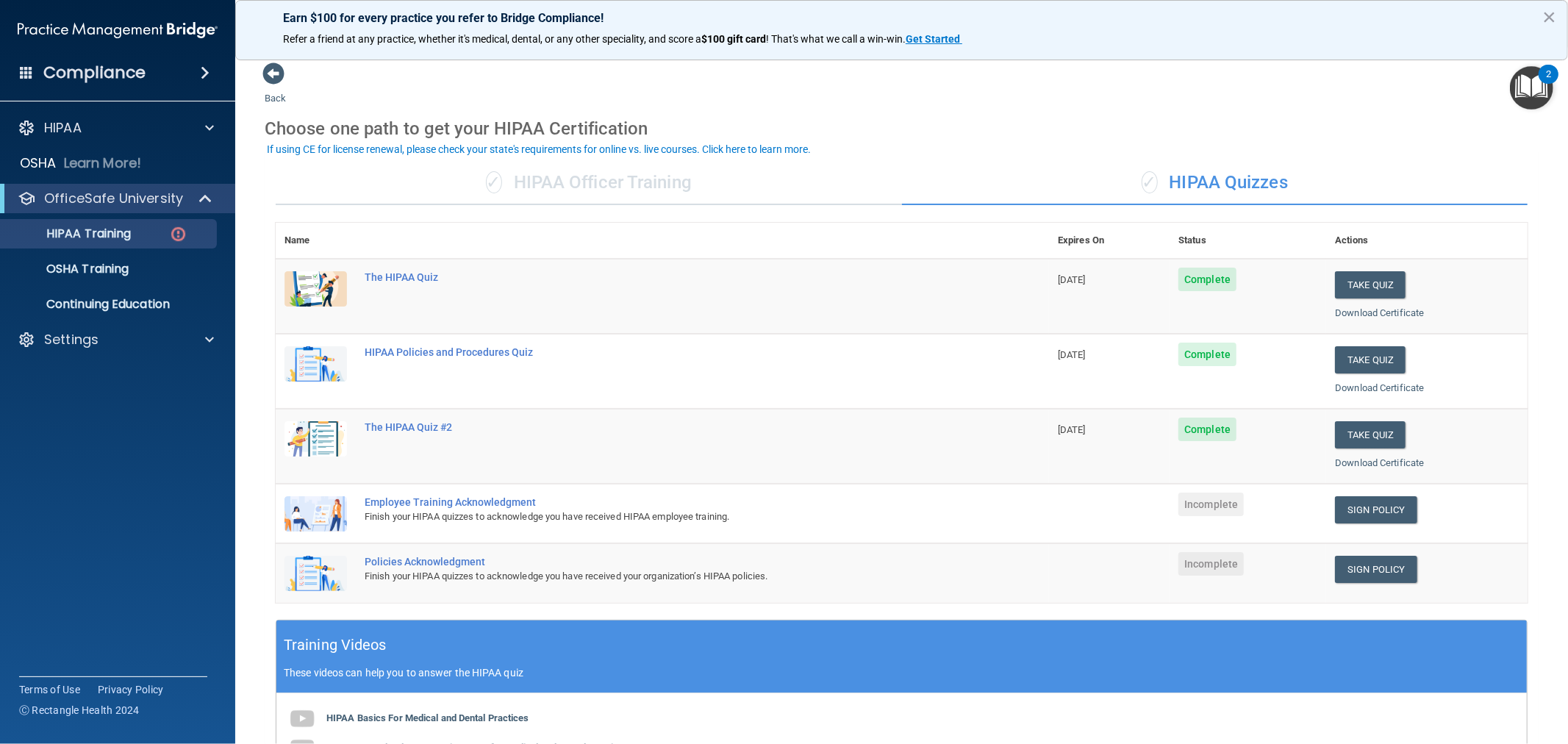
click at [577, 189] on div "✓ HIPAA Officer Training" at bounding box center [588, 182] width 626 height 44
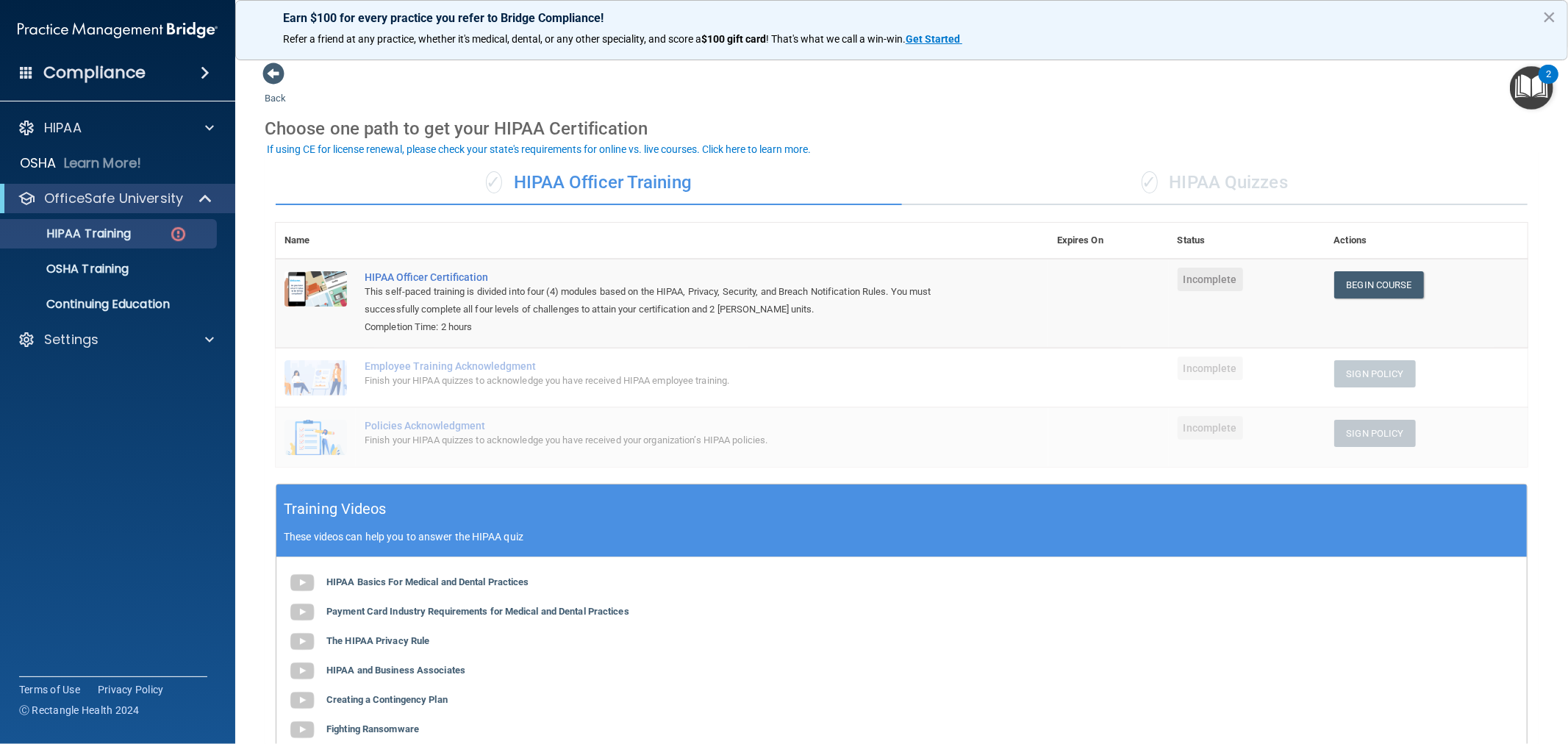
click at [1257, 182] on div "✓ HIPAA Quizzes" at bounding box center [1215, 182] width 626 height 44
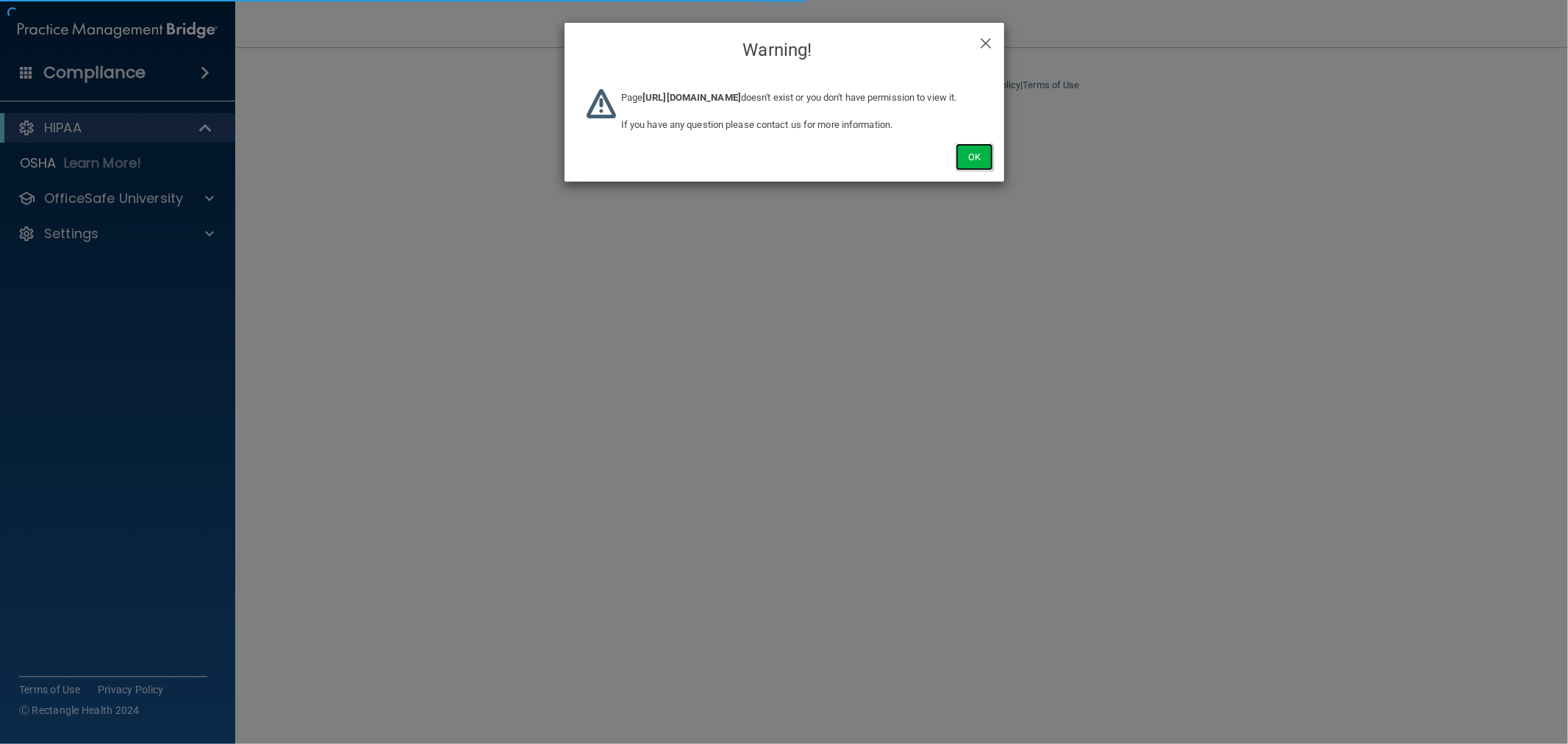
drag, startPoint x: 978, startPoint y: 173, endPoint x: 977, endPoint y: 185, distance: 12.0
click at [978, 171] on button "Ok" at bounding box center [974, 157] width 37 height 27
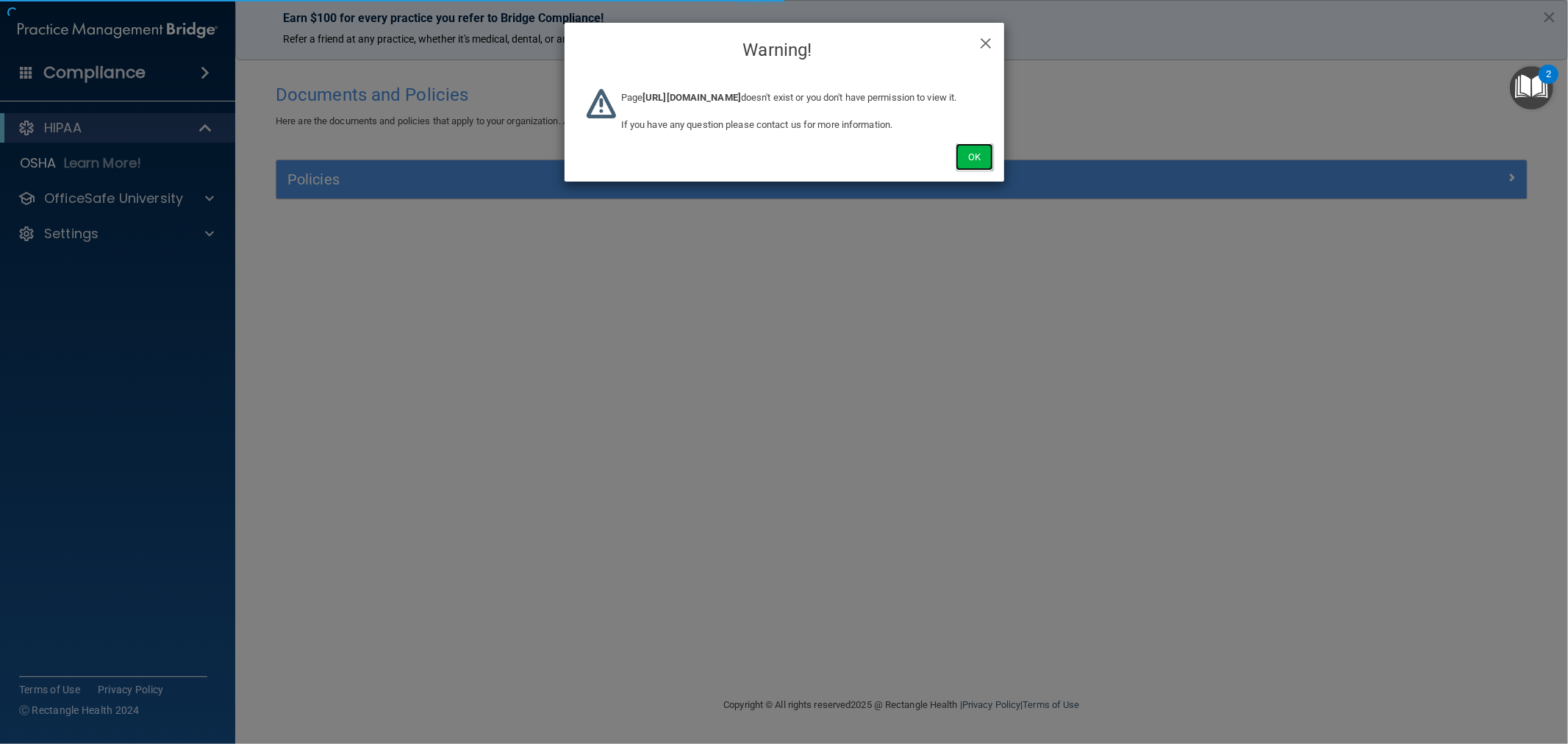
click at [971, 171] on button "Ok" at bounding box center [974, 157] width 37 height 27
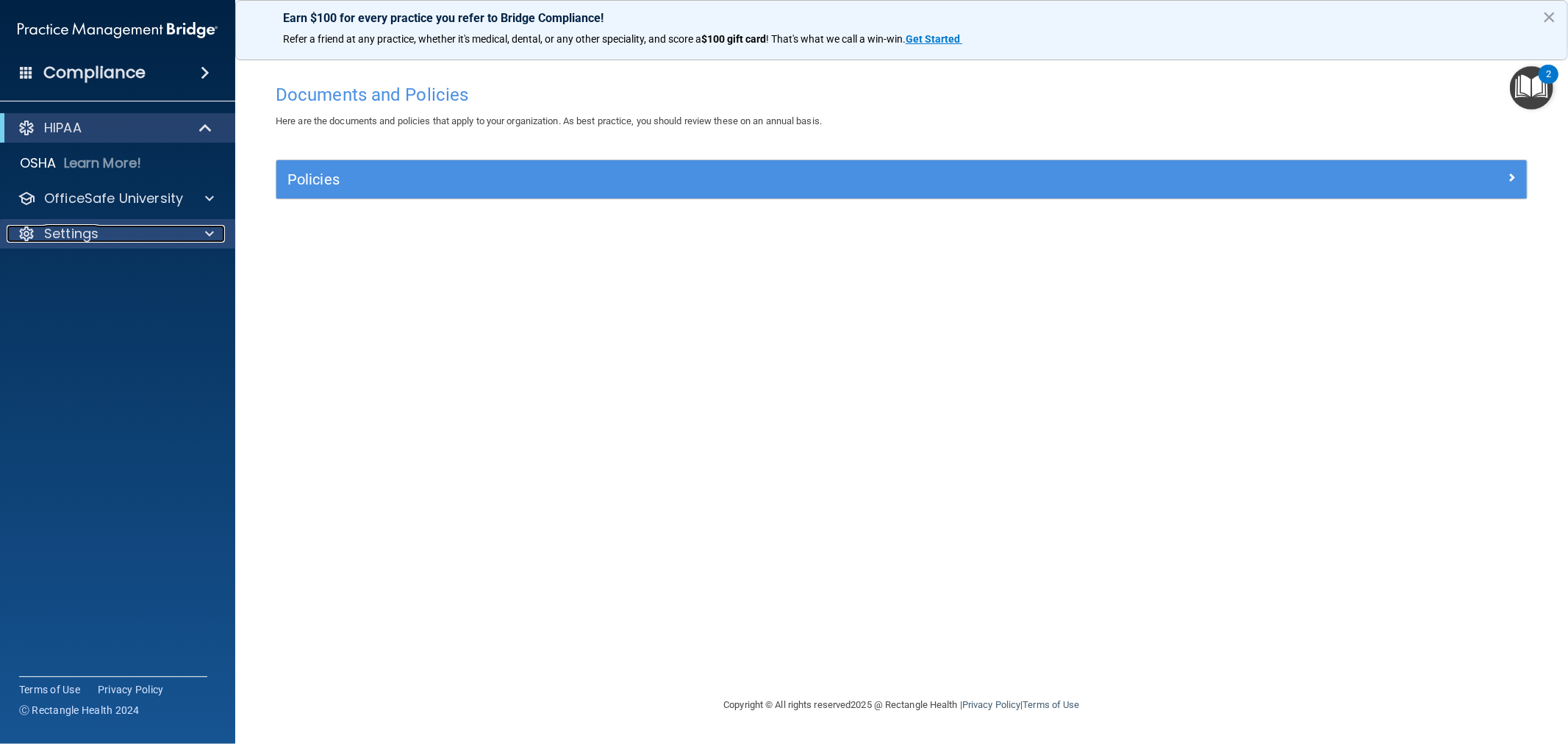
click at [202, 226] on div at bounding box center [207, 233] width 37 height 17
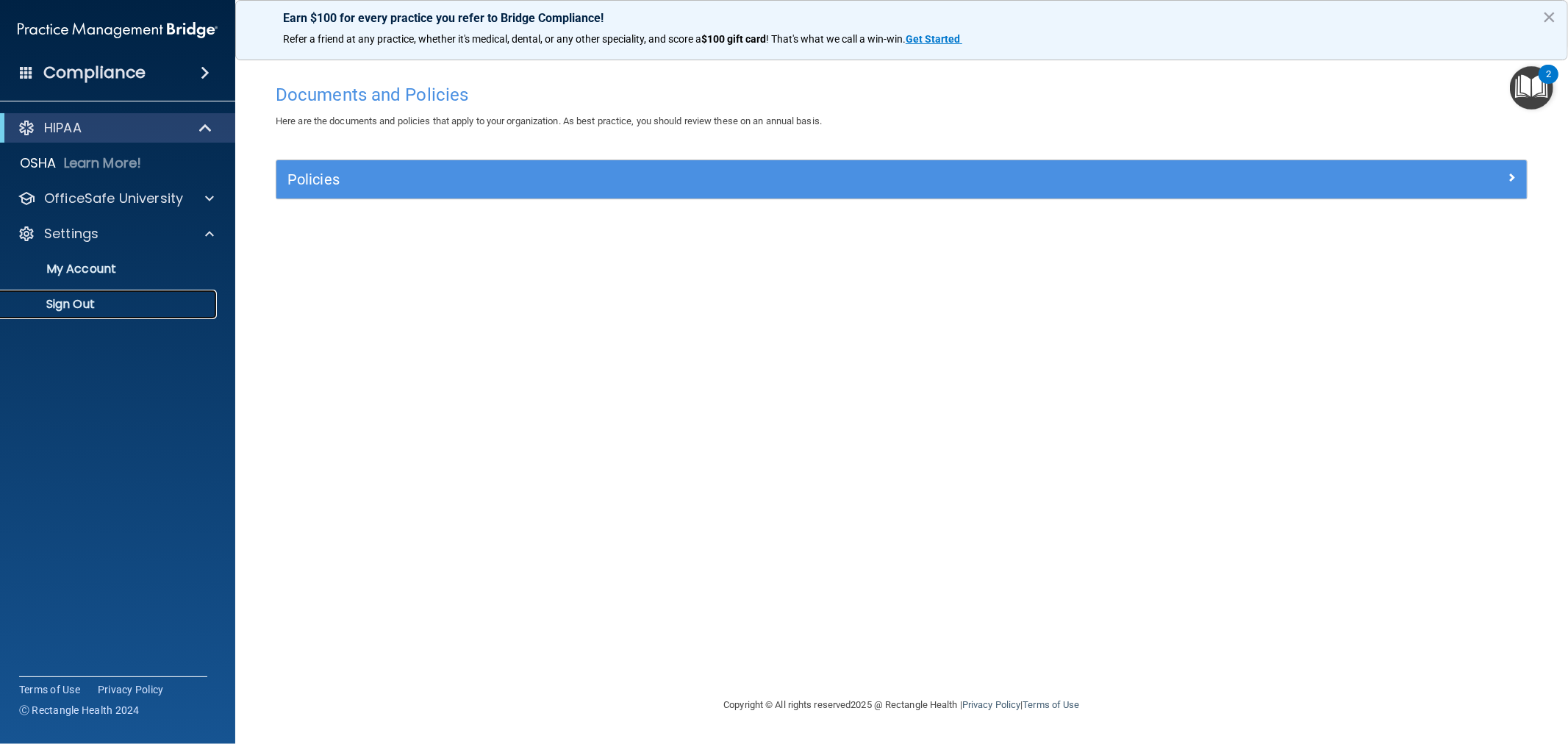
click at [86, 304] on p "Sign Out" at bounding box center [110, 304] width 201 height 15
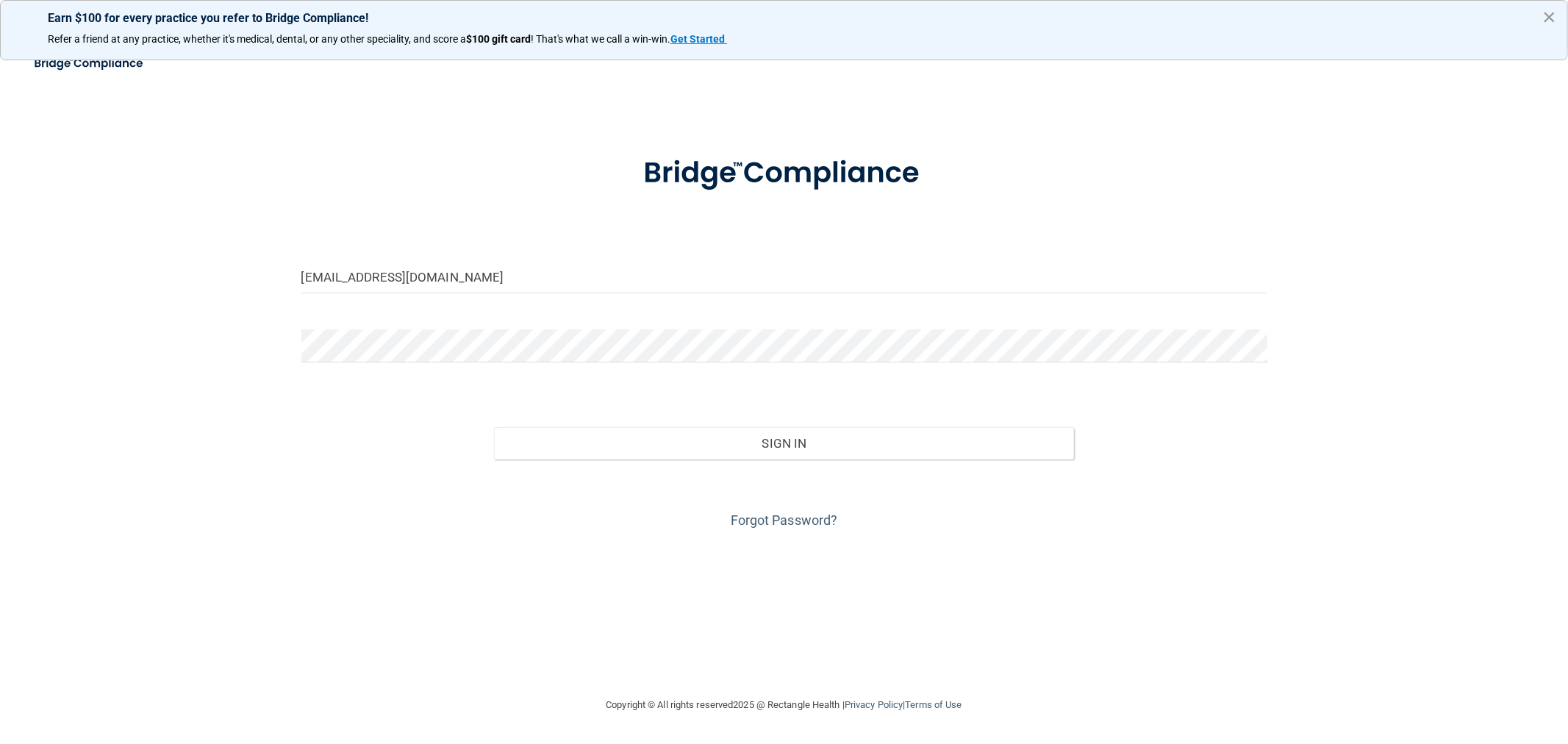
click at [1552, 21] on button "×" at bounding box center [1549, 17] width 14 height 23
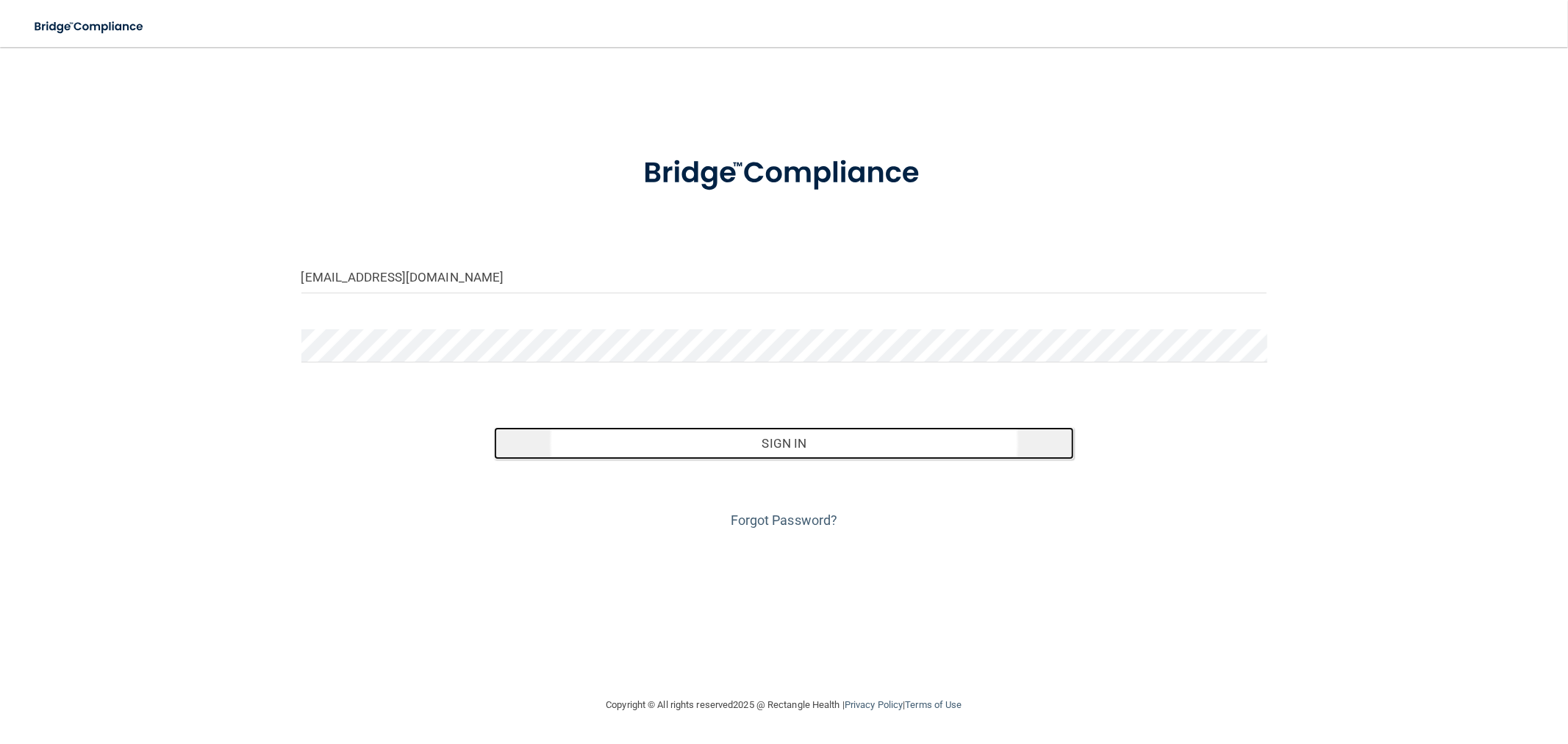
click at [803, 438] on button "Sign In" at bounding box center [783, 443] width 579 height 32
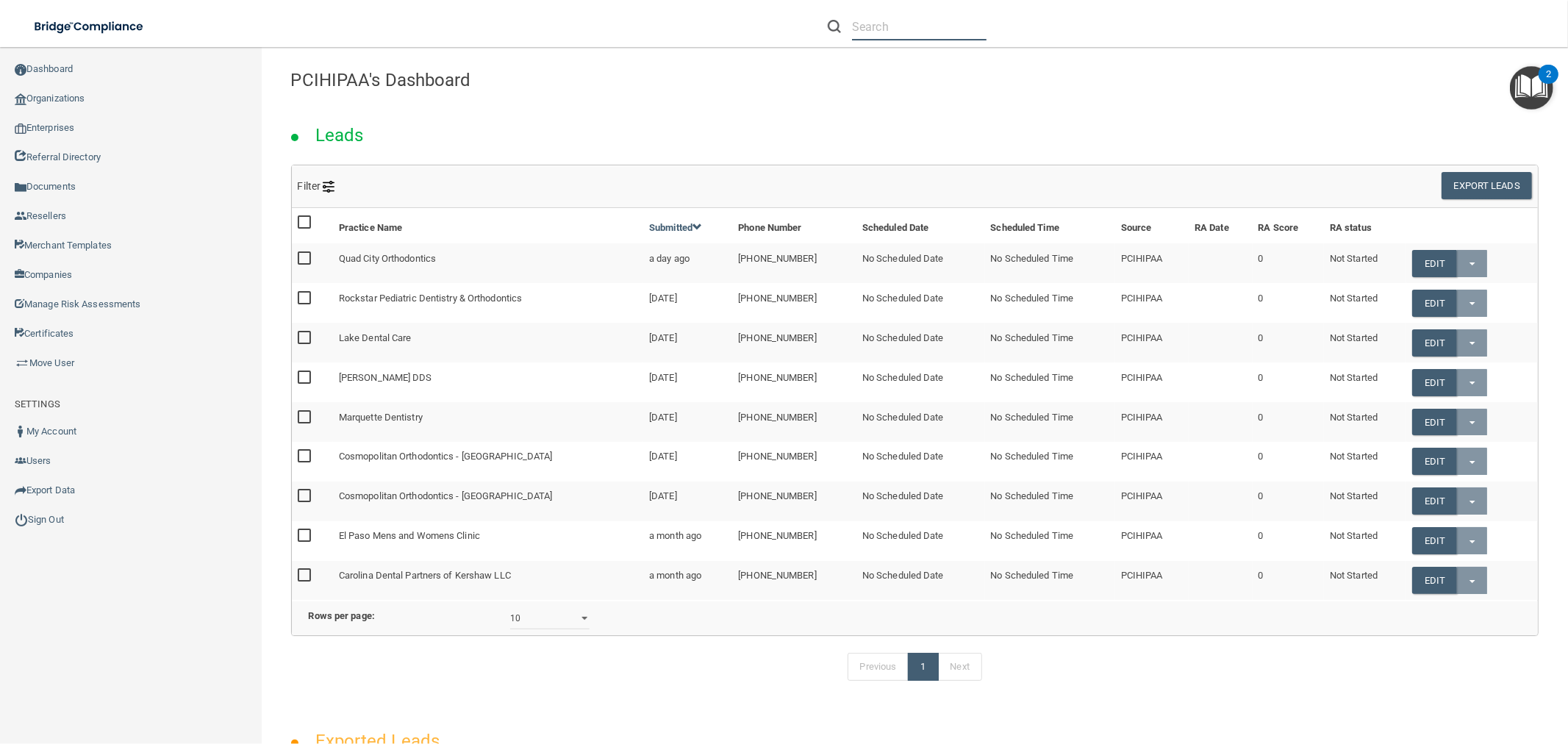
click at [865, 22] on input "text" at bounding box center [919, 27] width 134 height 27
paste input "reception@jstantondentistry.com"
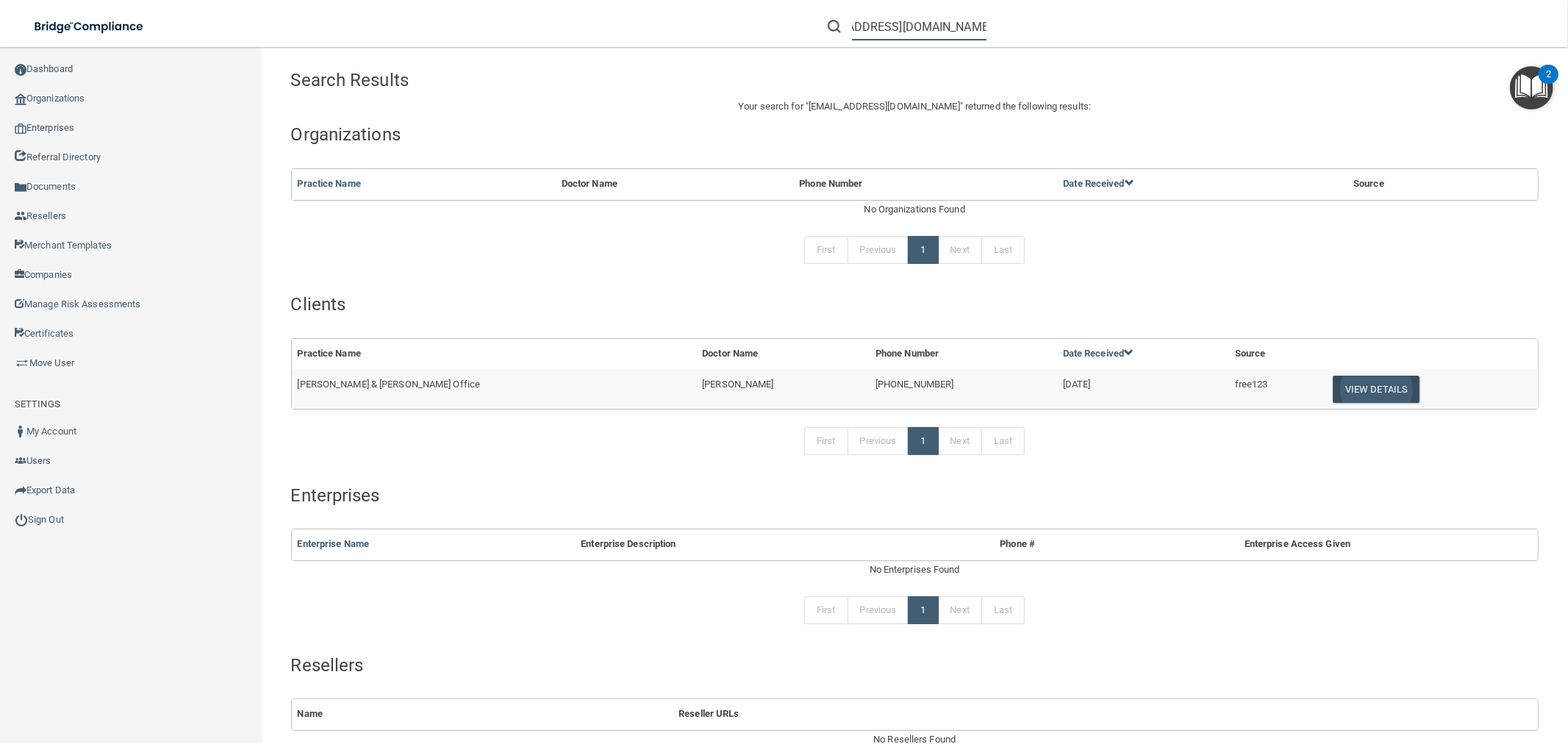
type input "reception@jstantondentistry.com"
click at [1354, 387] on button "View Details" at bounding box center [1376, 389] width 87 height 27
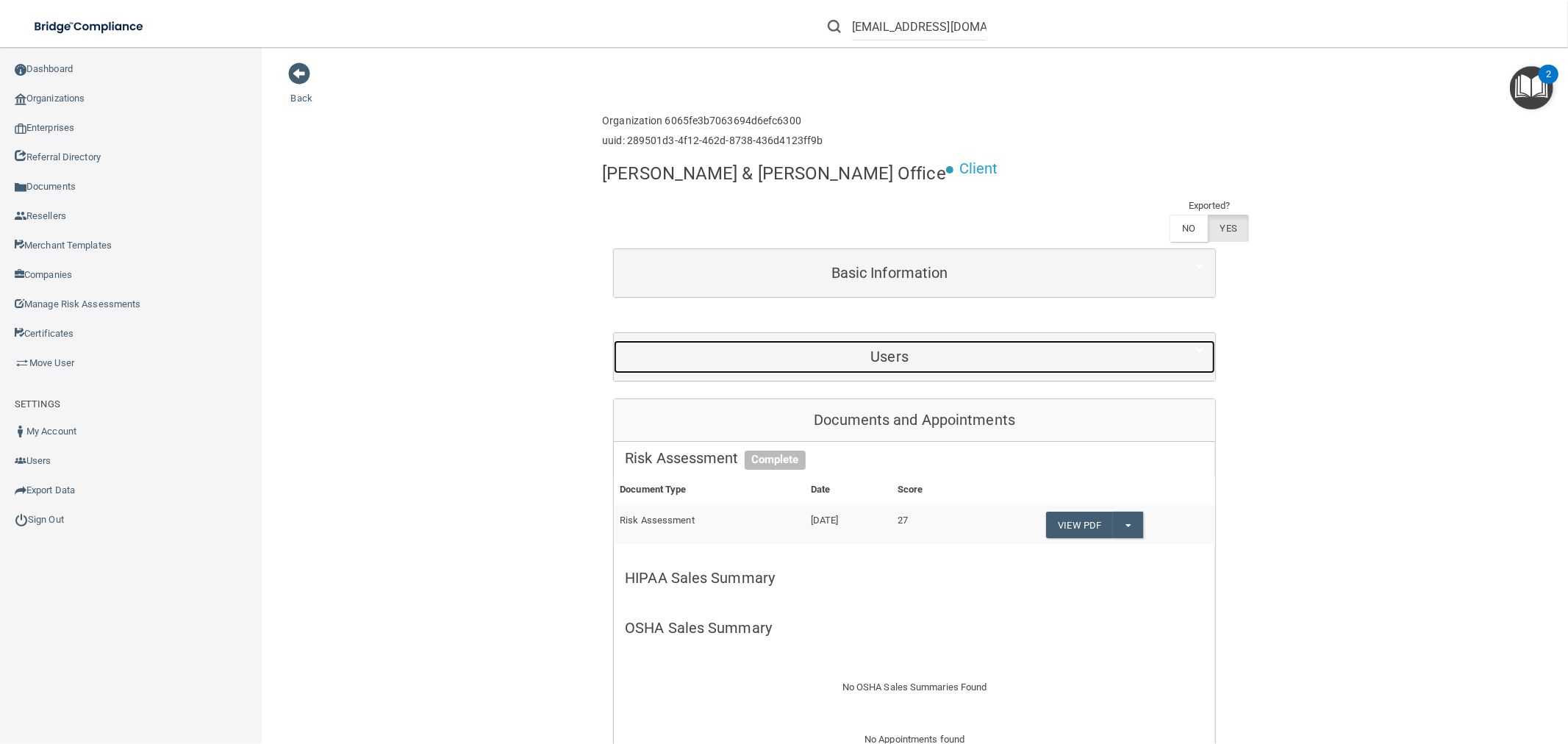
click at [893, 348] on h5 "Users" at bounding box center [889, 356] width 529 height 16
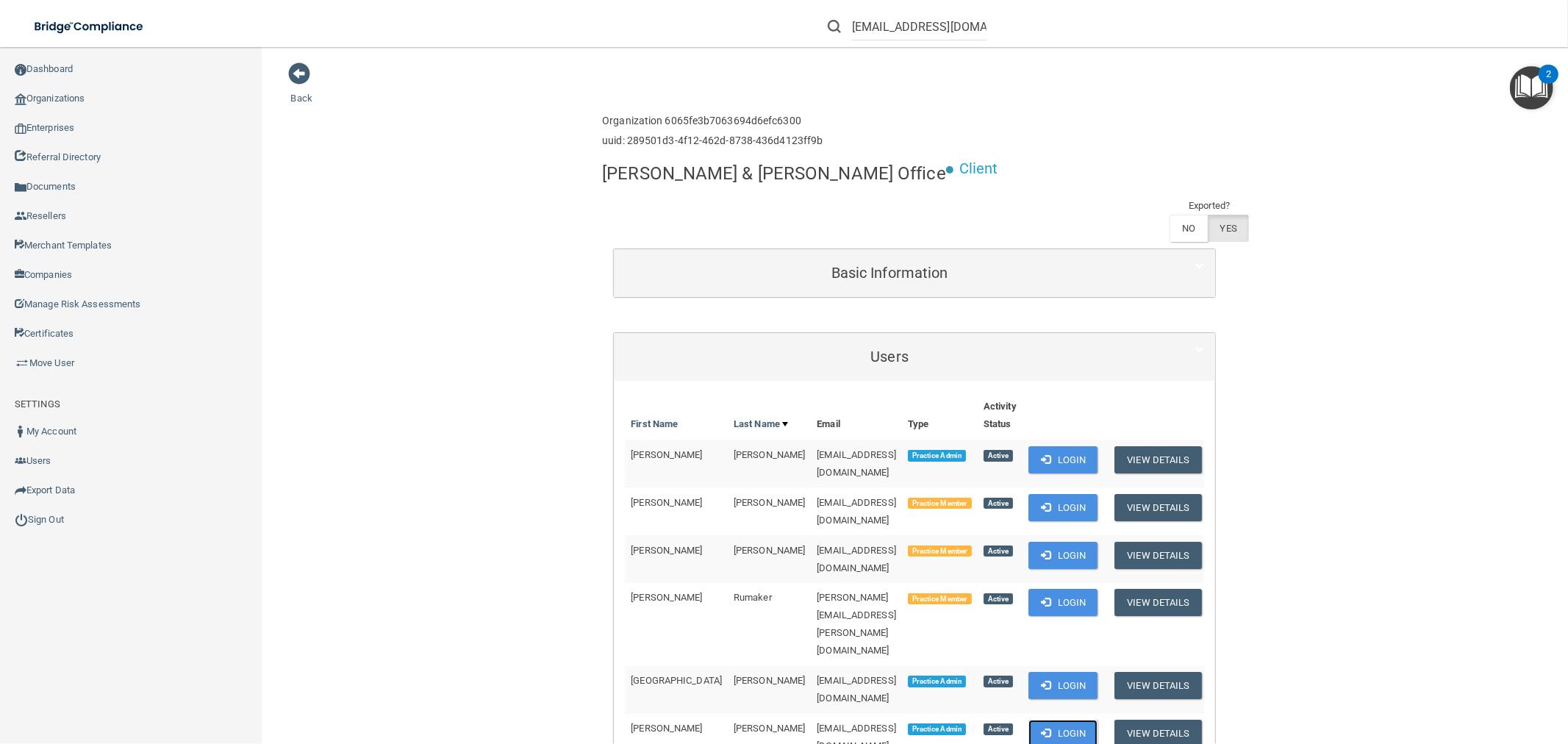
click at [1061, 719] on button "Login" at bounding box center [1064, 732] width 70 height 27
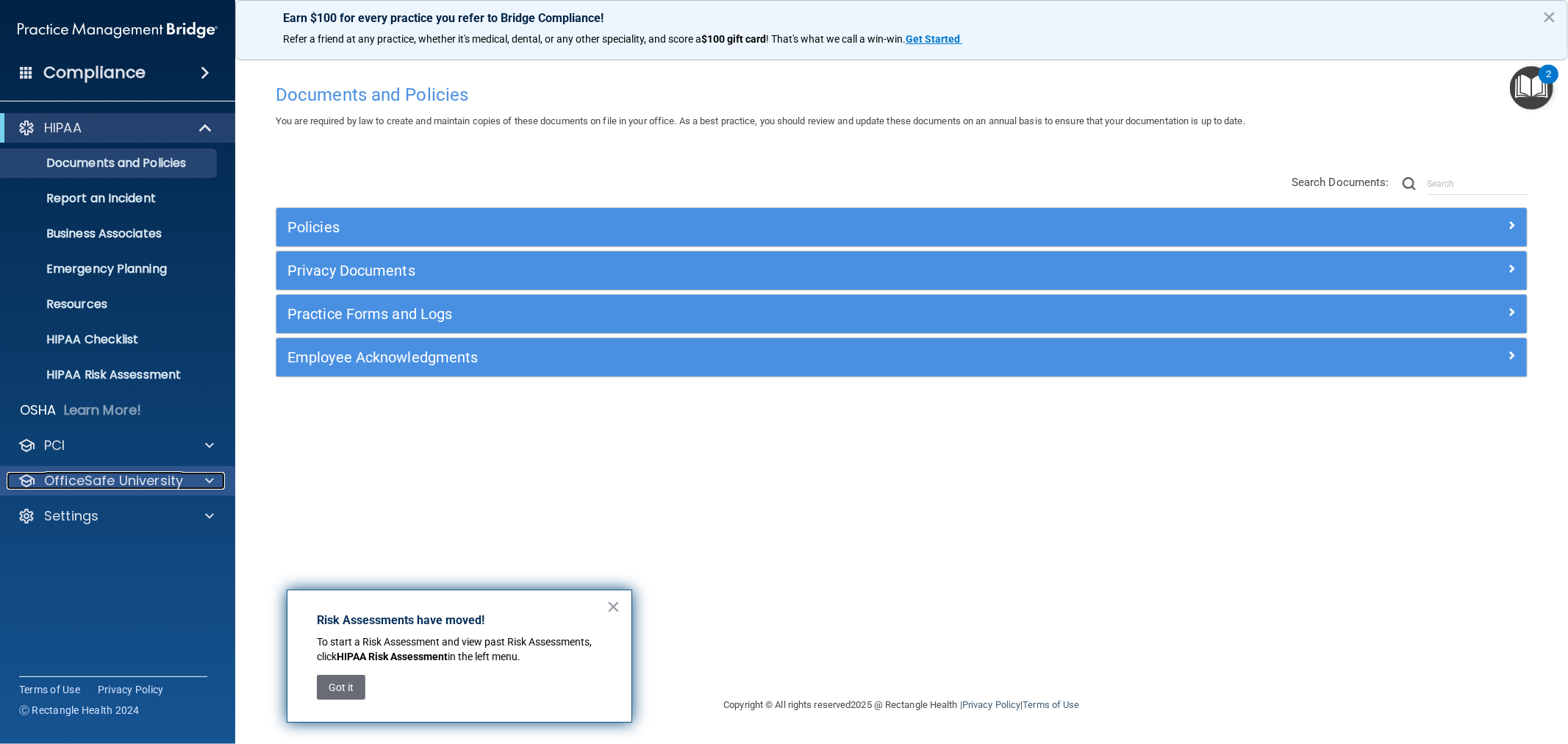
click at [186, 484] on div "OfficeSafe University" at bounding box center [98, 480] width 183 height 17
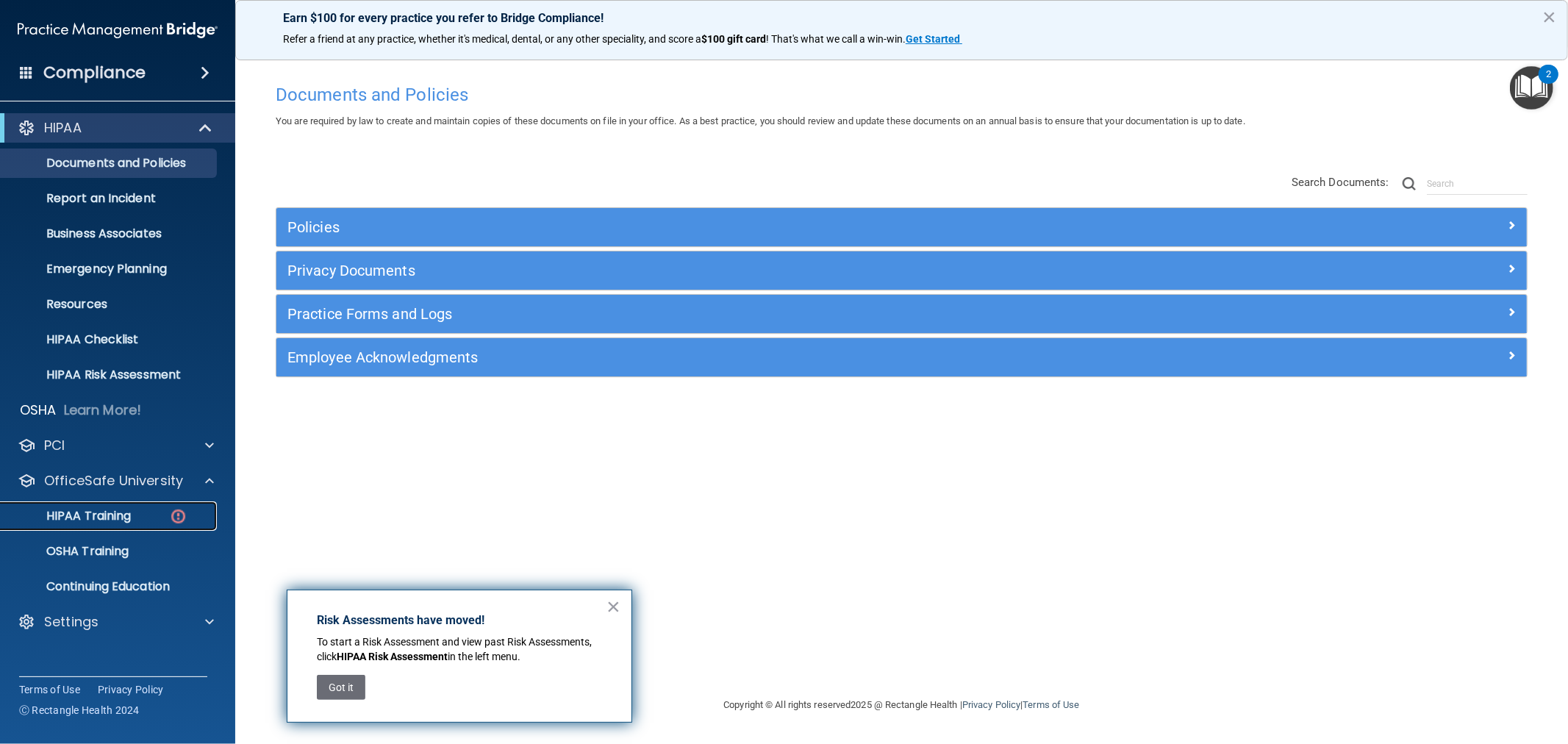
click at [82, 515] on p "HIPAA Training" at bounding box center [71, 516] width 121 height 15
